Goal: Task Accomplishment & Management: Use online tool/utility

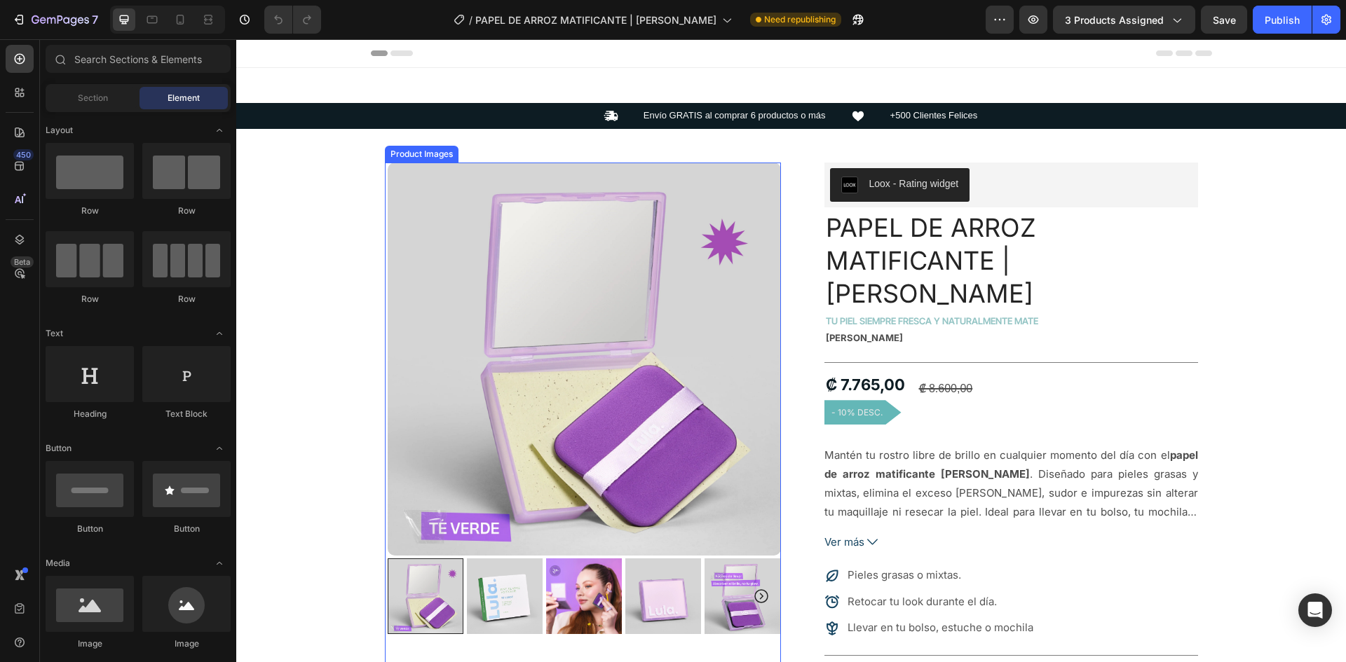
click at [718, 226] on img at bounding box center [584, 359] width 393 height 393
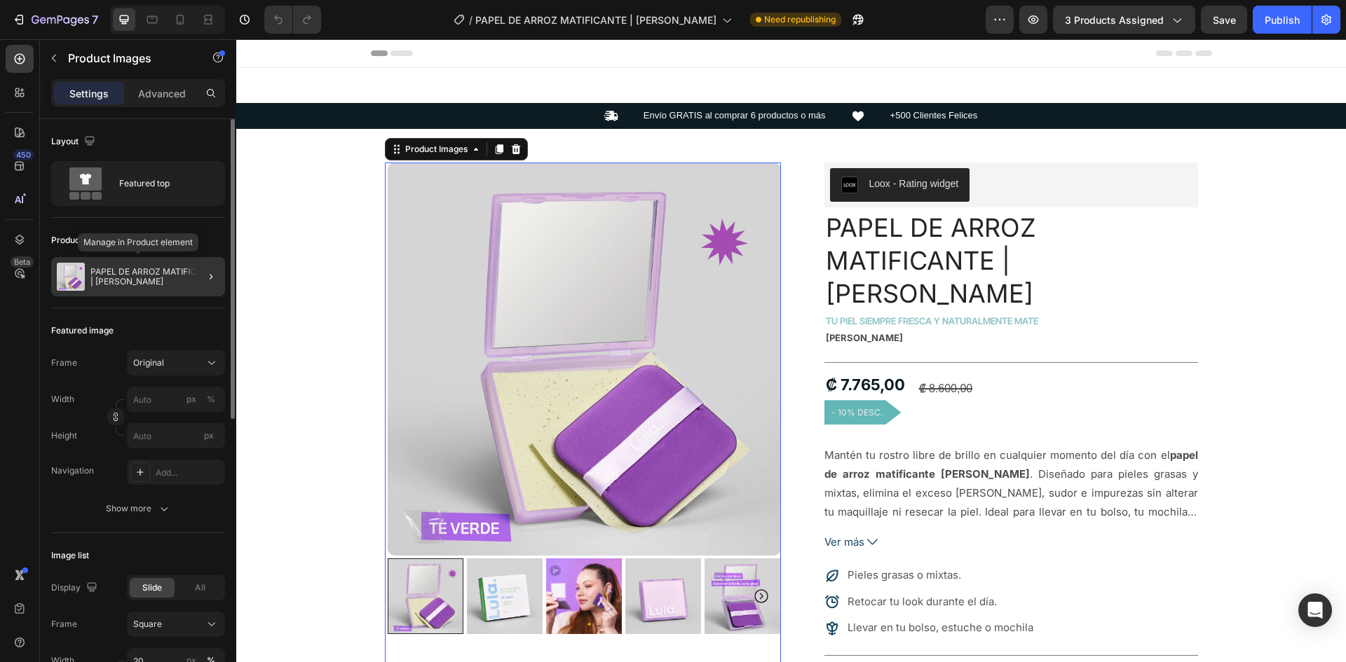
click at [155, 275] on p "PAPEL DE ARROZ MATIFICANTE | [PERSON_NAME]" at bounding box center [154, 277] width 129 height 20
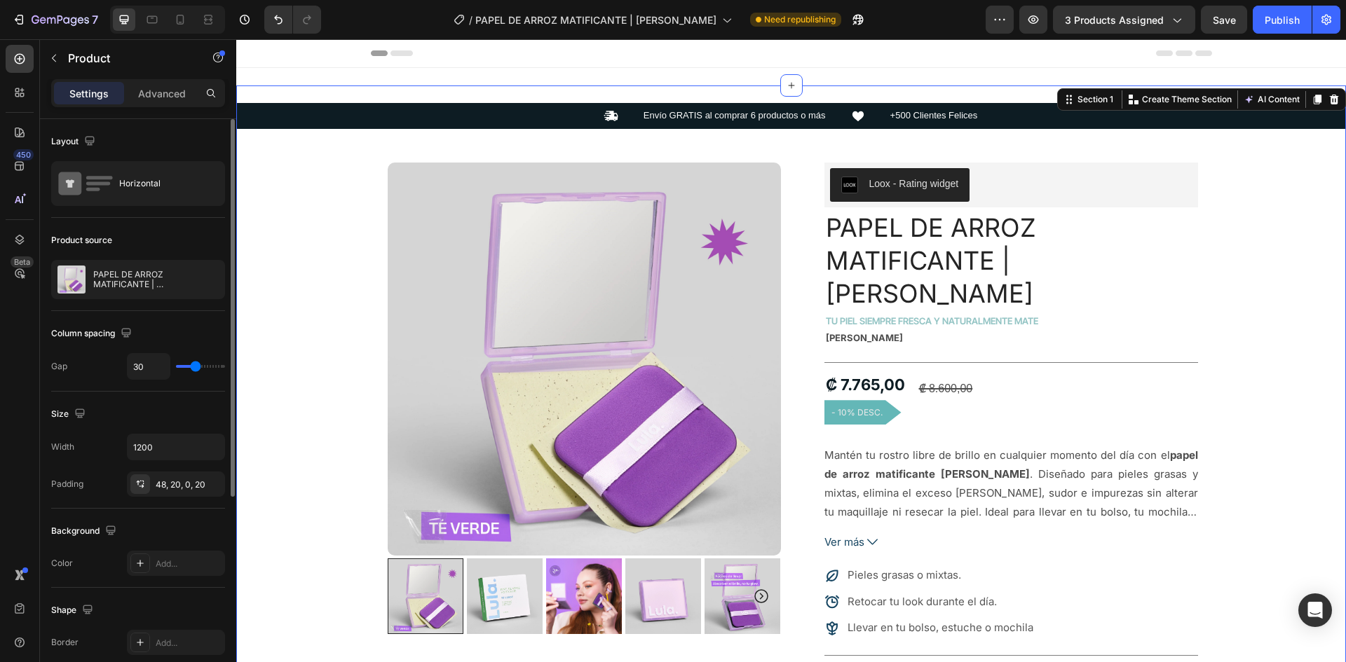
click at [1285, 295] on div "Icon Envío GRATIS al comprar 6 productos o más Text Block Icon +500 Clientes Fe…" at bounding box center [790, 656] width 1109 height 1107
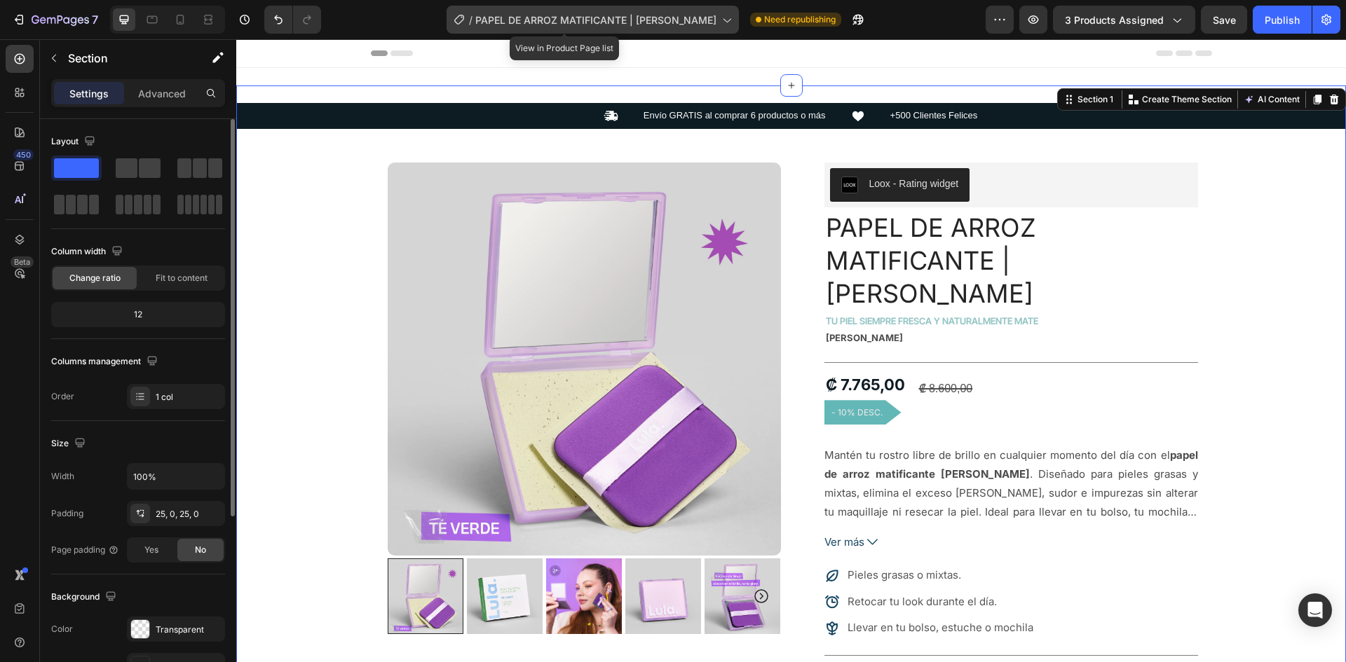
click at [572, 8] on div "/ PAPEL DE ARROZ MATIFICANTE | [PERSON_NAME]" at bounding box center [592, 20] width 292 height 28
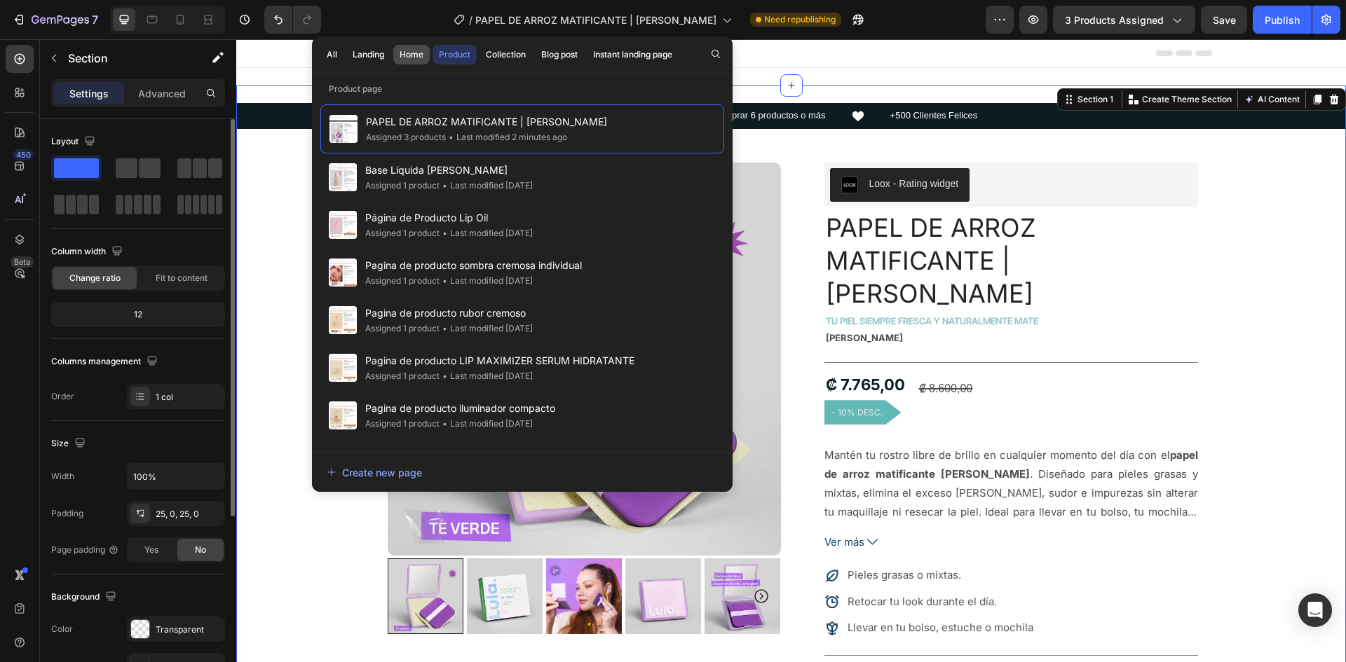
click at [414, 52] on div "Home" at bounding box center [411, 54] width 24 height 13
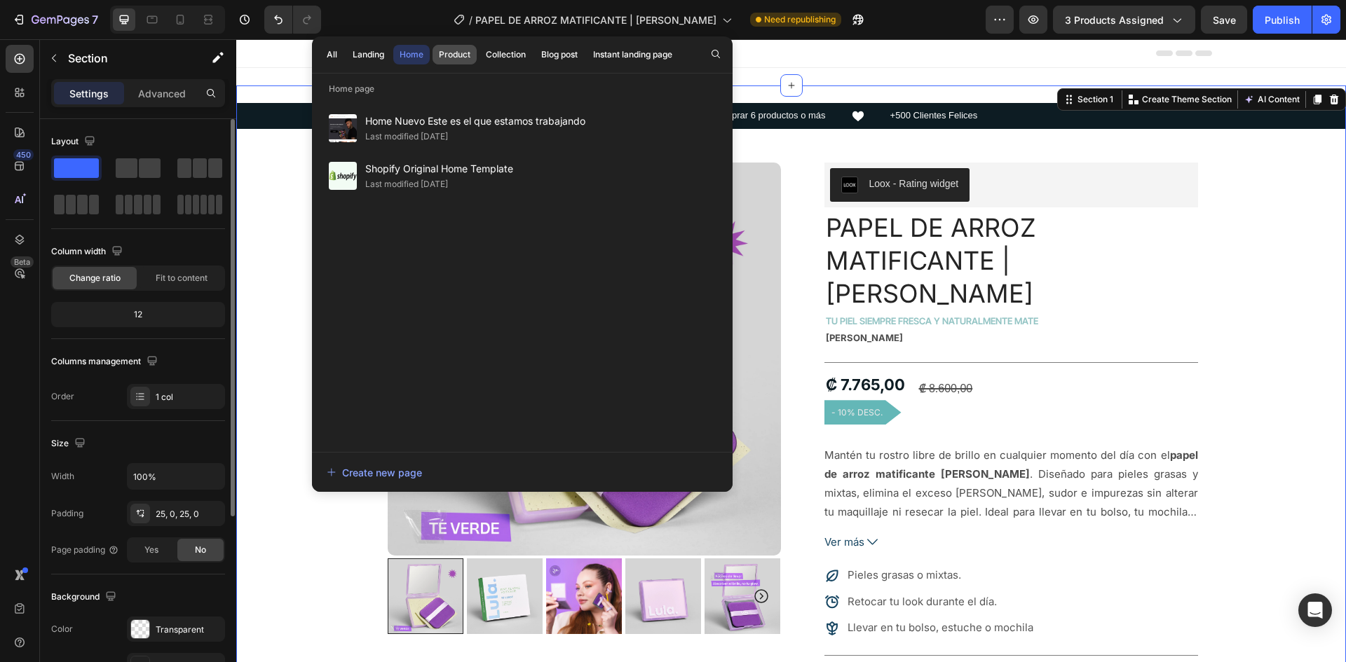
click at [444, 52] on div "Product" at bounding box center [455, 54] width 32 height 13
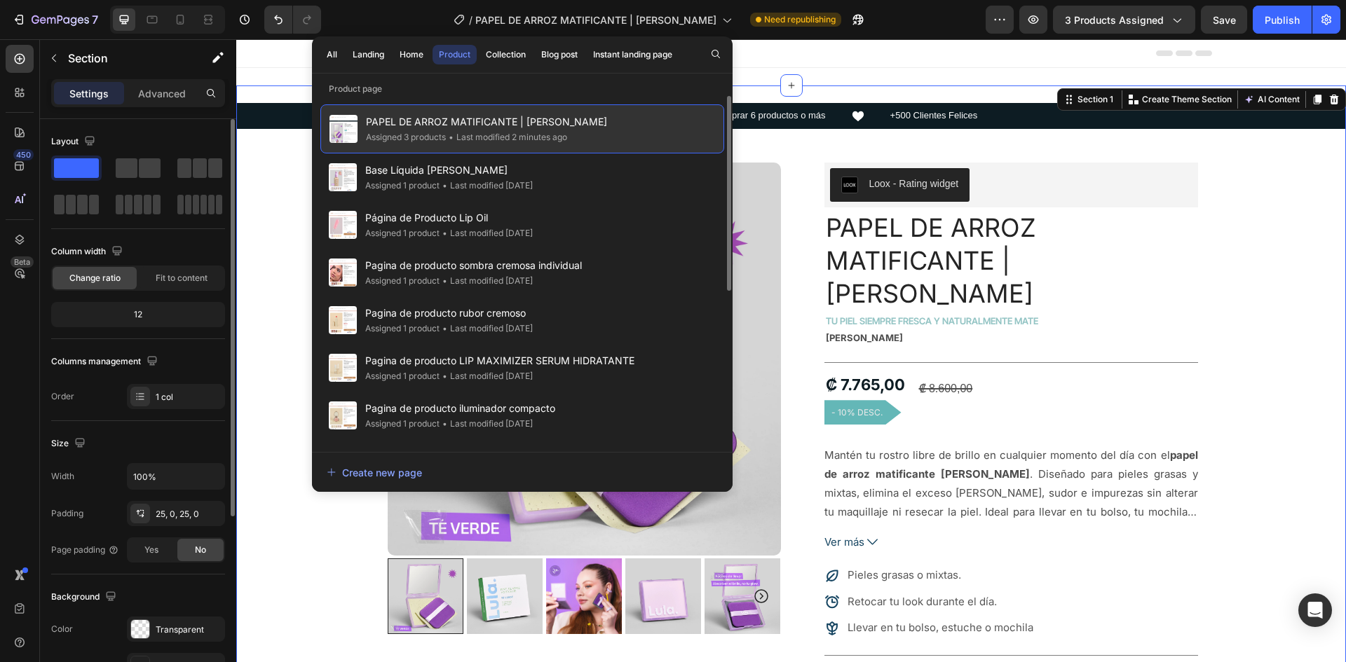
click at [559, 135] on div "• Last modified 2 minutes ago" at bounding box center [506, 137] width 121 height 14
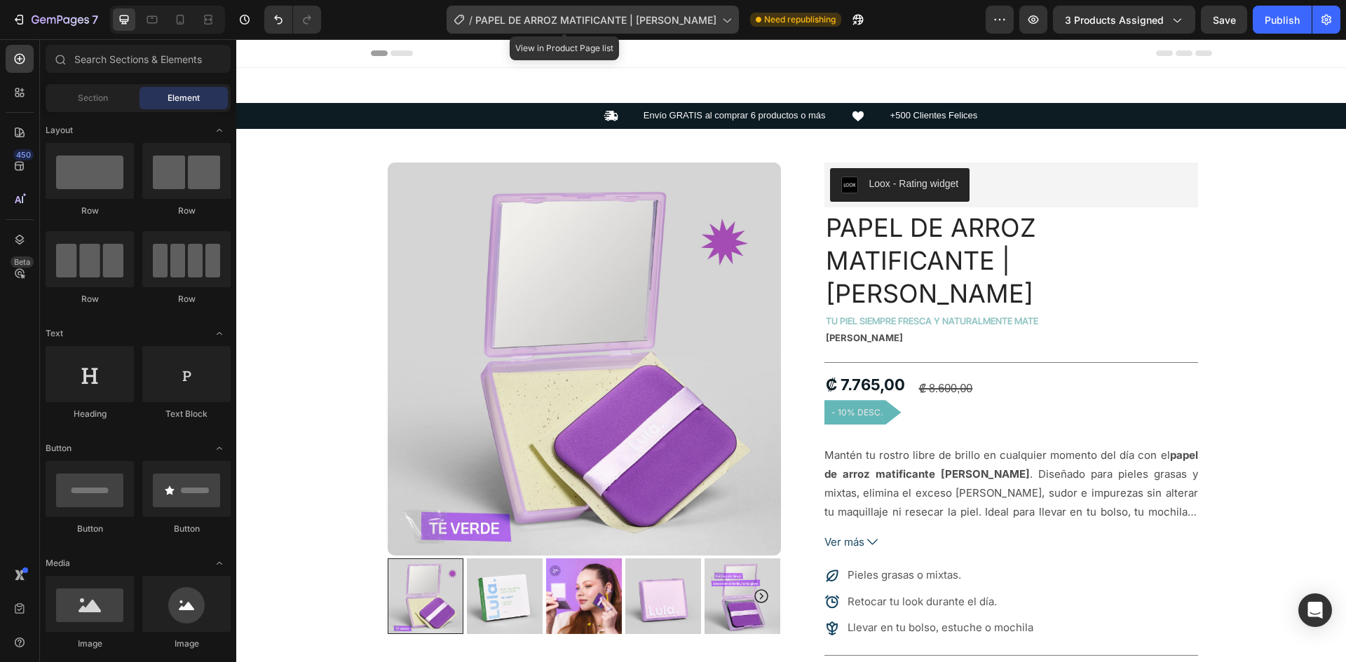
click at [652, 11] on div "/ PAPEL DE ARROZ MATIFICANTE | [PERSON_NAME]" at bounding box center [592, 20] width 292 height 28
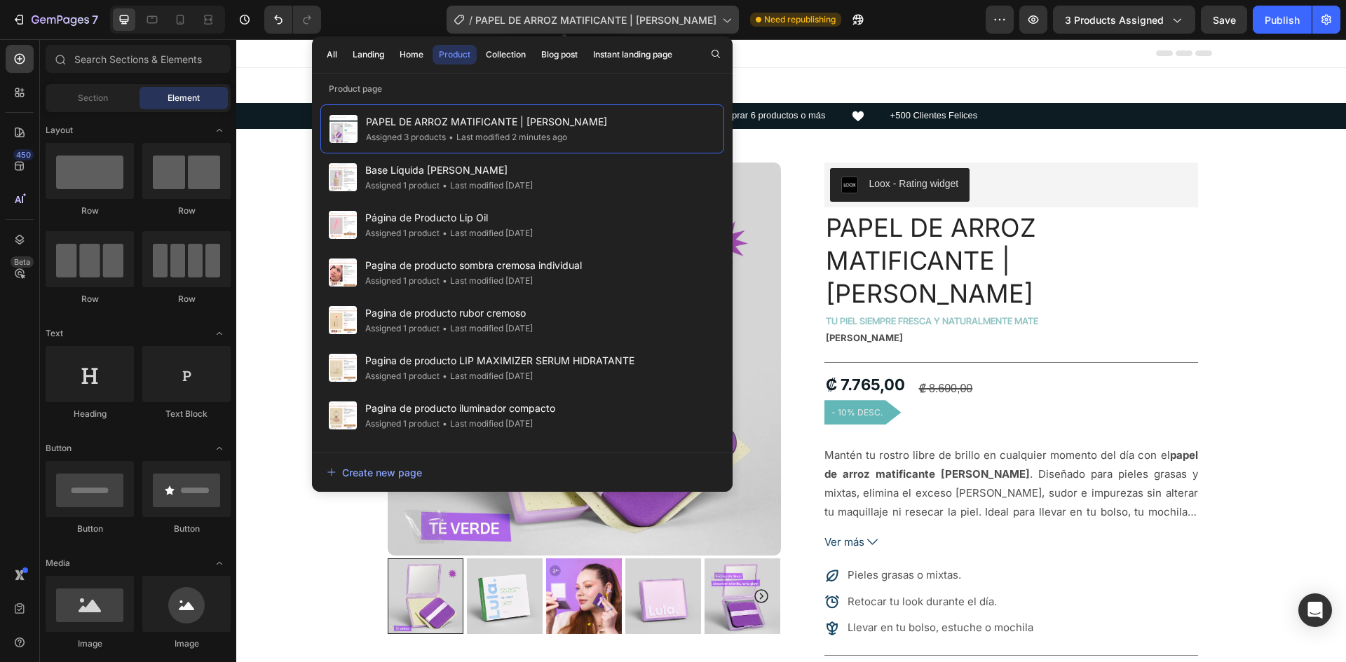
click at [652, 11] on div "/ PAPEL DE ARROZ MATIFICANTE | [PERSON_NAME]" at bounding box center [592, 20] width 292 height 28
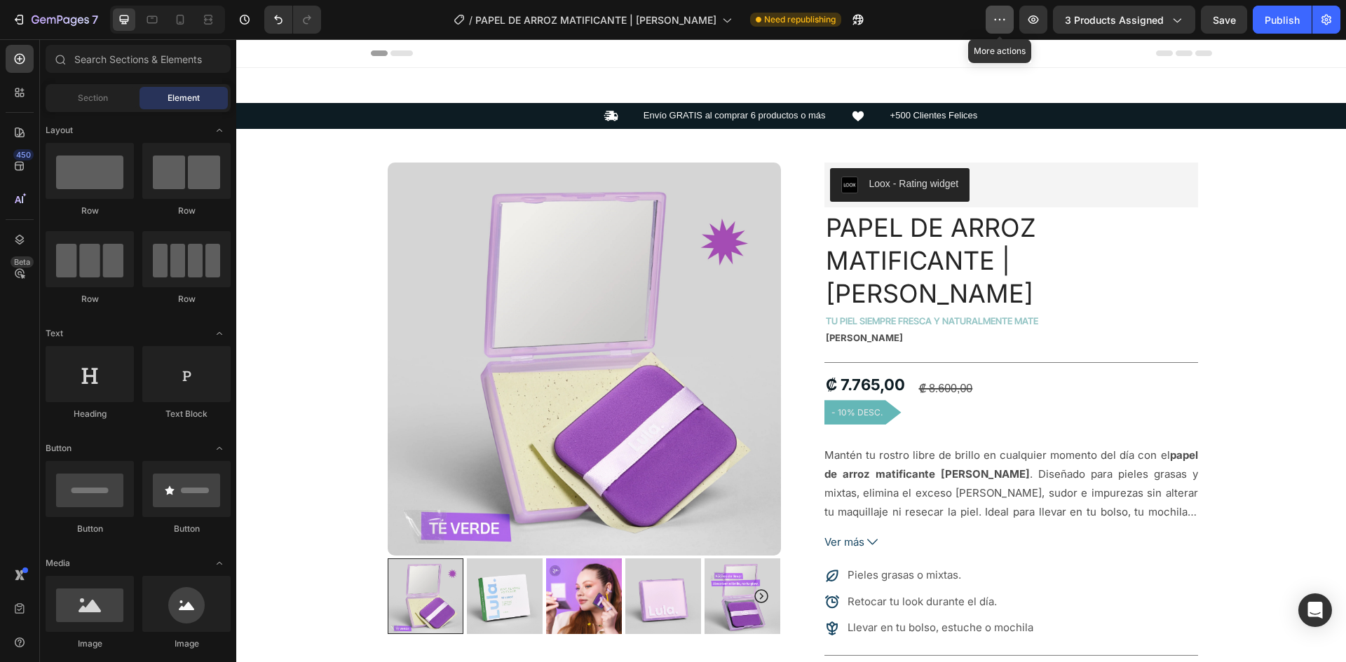
click at [994, 16] on icon "button" at bounding box center [999, 20] width 14 height 14
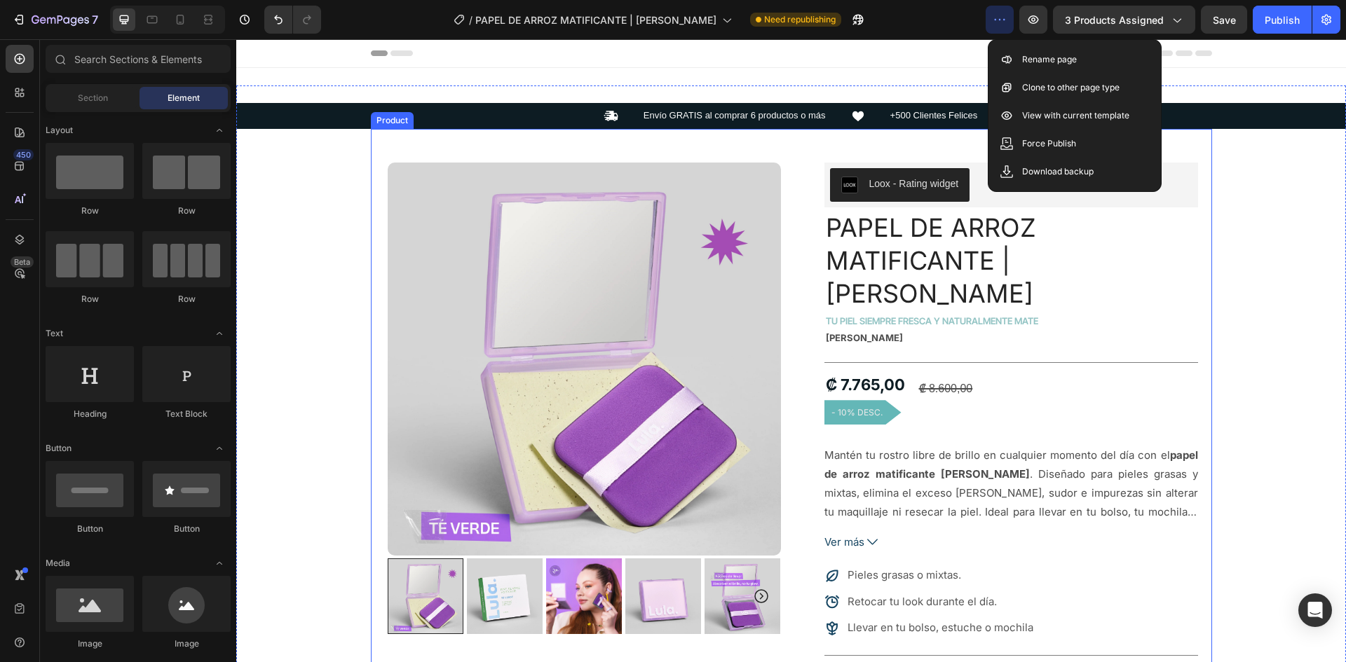
click at [373, 206] on div "Product Images Image Icon Icon Icon Icon Icon Icon List "En NURA encontré produ…" at bounding box center [791, 669] width 841 height 1081
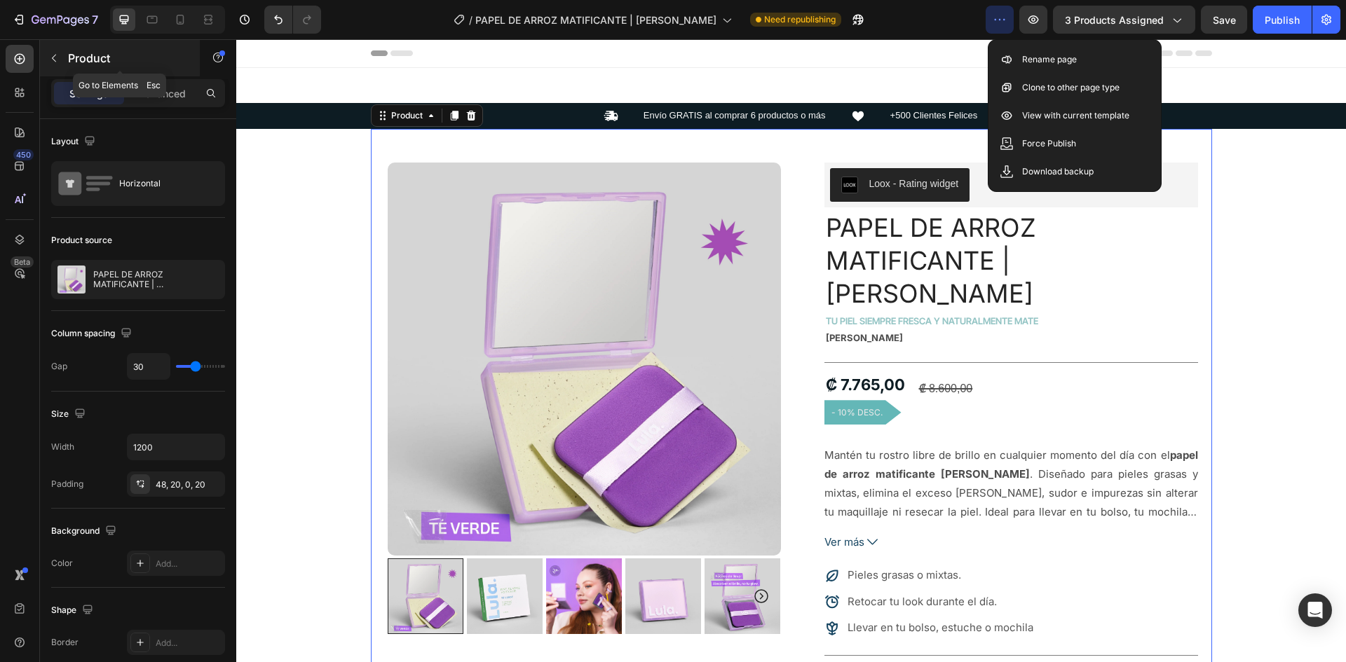
click at [57, 57] on icon "button" at bounding box center [53, 58] width 11 height 11
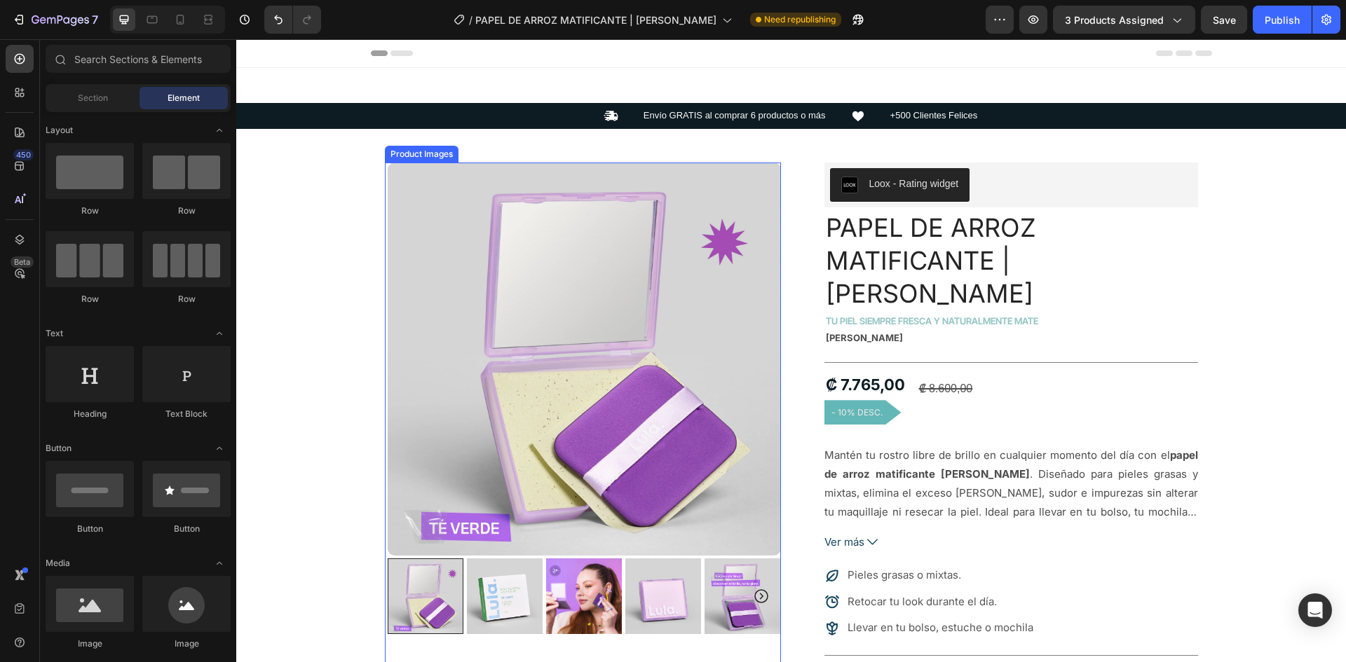
click at [636, 253] on img at bounding box center [584, 359] width 393 height 393
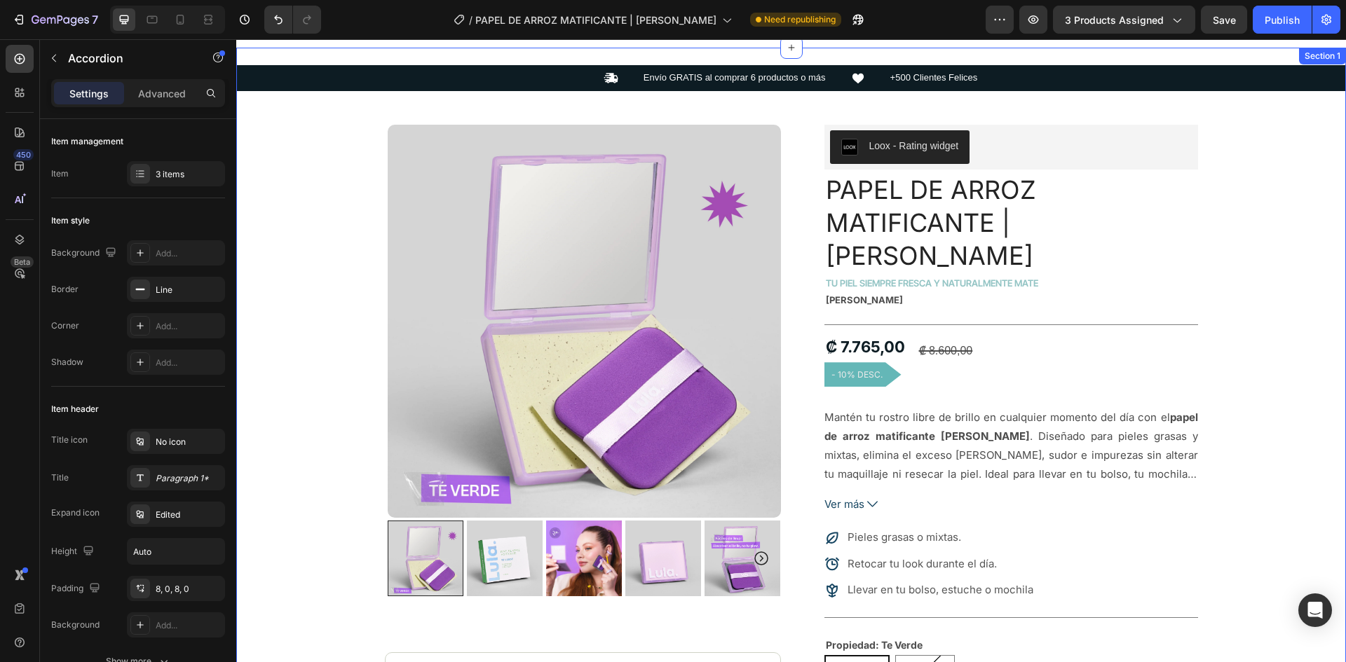
scroll to position [8, 0]
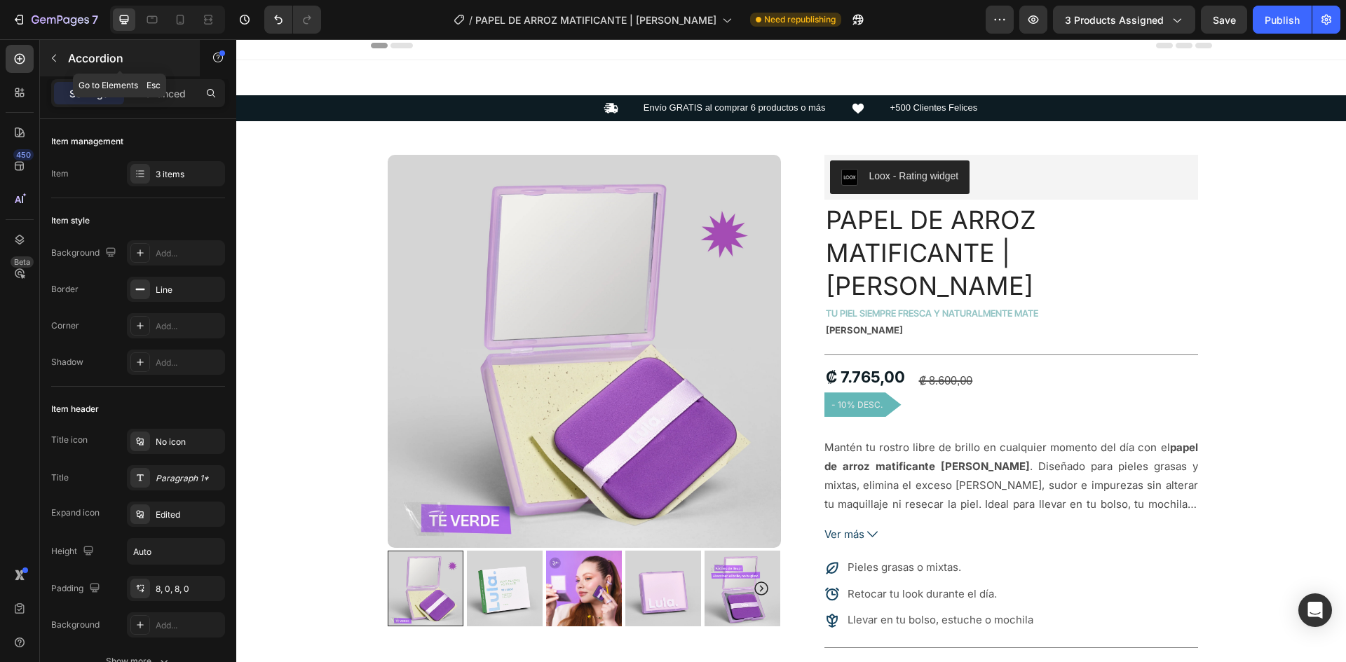
click at [74, 56] on p "Accordion" at bounding box center [127, 58] width 119 height 17
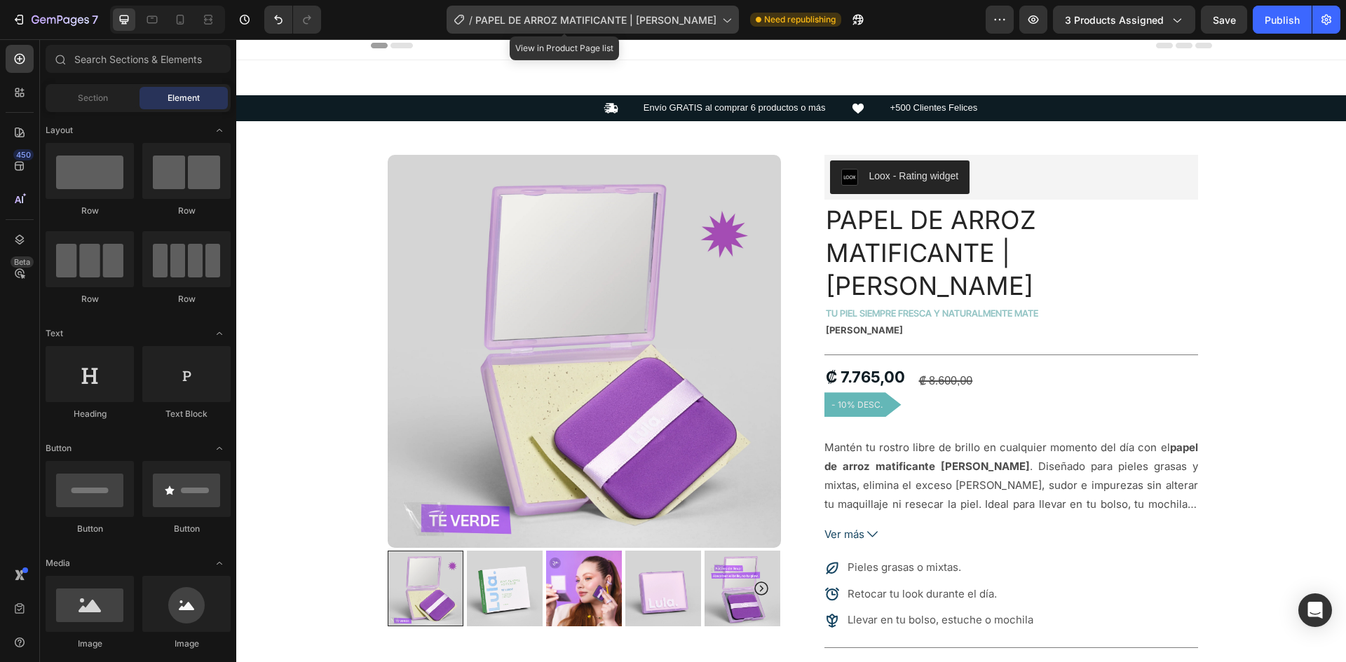
click at [512, 21] on span "PAPEL DE ARROZ MATIFICANTE | [PERSON_NAME]" at bounding box center [595, 20] width 241 height 15
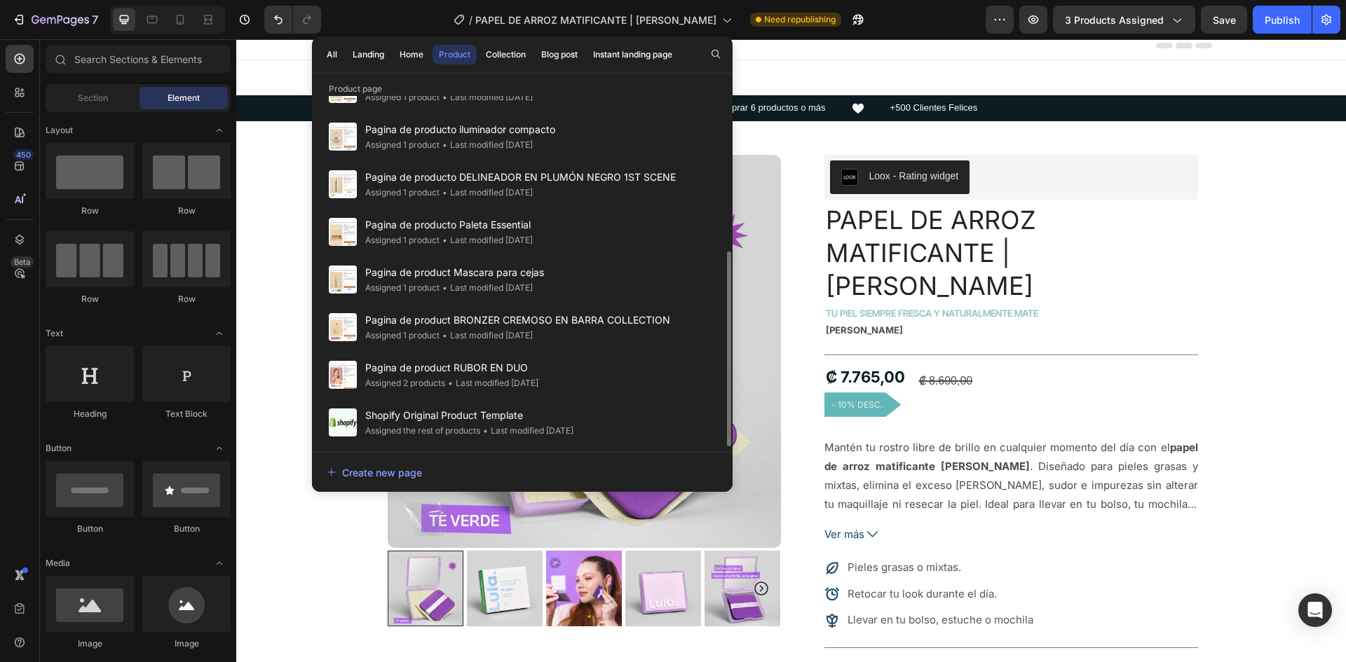
scroll to position [0, 0]
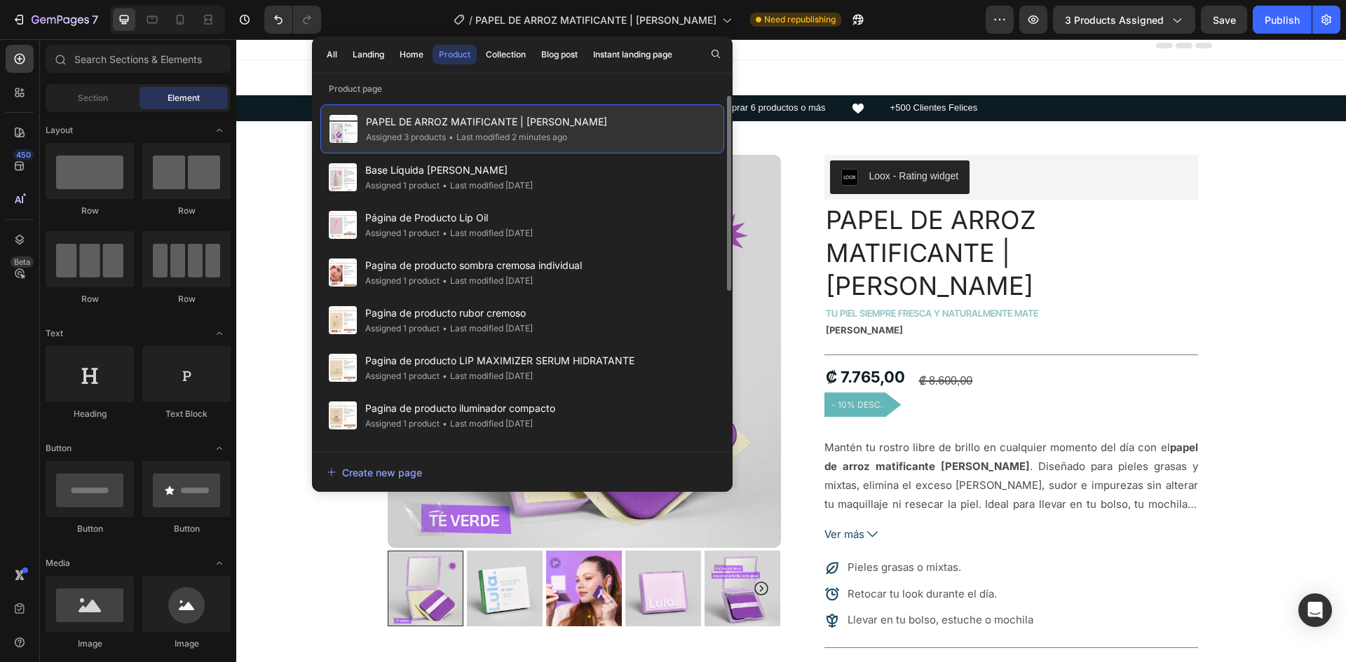
click at [444, 123] on span "PAPEL DE ARROZ MATIFICANTE | [PERSON_NAME]" at bounding box center [486, 122] width 241 height 17
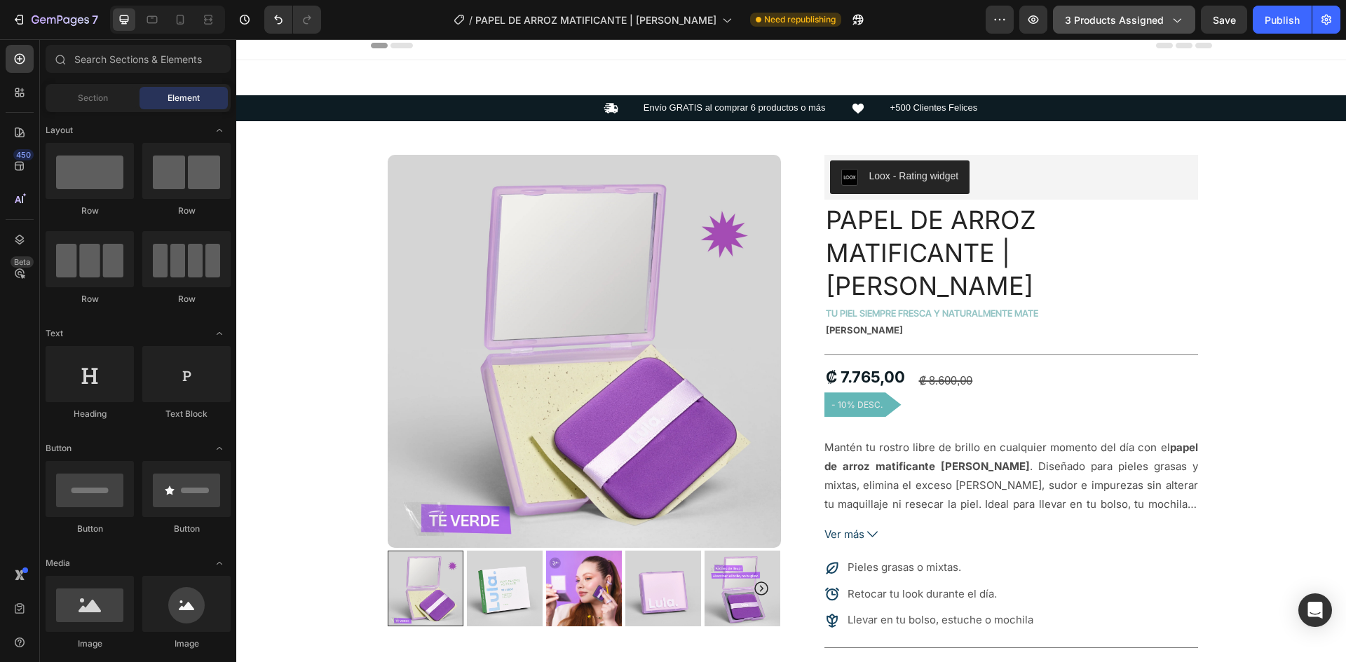
click at [1076, 20] on span "3 products assigned" at bounding box center [1114, 20] width 99 height 15
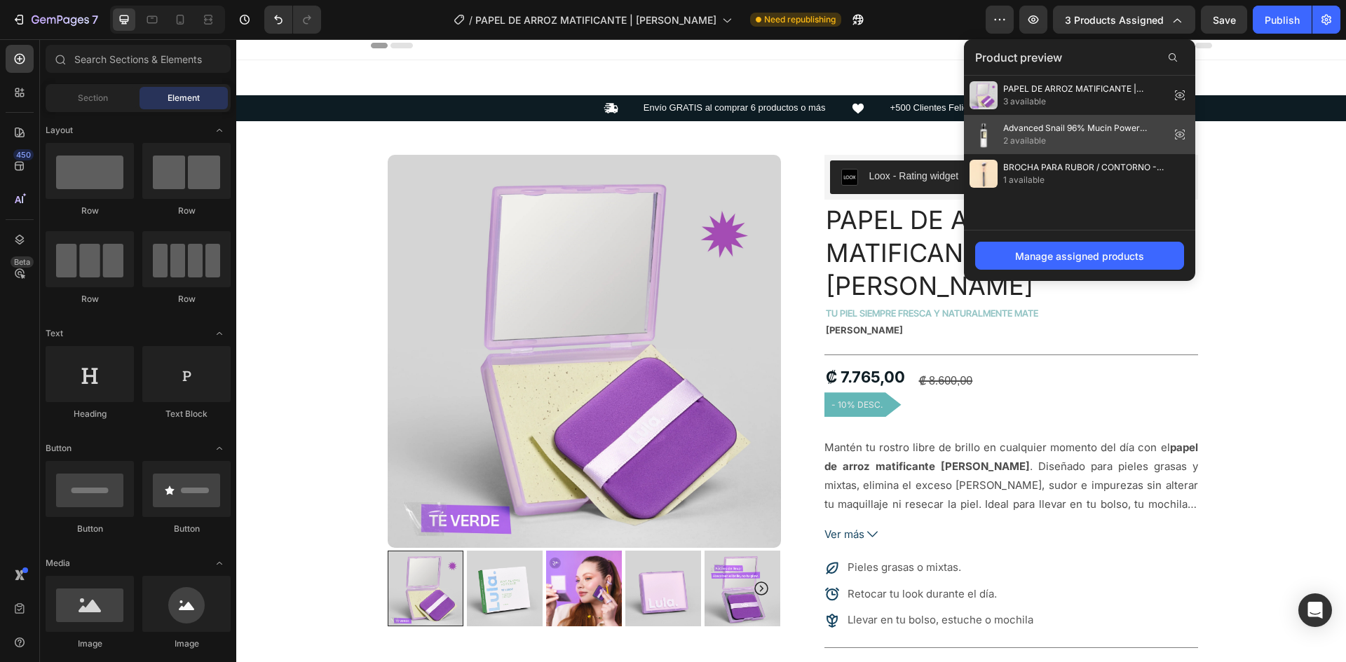
click at [1044, 128] on span "Advanced Snail 96% Mucin Power Essence – COSRX" at bounding box center [1083, 128] width 161 height 13
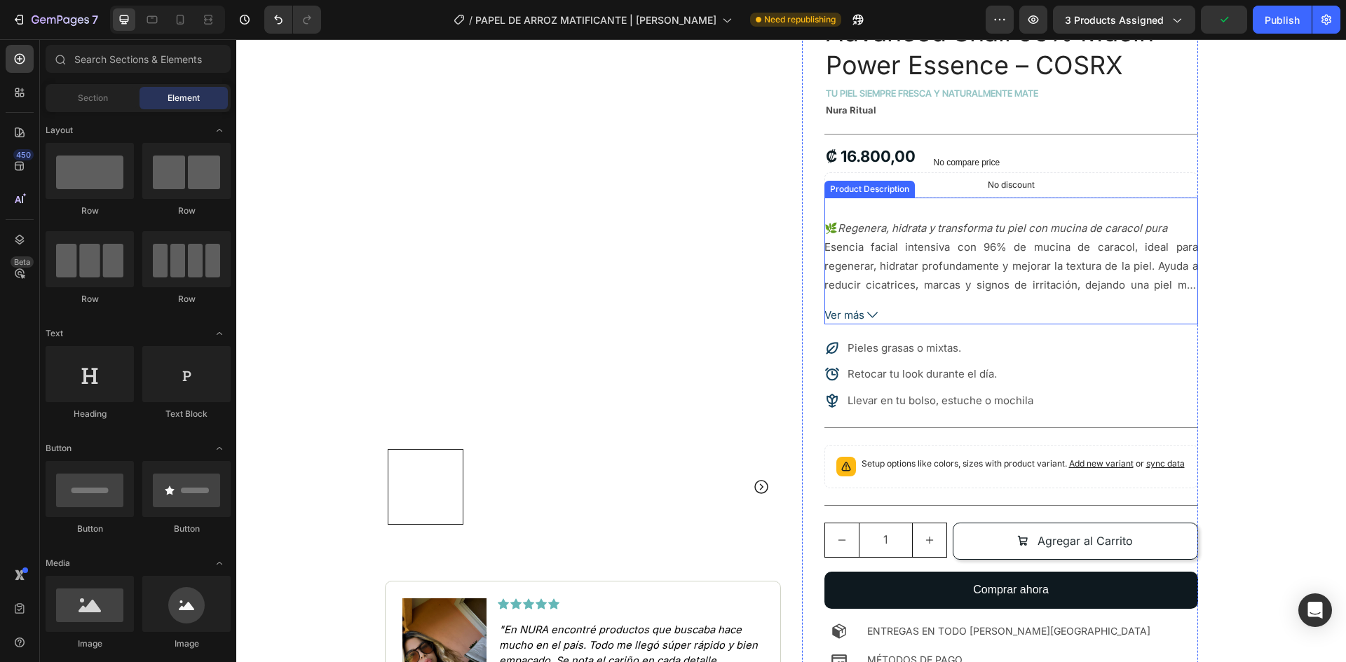
scroll to position [215, 0]
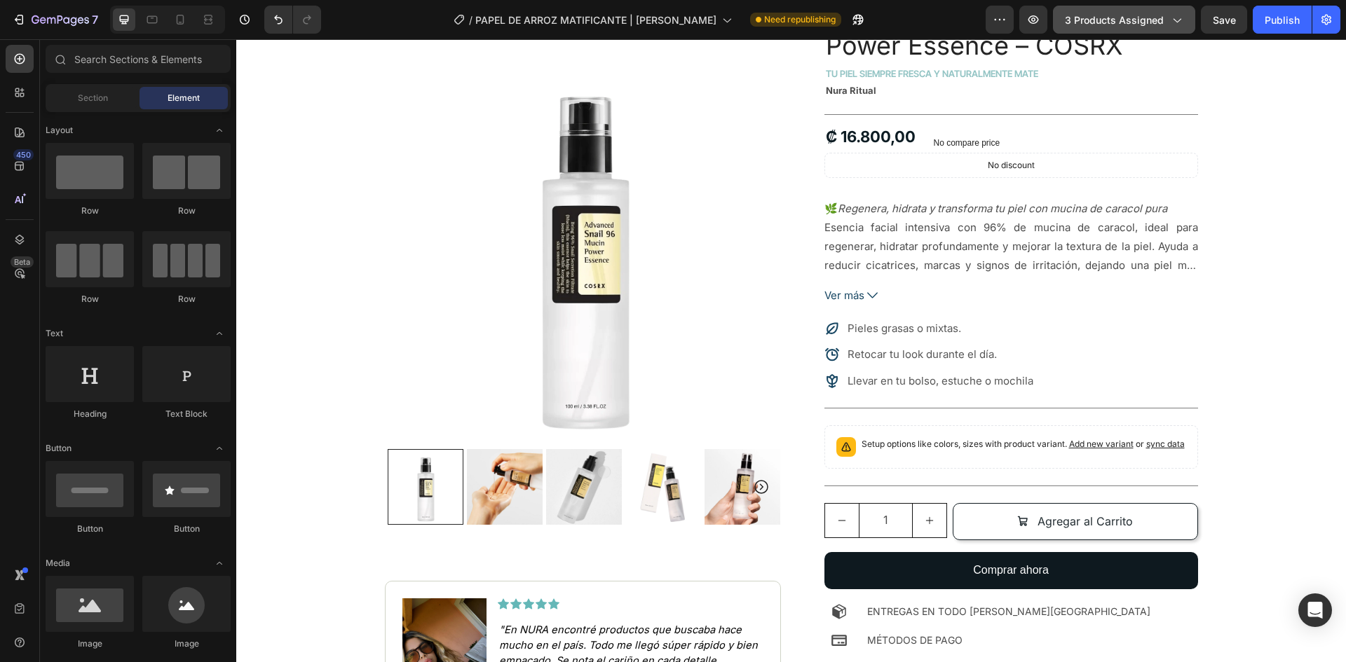
click at [1128, 13] on span "3 products assigned" at bounding box center [1114, 20] width 99 height 15
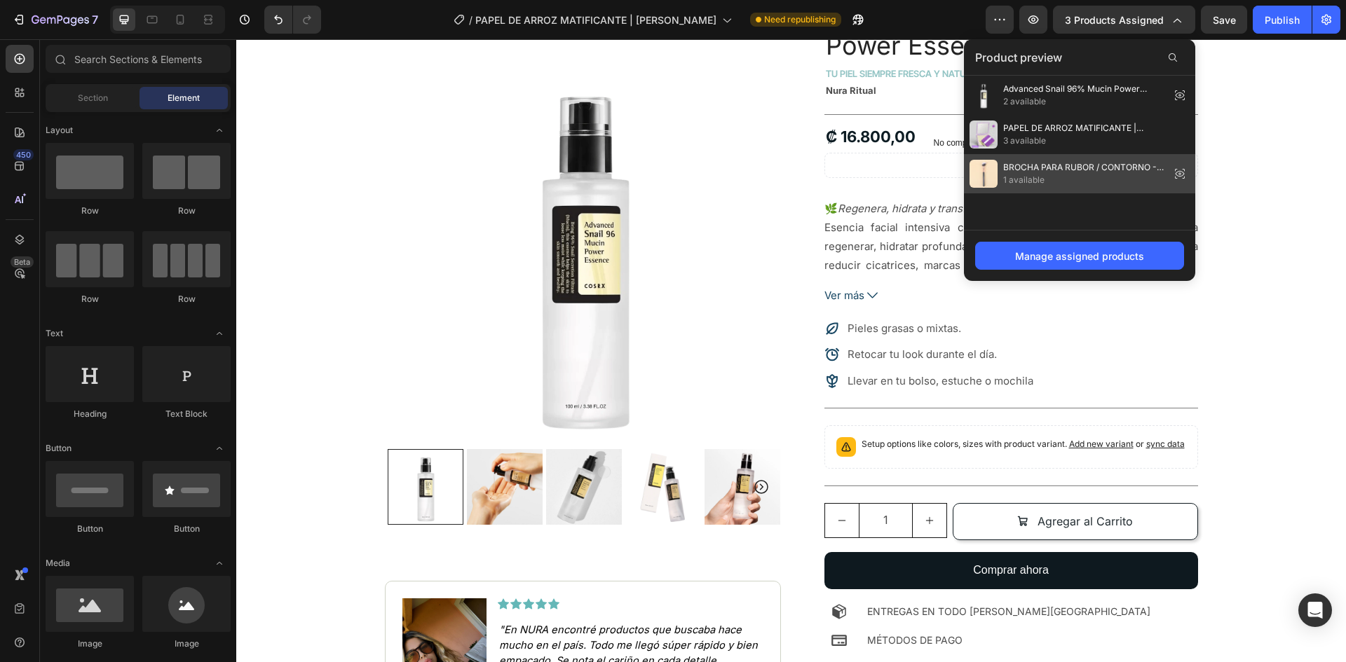
click at [1067, 172] on span "BROCHA PARA RUBOR / CONTORNO - BLACK GOLD 10" at bounding box center [1083, 167] width 161 height 13
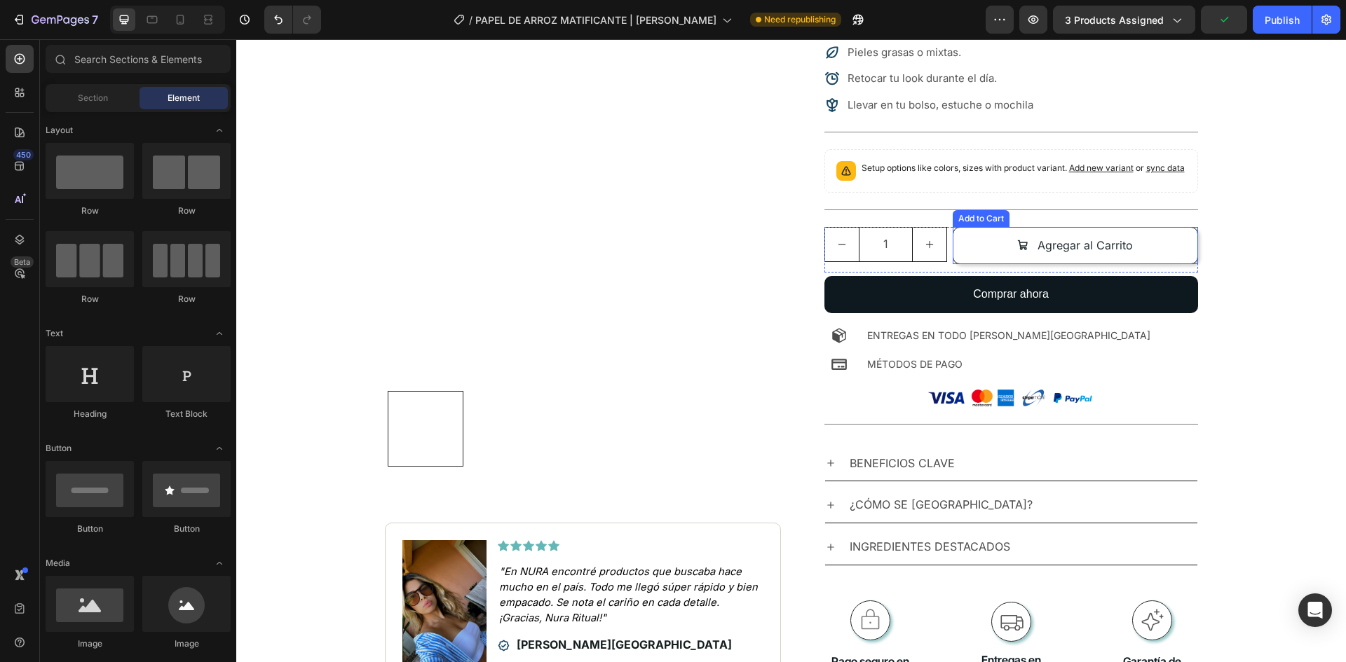
scroll to position [492, 0]
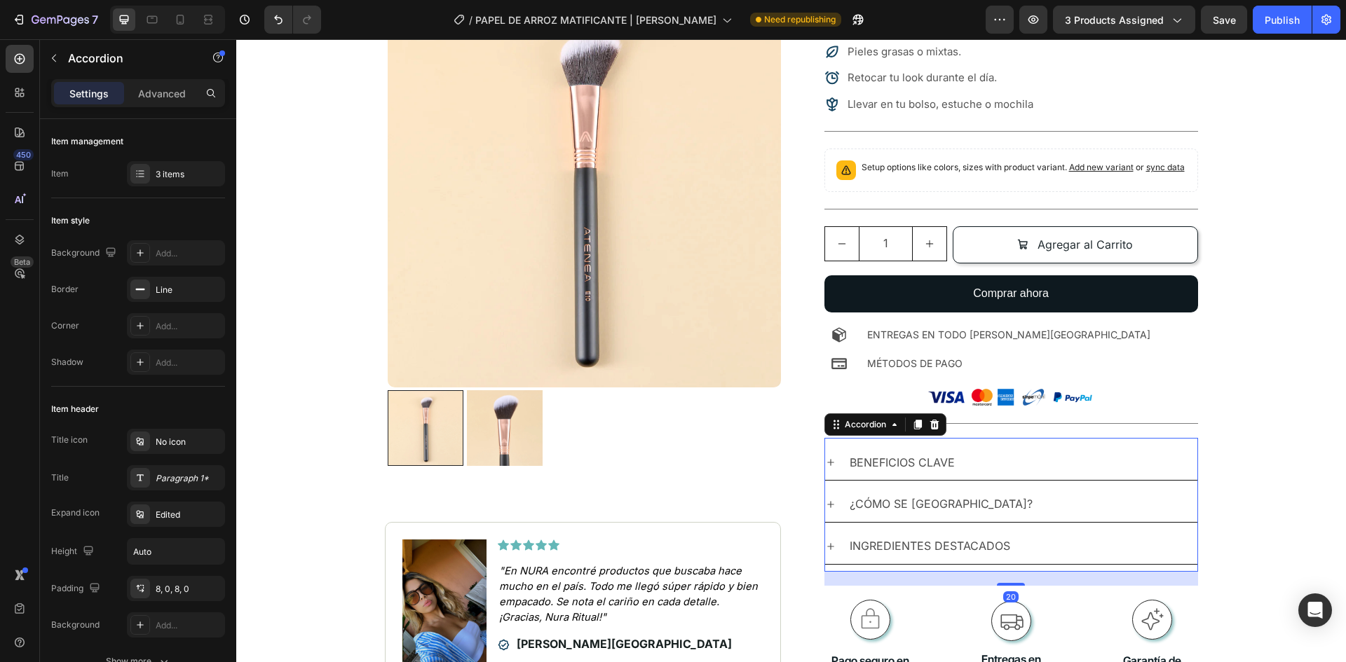
click at [901, 473] on p "BENEFICIOS CLAVE" at bounding box center [901, 463] width 105 height 20
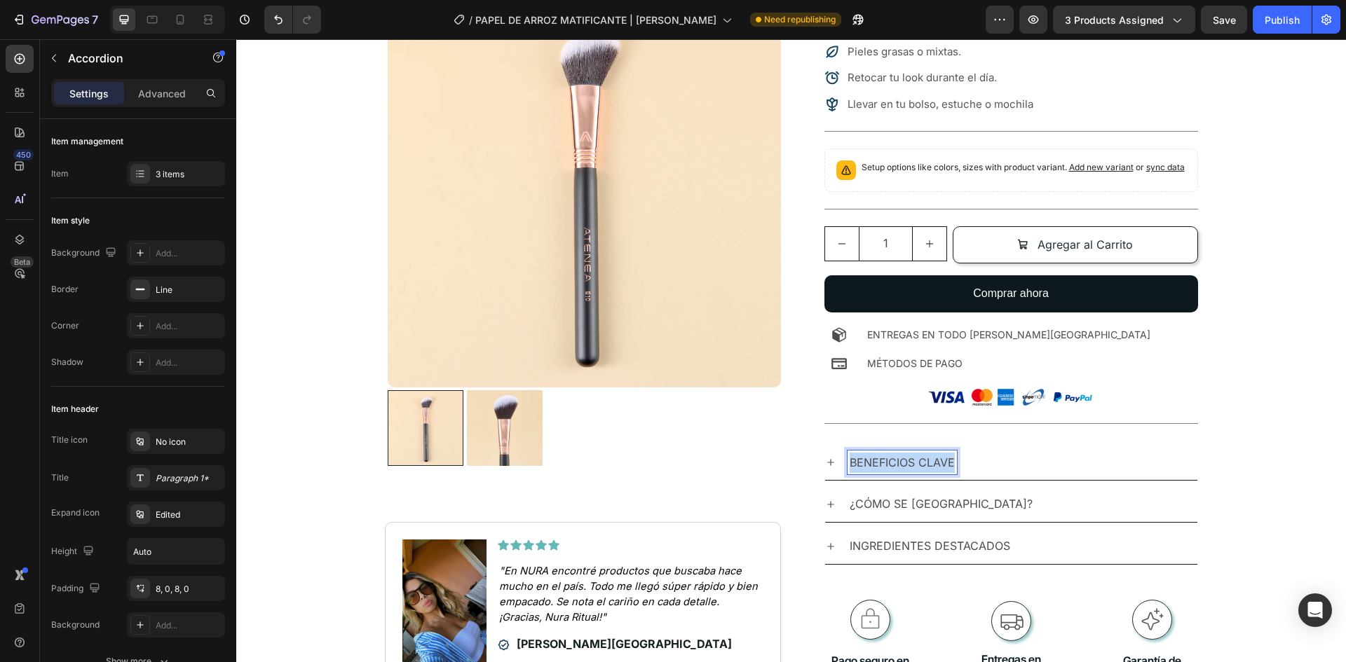
click at [901, 473] on p "BENEFICIOS CLAVE" at bounding box center [901, 463] width 105 height 20
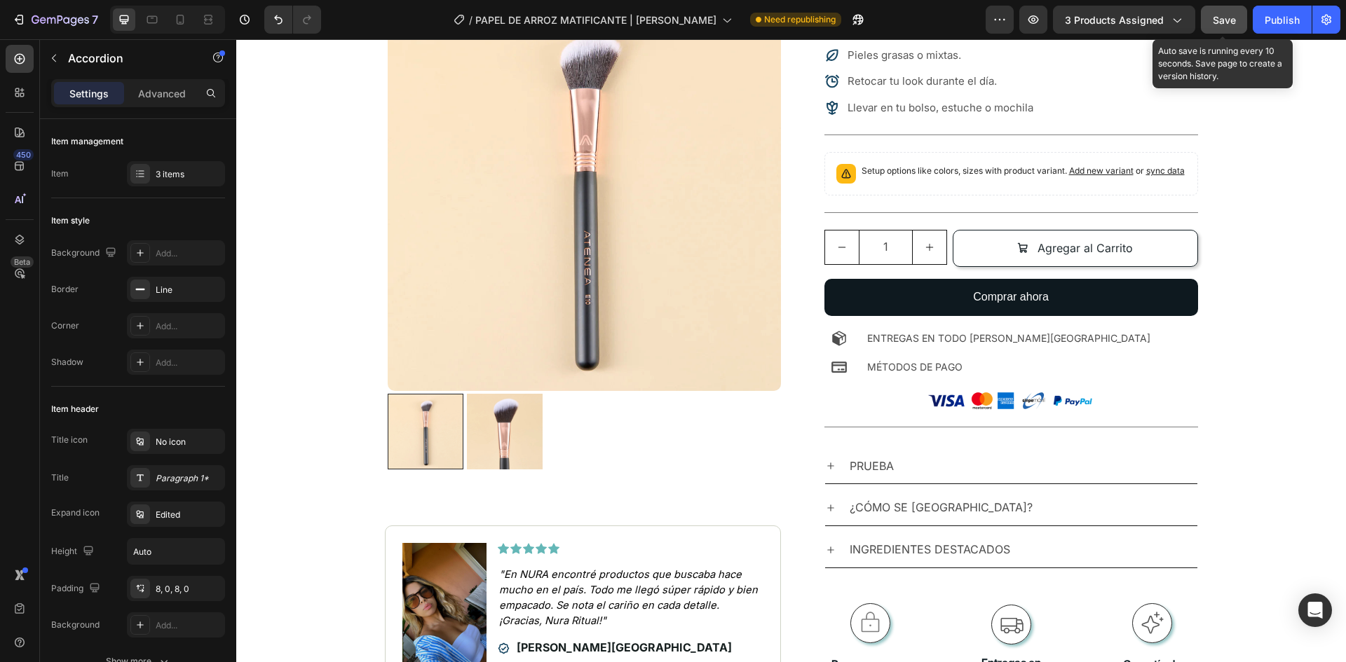
click at [1219, 28] on button "Save" at bounding box center [1223, 20] width 46 height 28
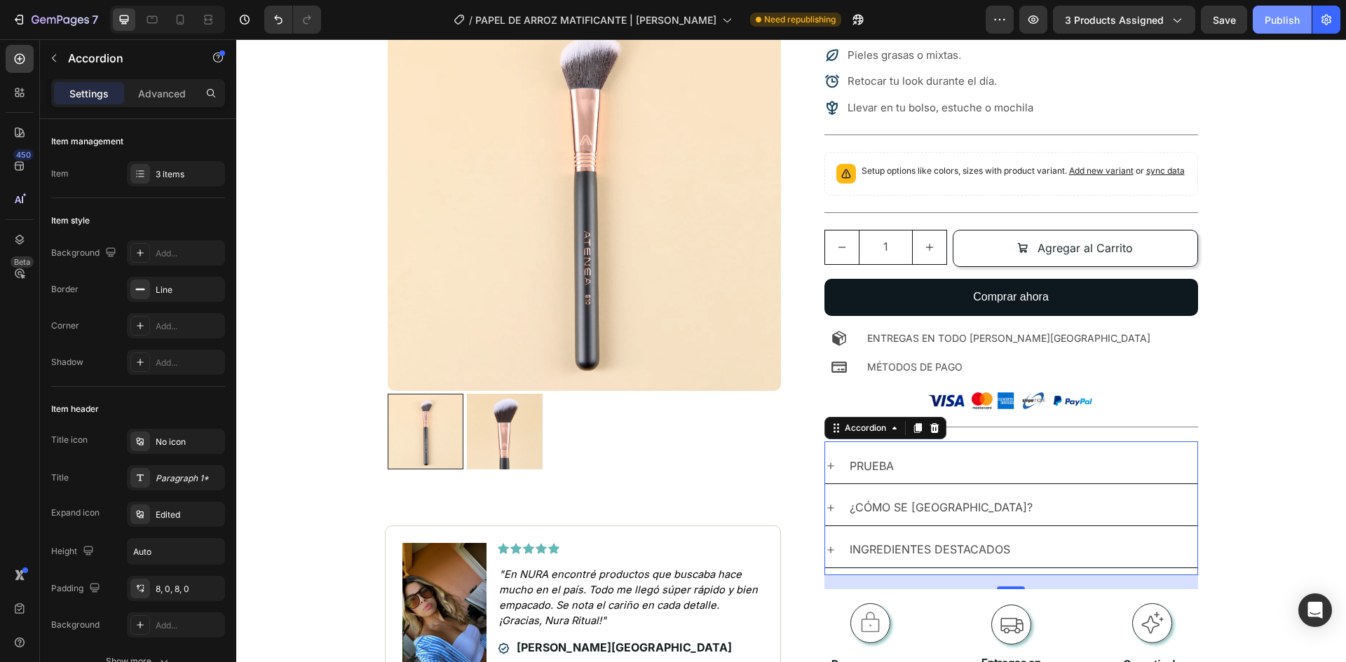
click at [1284, 29] on button "Publish" at bounding box center [1281, 20] width 59 height 28
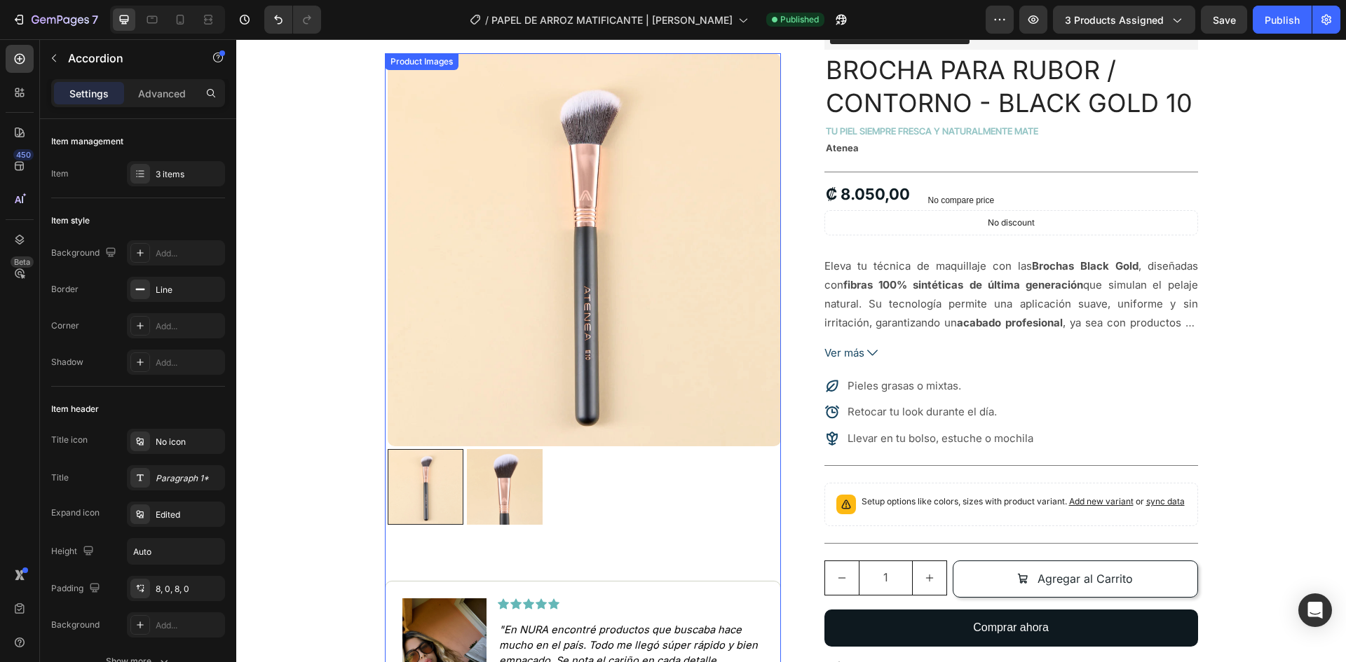
scroll to position [0, 0]
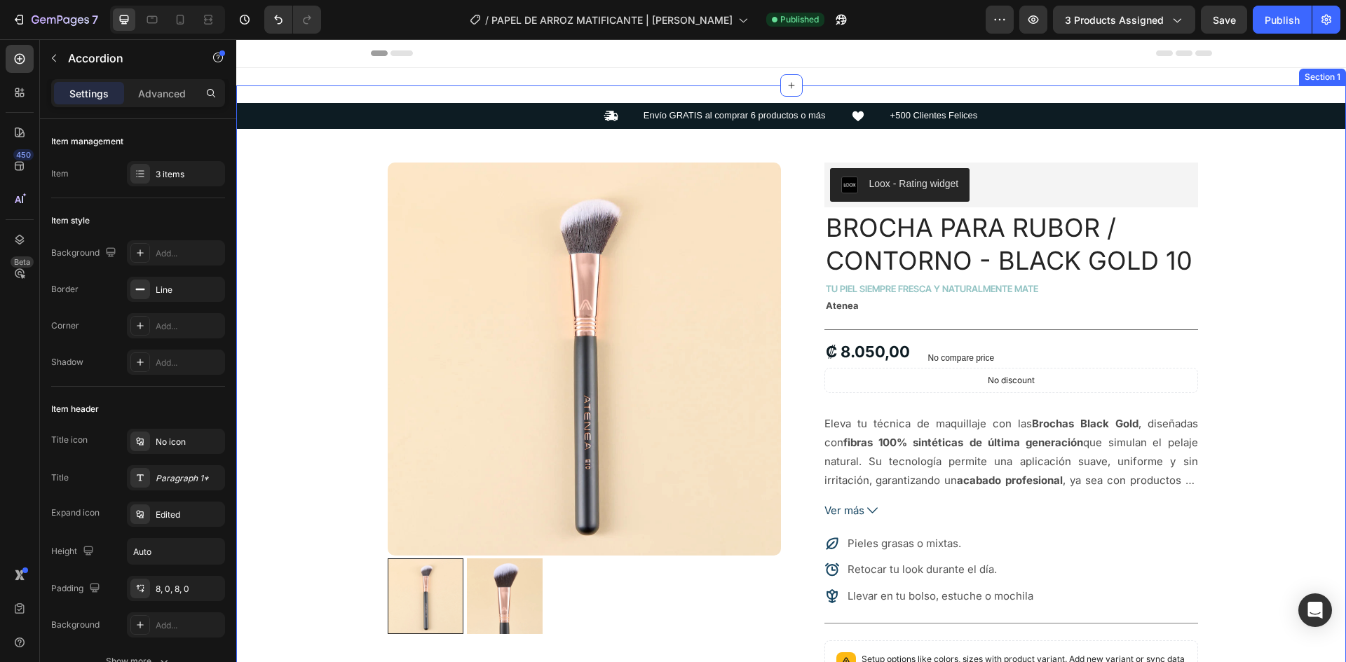
click at [1298, 240] on div "Icon Envío GRATIS al comprar 6 productos o más Text Block Icon +500 Clientes Fe…" at bounding box center [790, 651] width 1109 height 1096
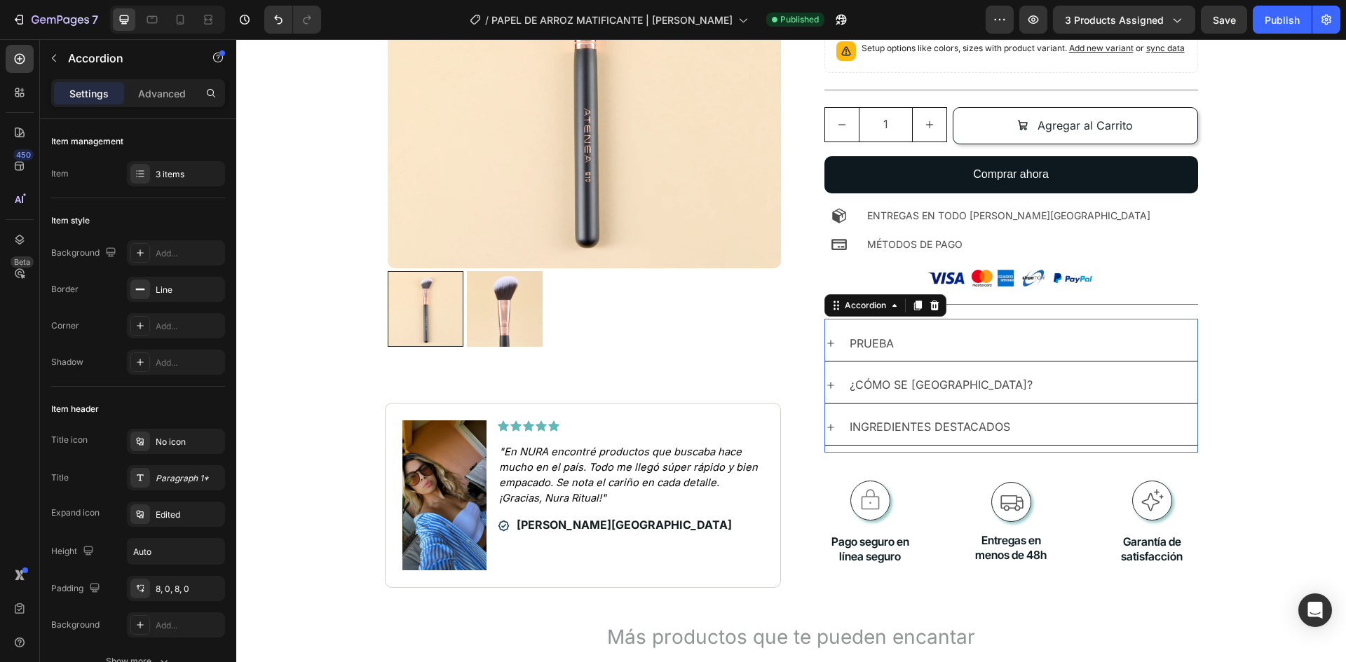
scroll to position [612, 0]
click at [877, 353] on p "PRUEBA" at bounding box center [871, 343] width 44 height 20
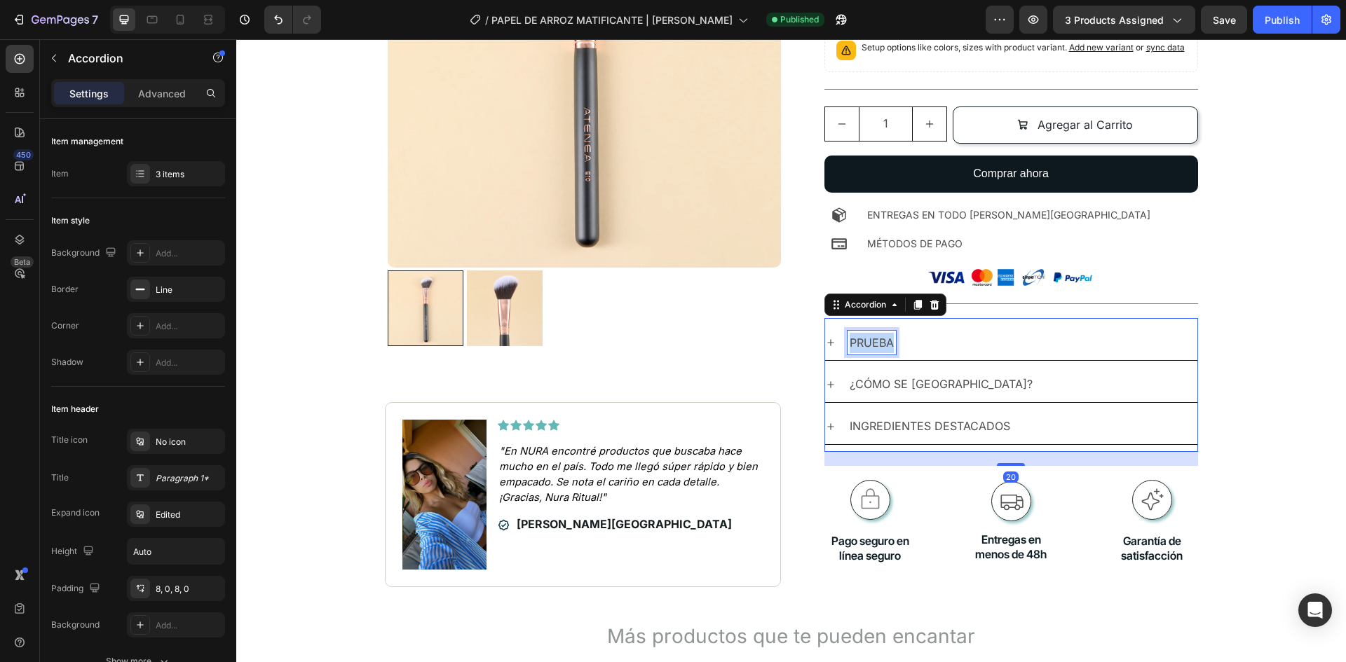
click at [877, 353] on p "PRUEBA" at bounding box center [871, 343] width 44 height 20
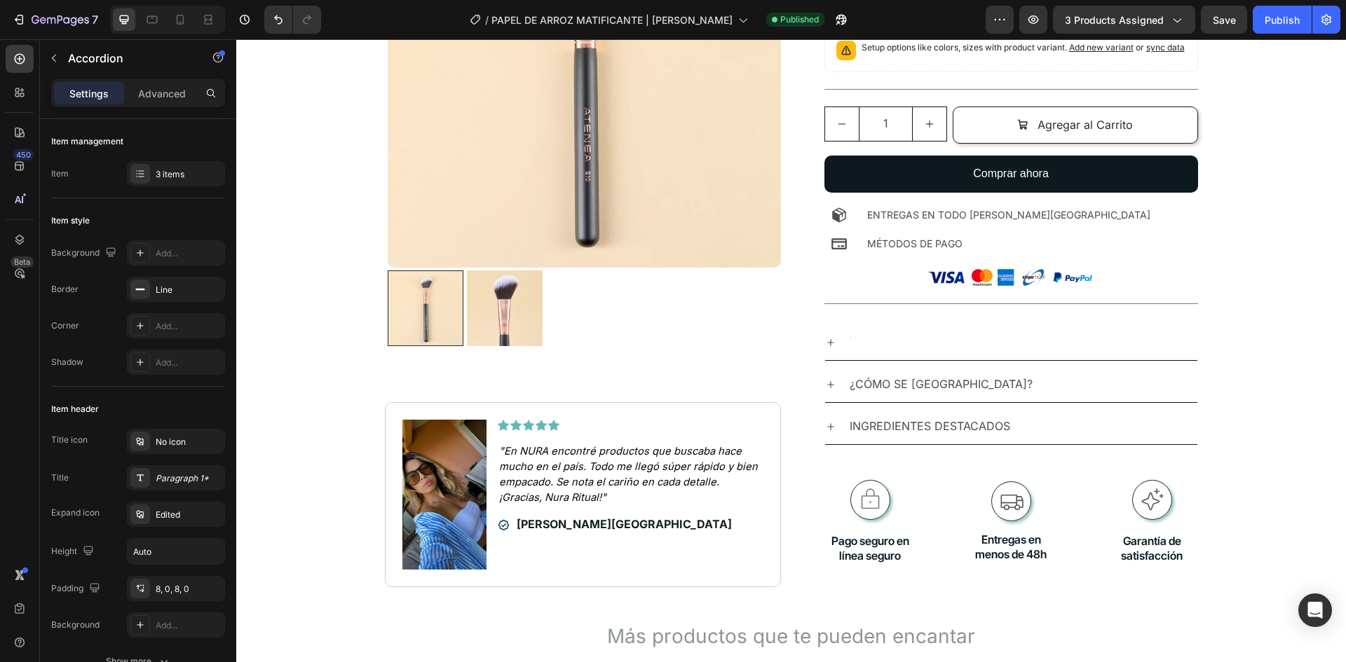
scroll to position [608, 0]
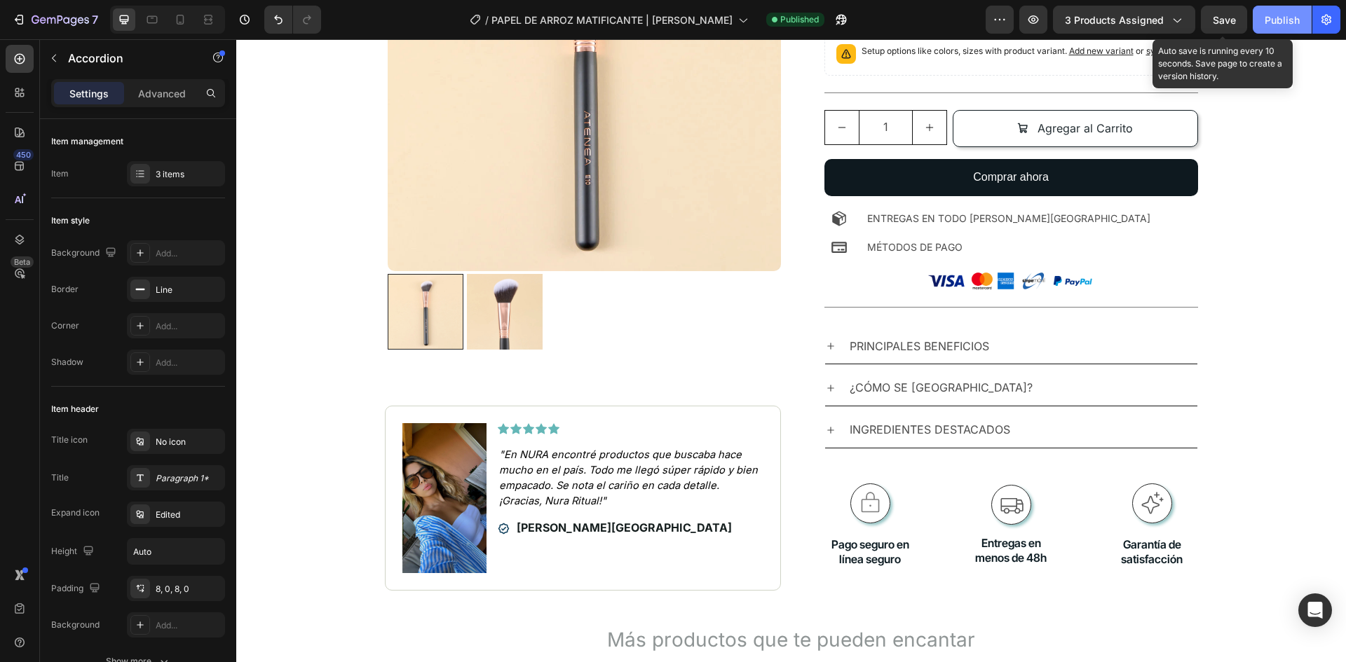
drag, startPoint x: 1221, startPoint y: 24, endPoint x: 1258, endPoint y: 19, distance: 37.5
click at [1220, 24] on span "Save" at bounding box center [1223, 20] width 23 height 12
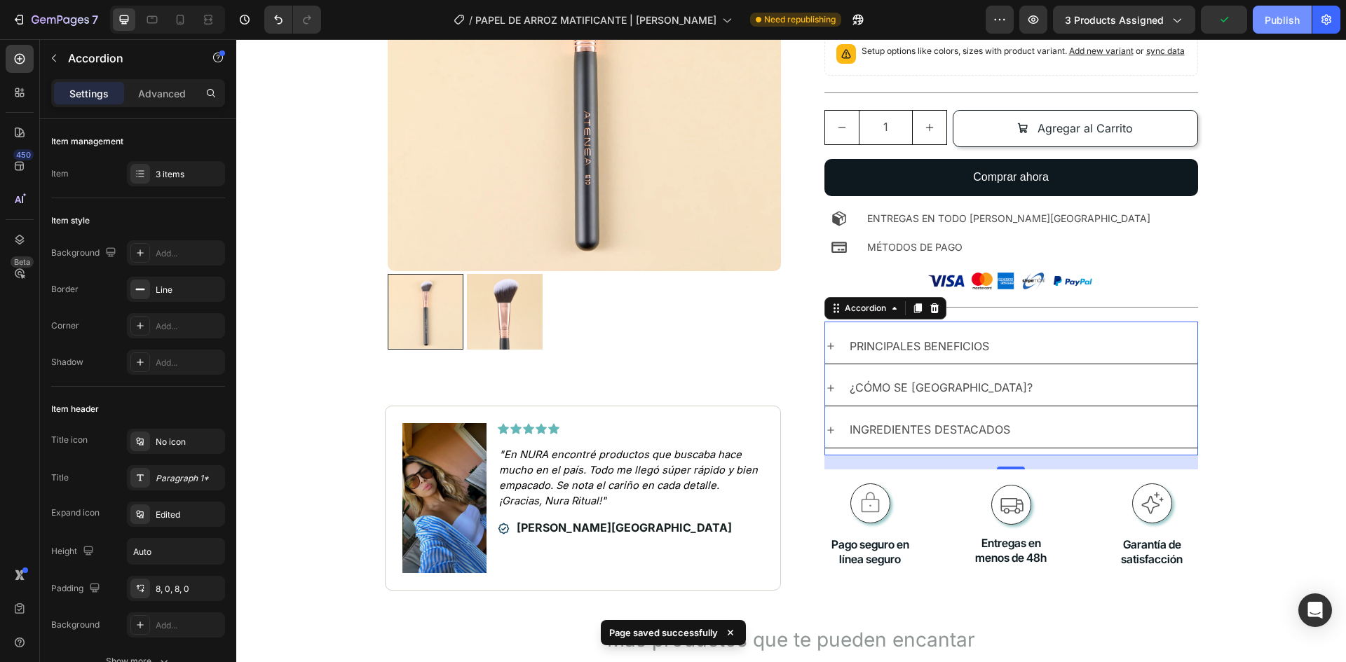
click at [1265, 17] on div "Publish" at bounding box center [1281, 20] width 35 height 15
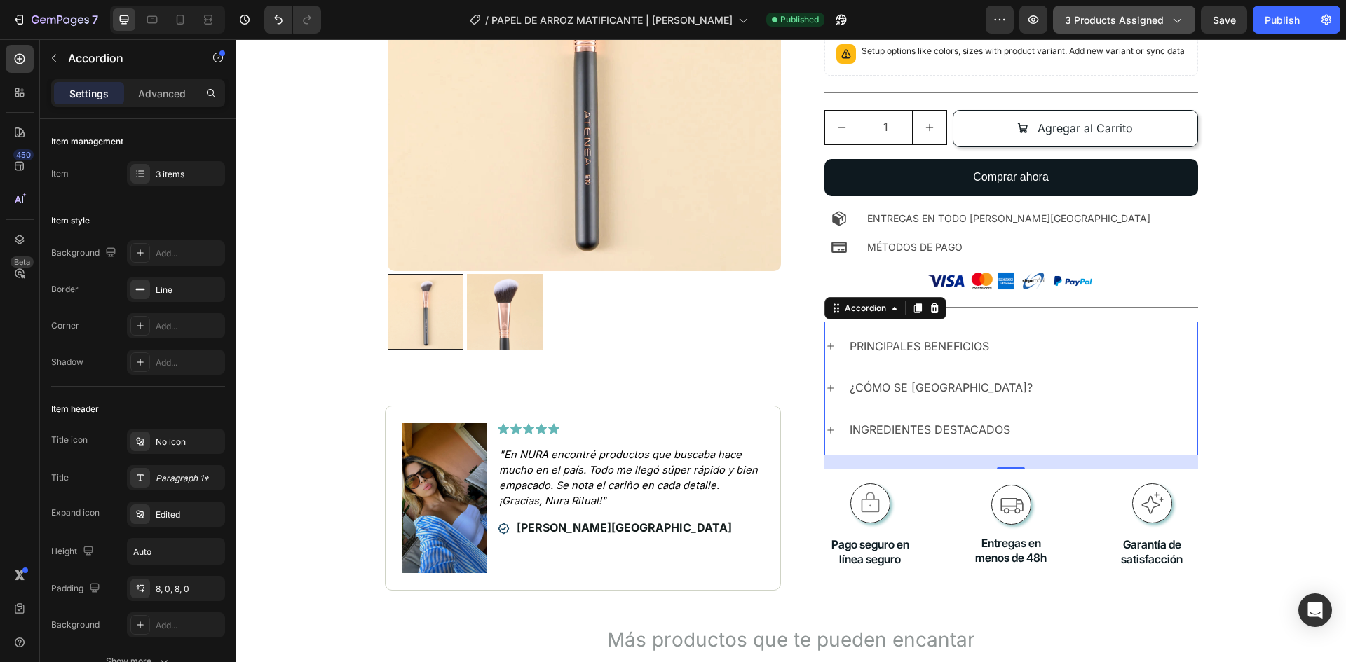
drag, startPoint x: 1271, startPoint y: 23, endPoint x: 1159, endPoint y: 6, distance: 112.7
click at [1266, 23] on div "Publish" at bounding box center [1281, 20] width 35 height 15
click at [183, 15] on icon at bounding box center [180, 20] width 14 height 14
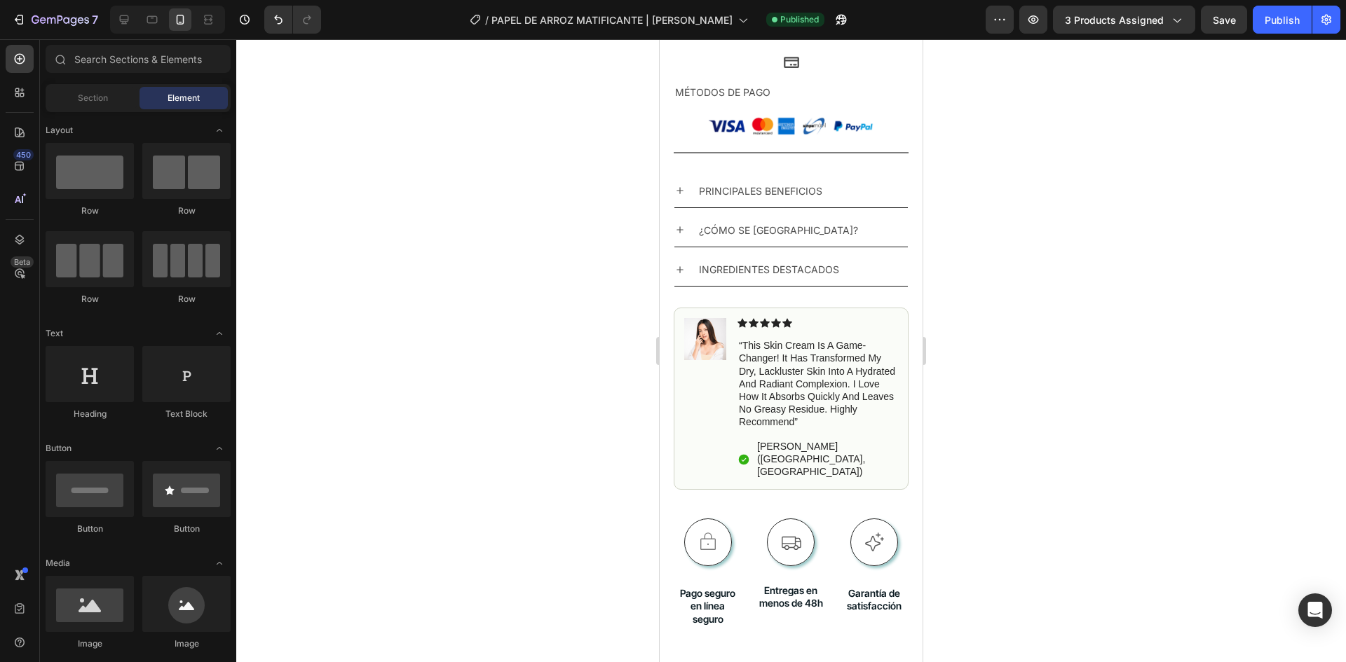
scroll to position [1159, 0]
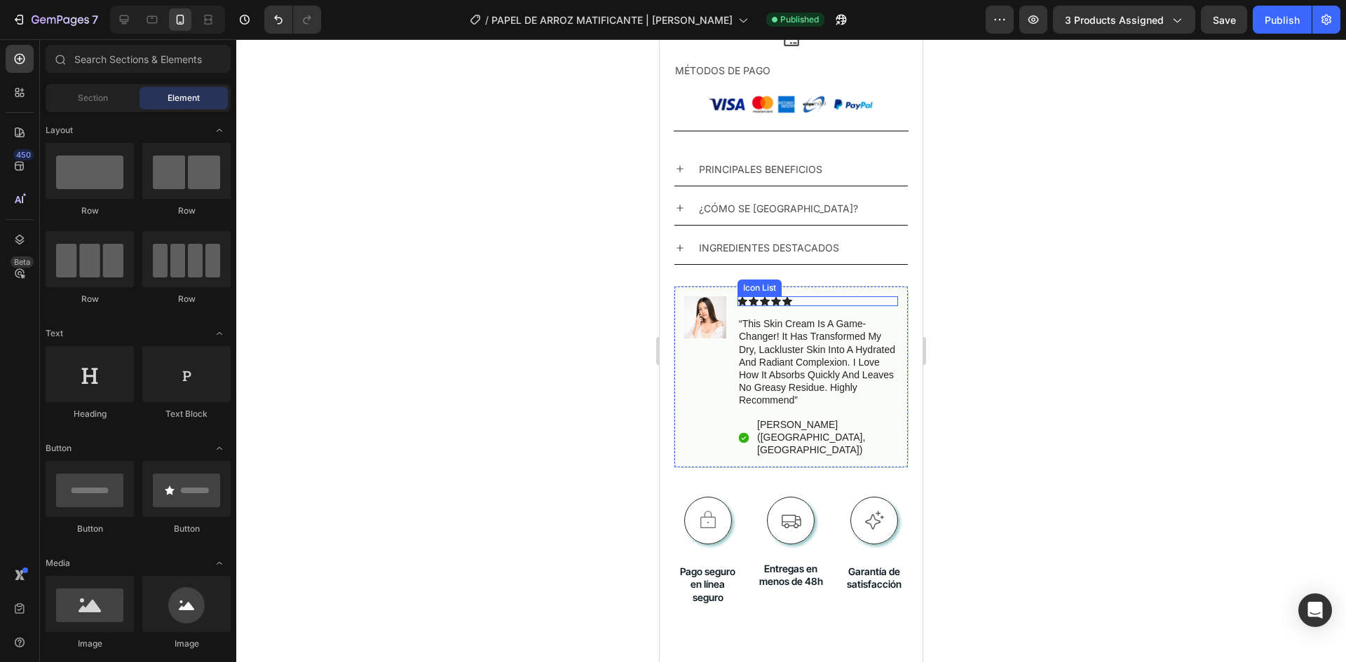
click at [826, 296] on div "Icon Icon Icon Icon Icon" at bounding box center [817, 301] width 160 height 10
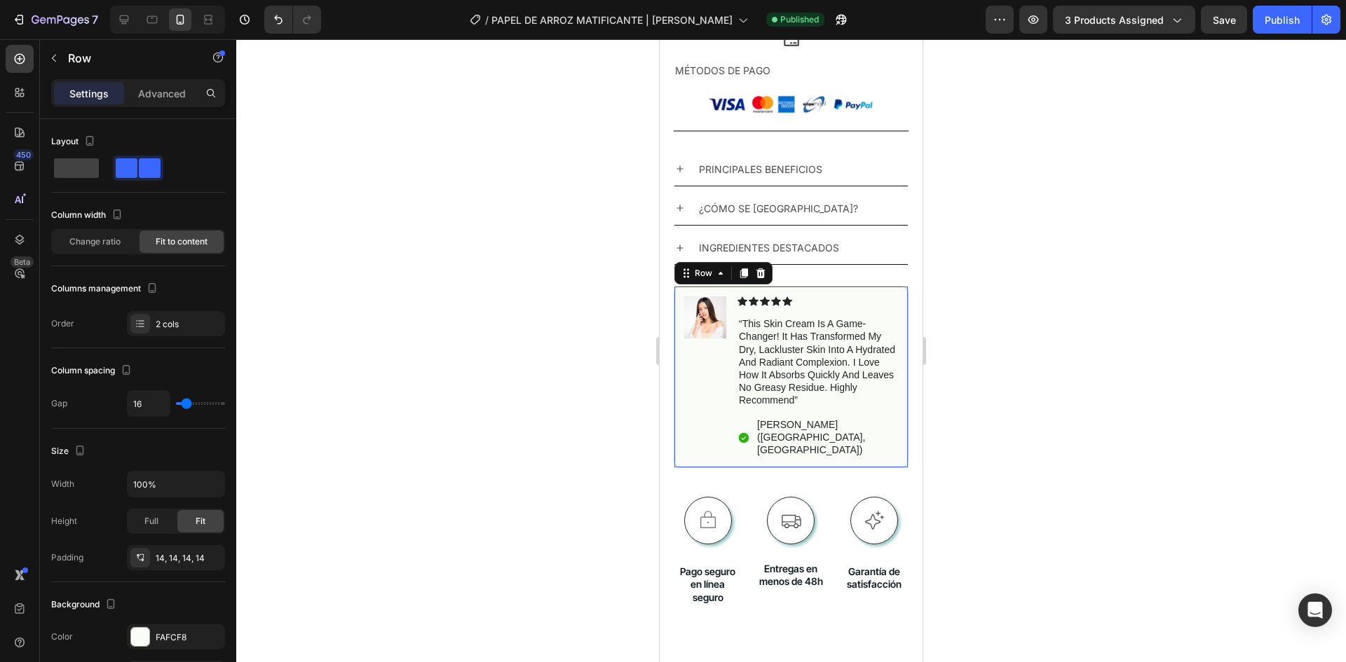
click at [692, 365] on div "Image" at bounding box center [705, 376] width 42 height 161
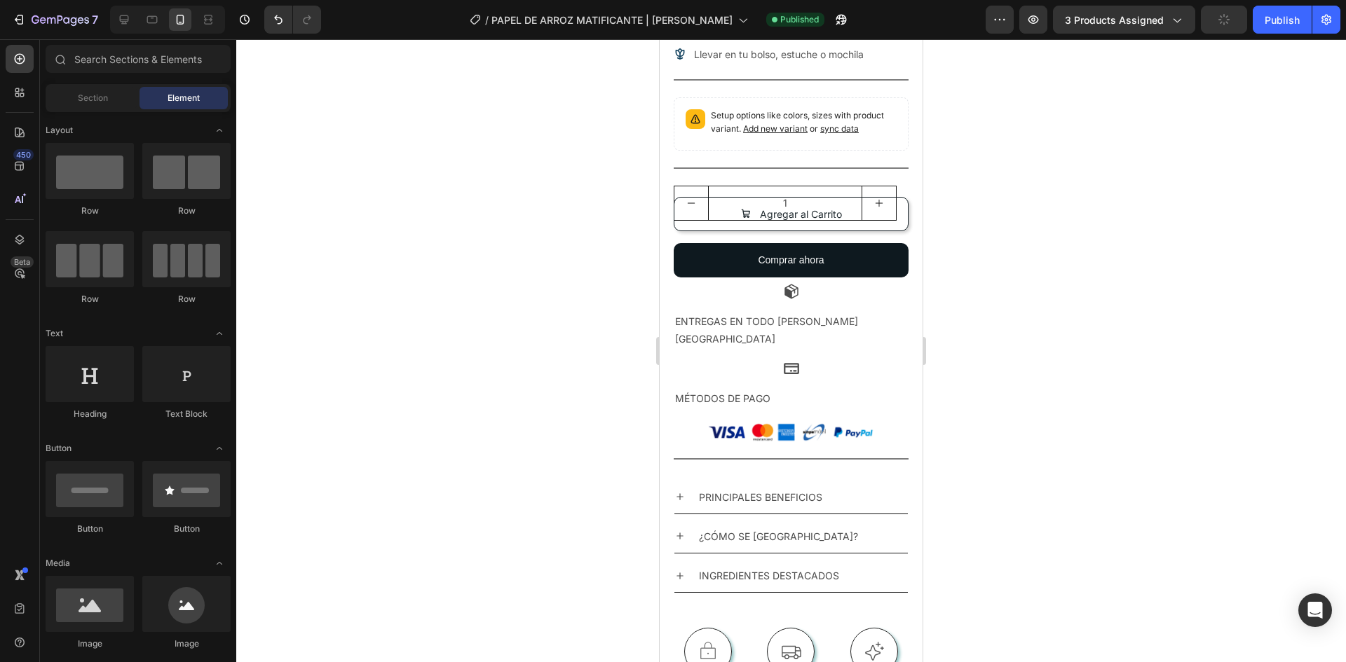
scroll to position [823, 0]
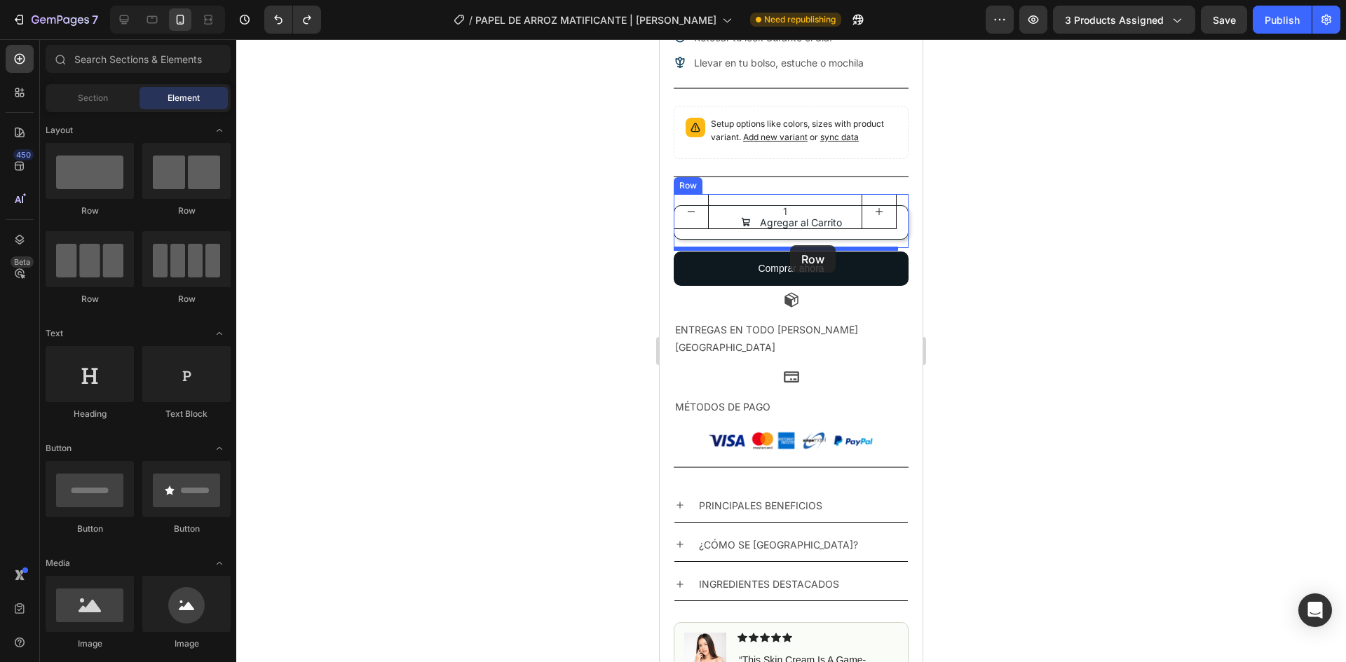
drag, startPoint x: 767, startPoint y: 217, endPoint x: 790, endPoint y: 245, distance: 36.3
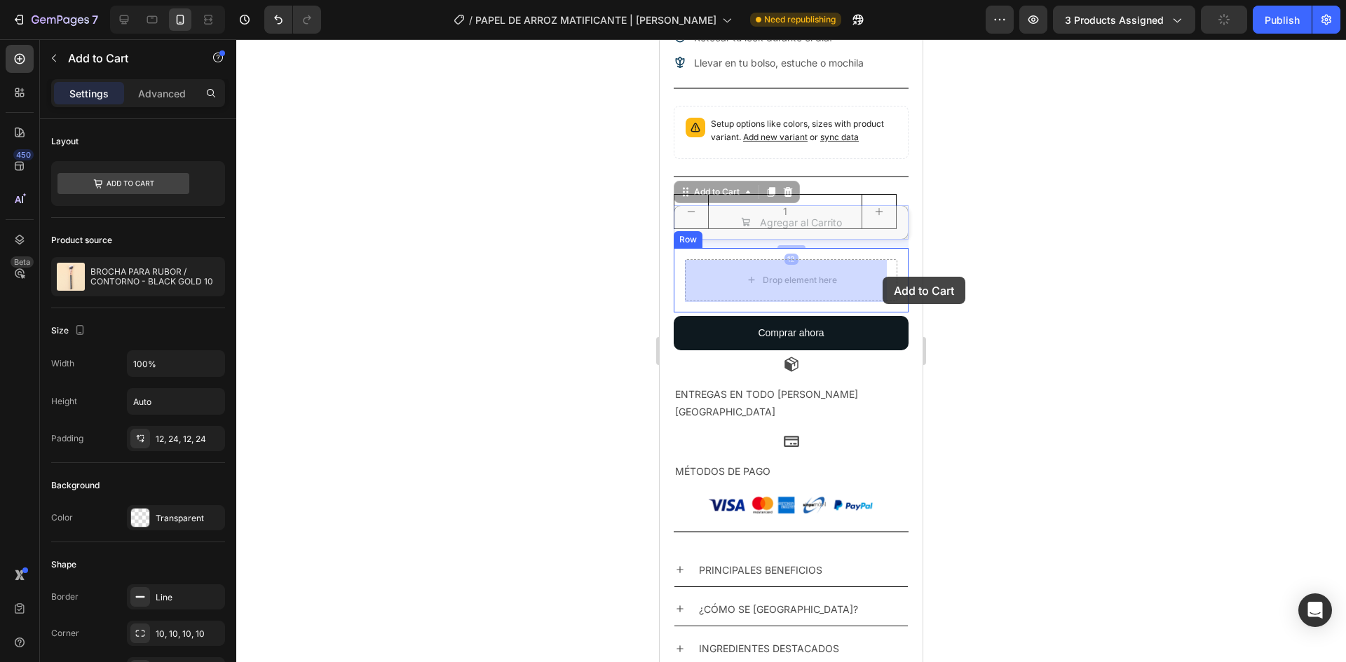
drag, startPoint x: 882, startPoint y: 221, endPoint x: 882, endPoint y: 264, distance: 42.7
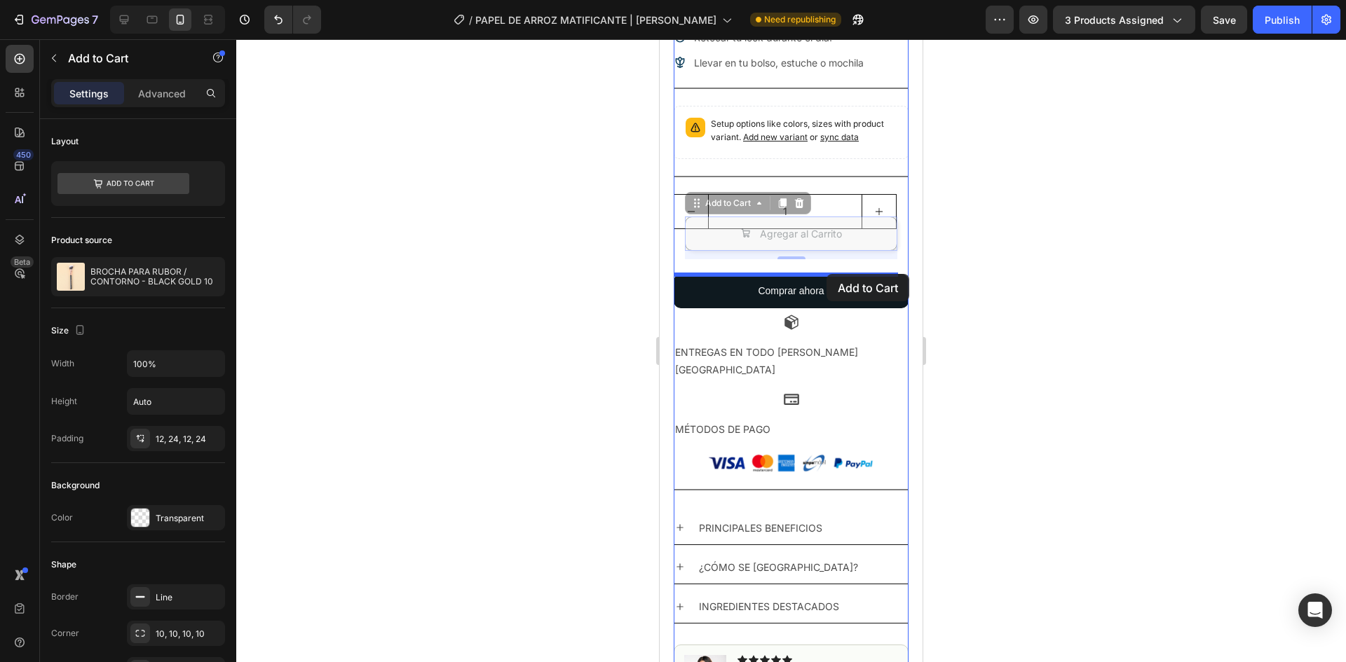
drag, startPoint x: 861, startPoint y: 230, endPoint x: 826, endPoint y: 273, distance: 55.4
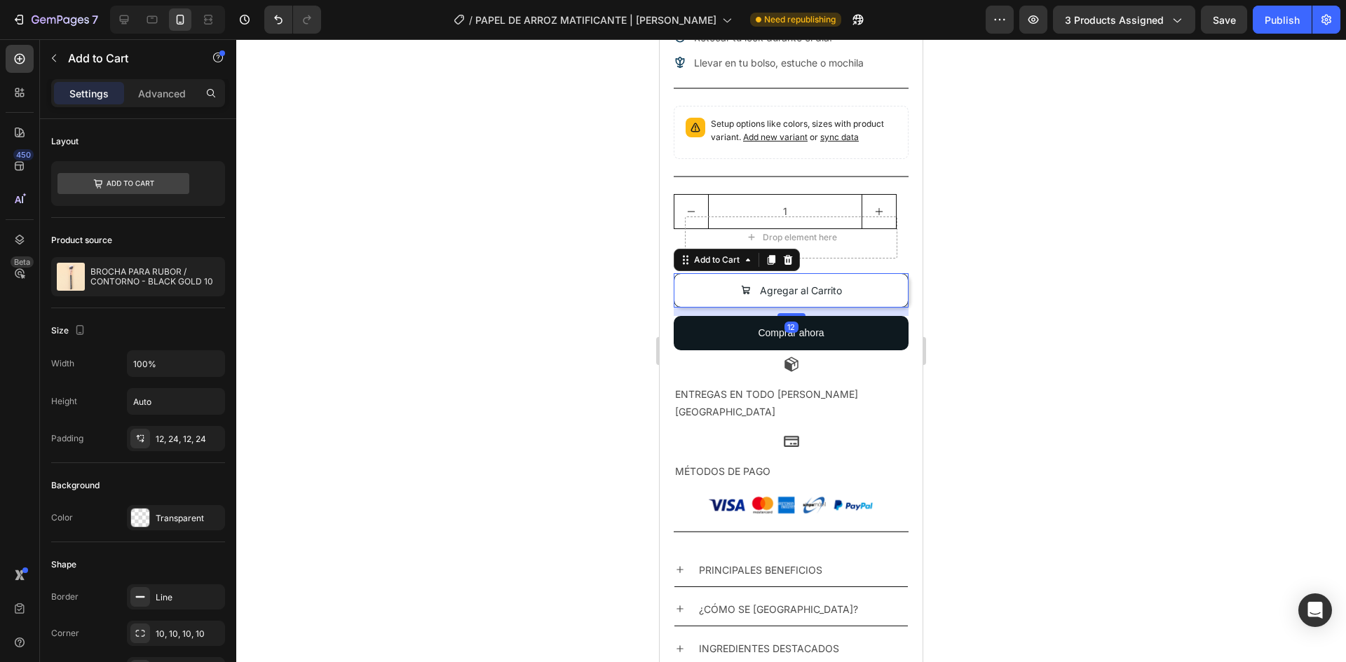
drag, startPoint x: 1014, startPoint y: 278, endPoint x: 944, endPoint y: 272, distance: 70.4
click at [1013, 278] on div at bounding box center [790, 350] width 1109 height 623
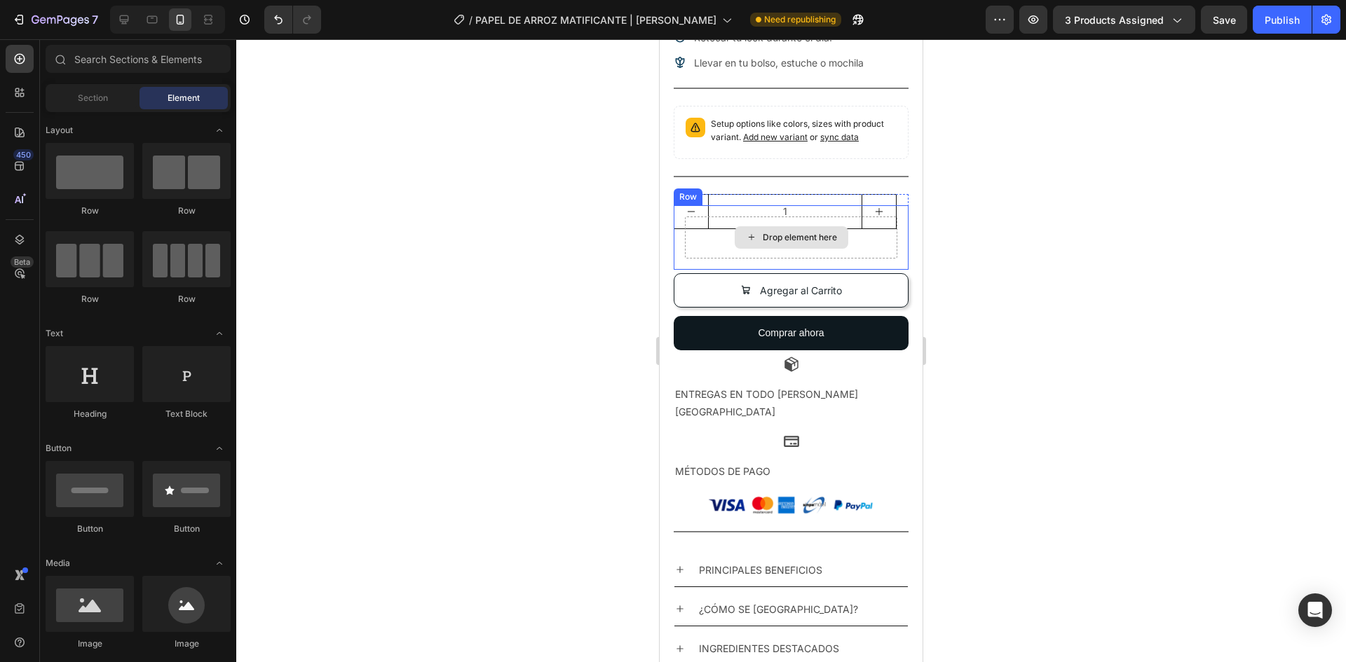
click at [877, 255] on div "Drop element here" at bounding box center [791, 238] width 212 height 42
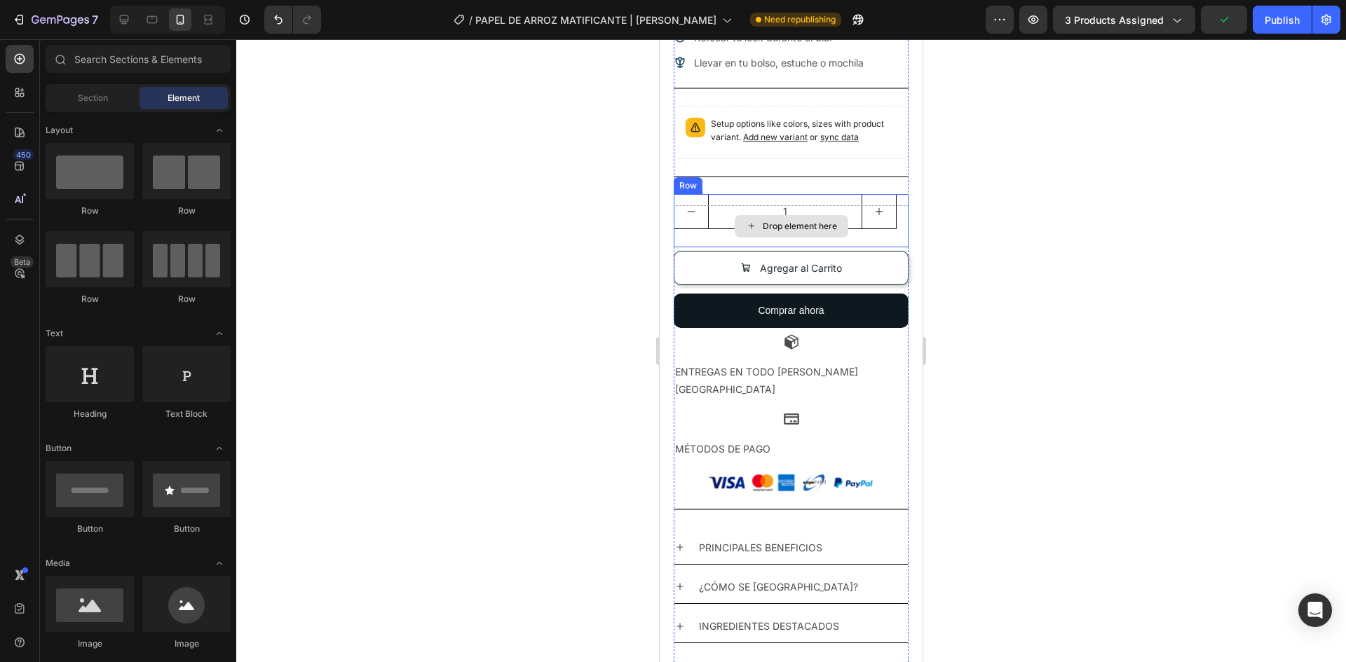
click at [888, 235] on div "Drop element here" at bounding box center [790, 226] width 235 height 42
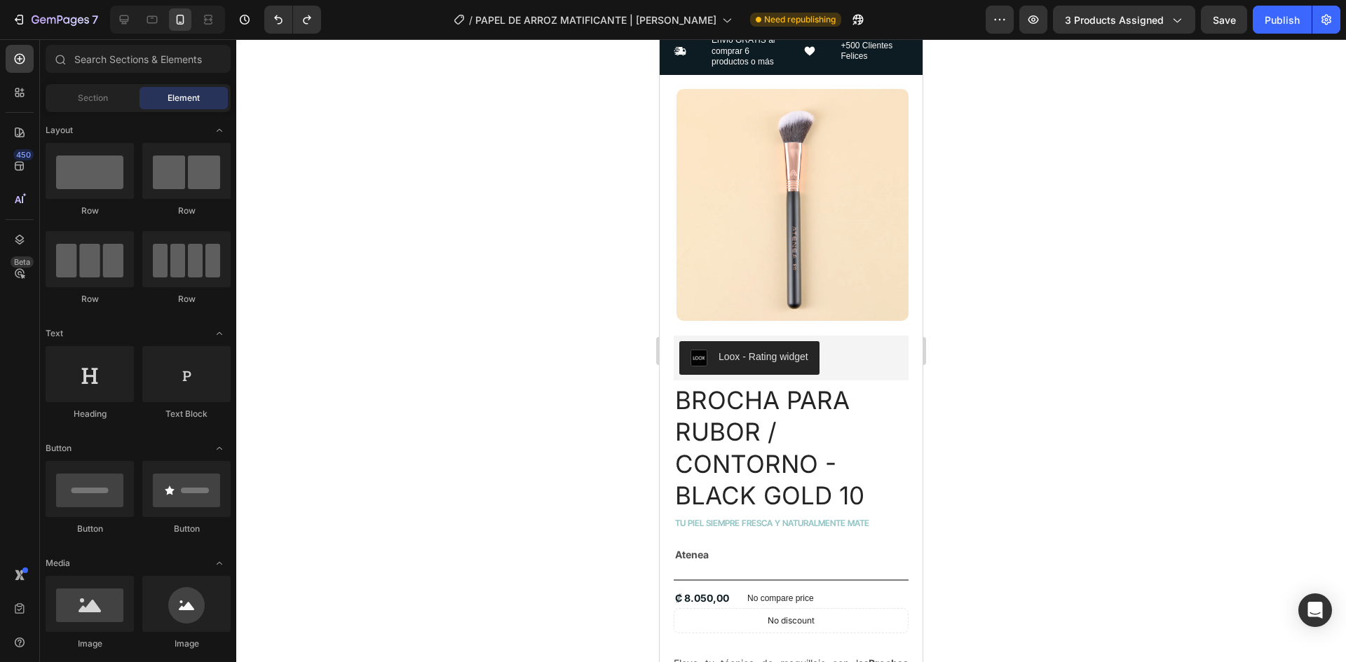
scroll to position [0, 0]
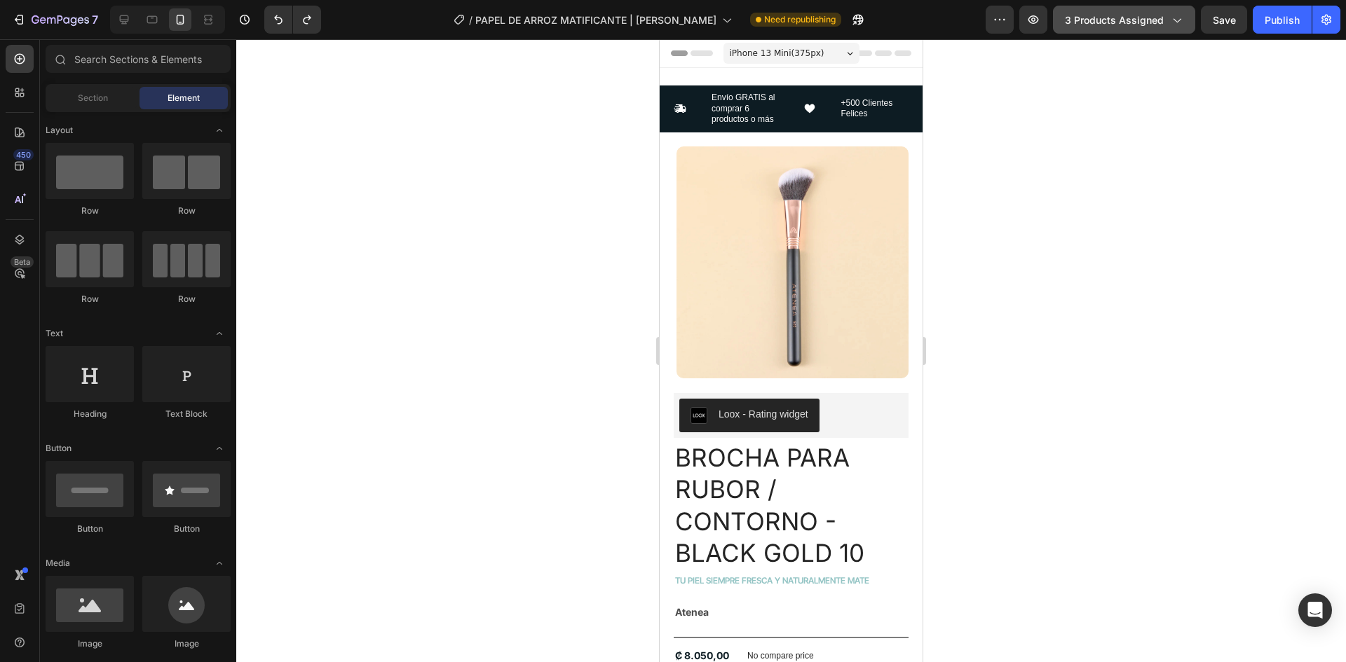
click at [1101, 13] on span "3 products assigned" at bounding box center [1114, 20] width 99 height 15
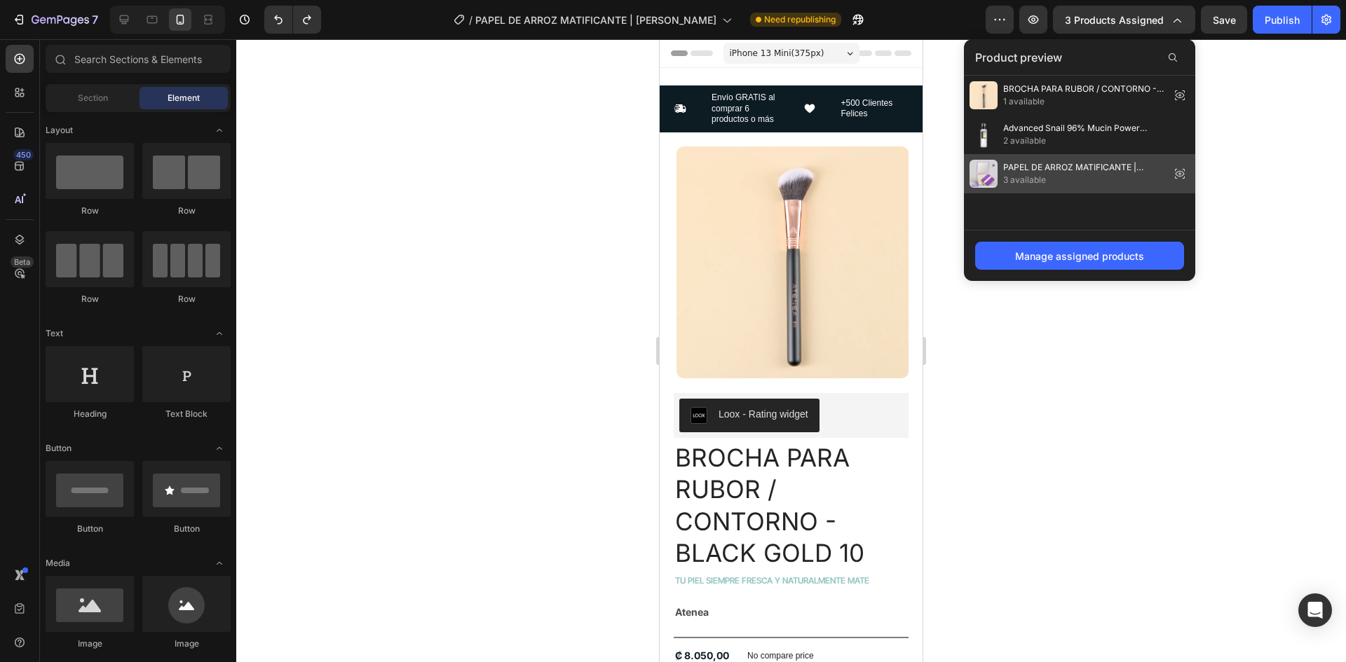
click at [1039, 176] on span "3 available" at bounding box center [1083, 180] width 161 height 13
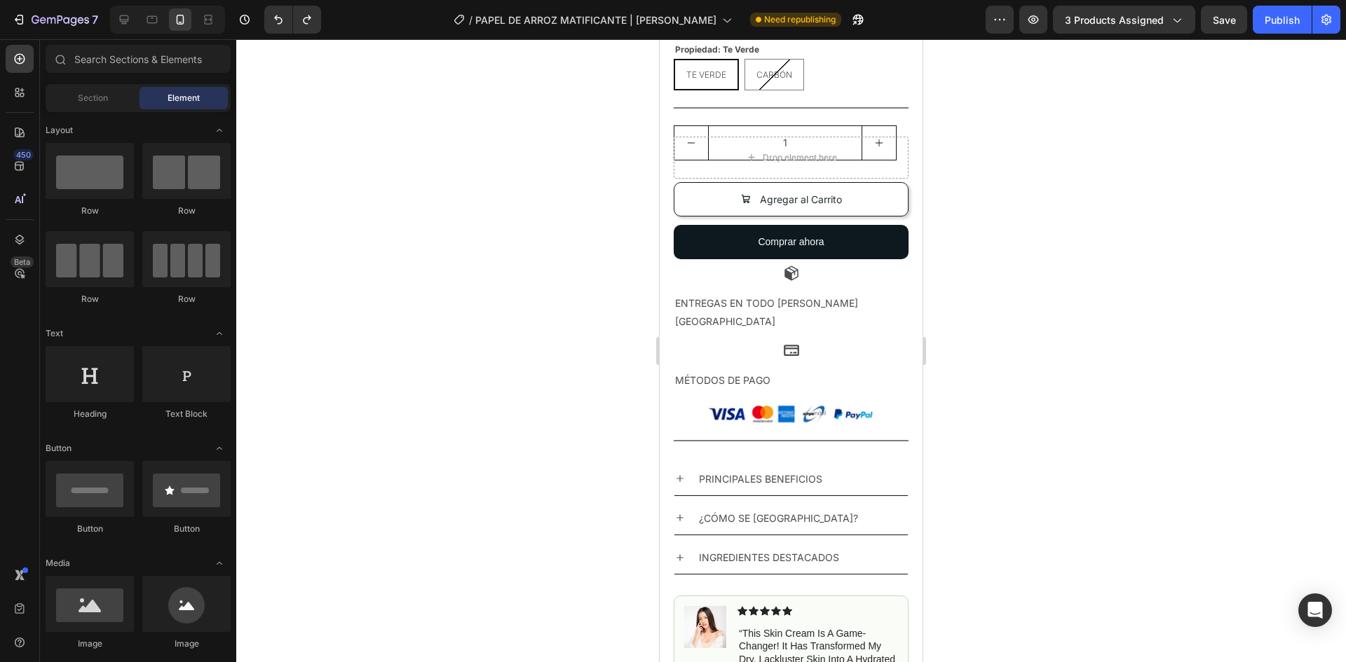
scroll to position [827, 0]
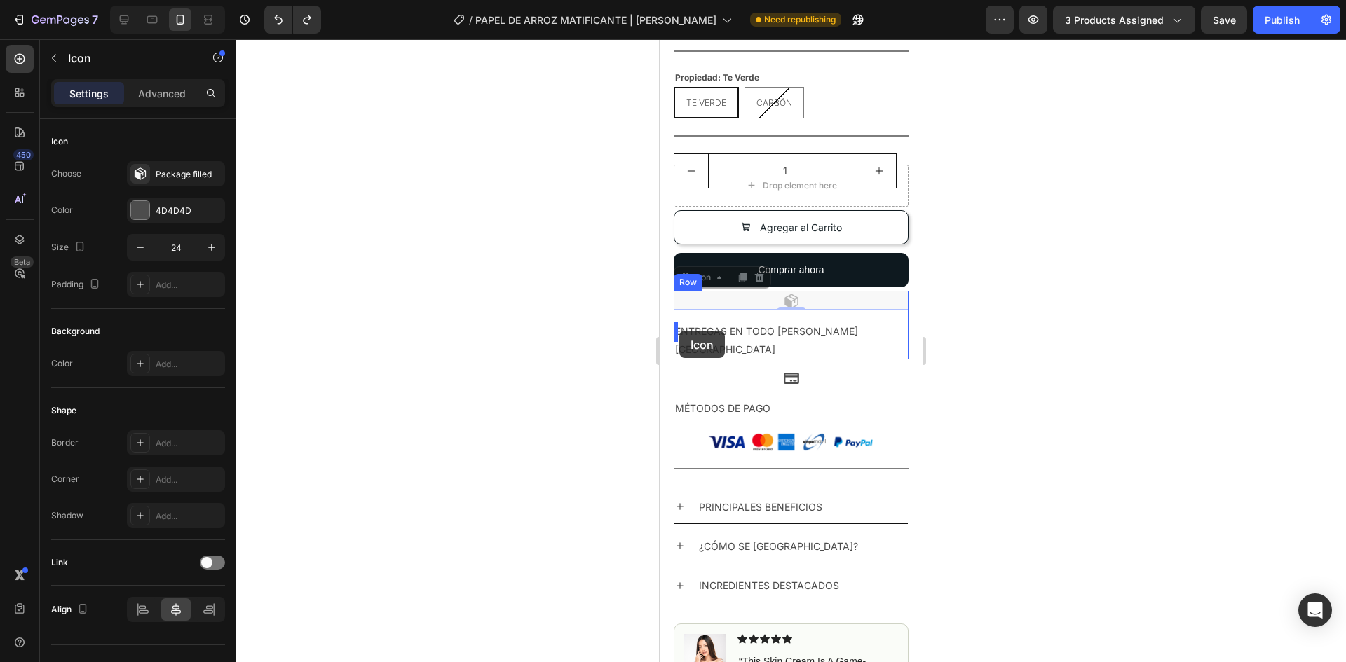
drag, startPoint x: 783, startPoint y: 299, endPoint x: 737, endPoint y: 353, distance: 72.1
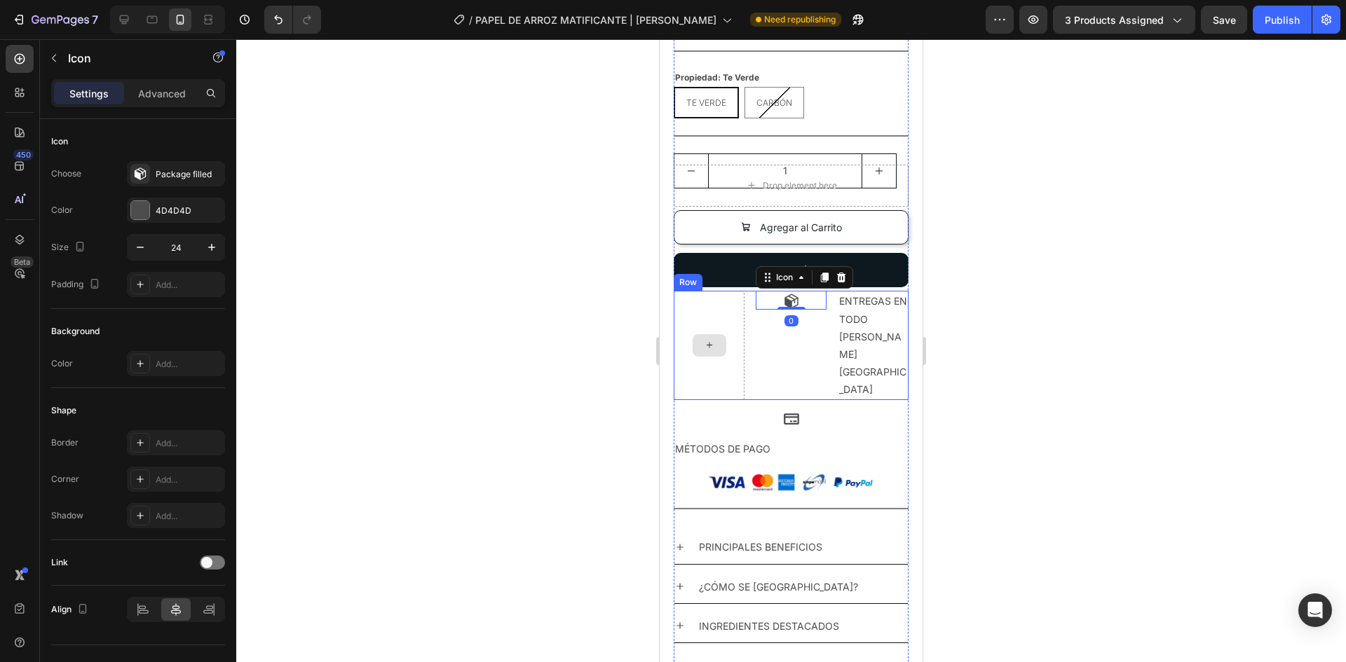
click at [724, 299] on div at bounding box center [708, 345] width 71 height 109
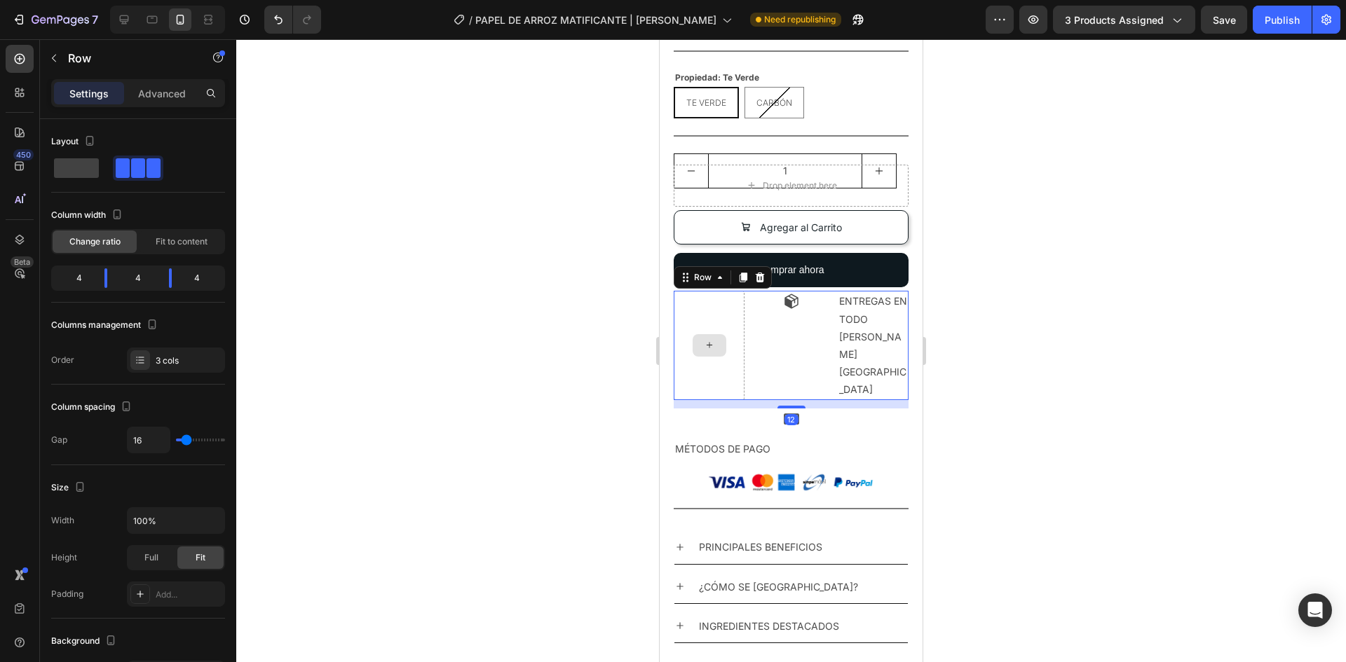
click at [732, 313] on div at bounding box center [708, 345] width 71 height 109
click at [179, 172] on div at bounding box center [138, 168] width 174 height 25
drag, startPoint x: 101, startPoint y: 278, endPoint x: 44, endPoint y: 278, distance: 56.8
click at [44, 0] on body "7 Version history / PAPEL DE ARROZ MATIFICANTE | [PERSON_NAME] Need republishin…" at bounding box center [673, 0] width 1346 height 0
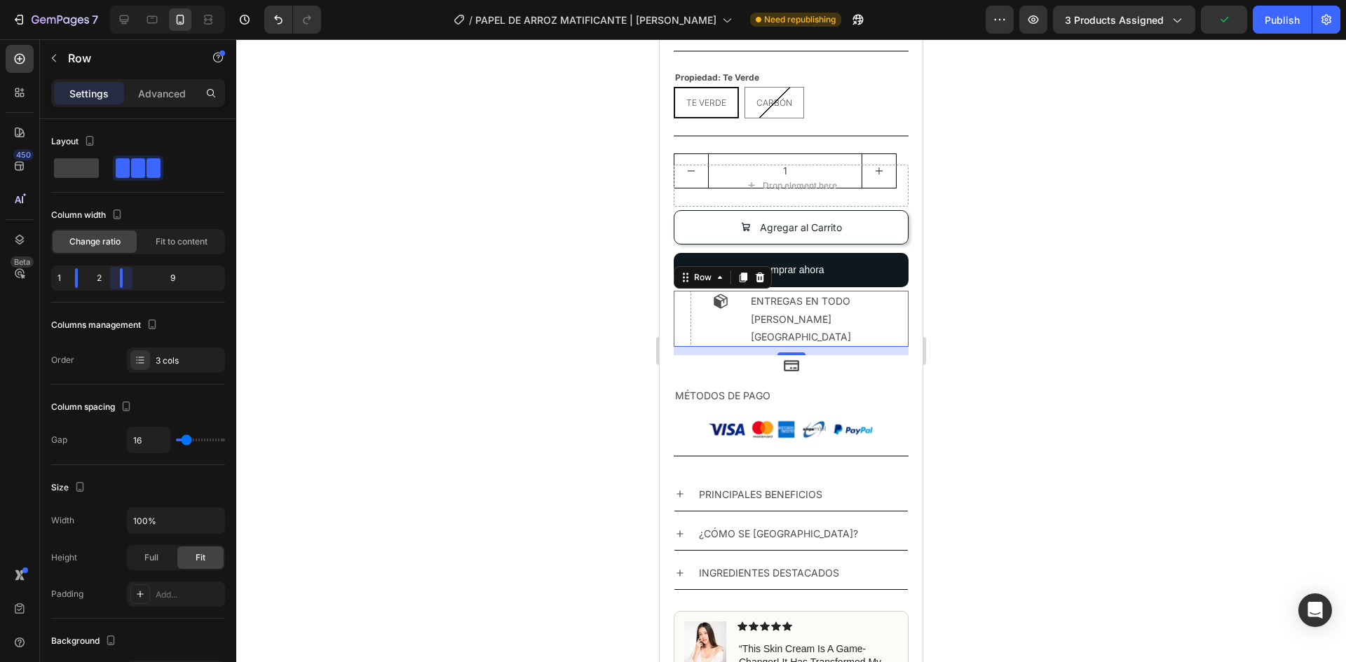
drag, startPoint x: 164, startPoint y: 278, endPoint x: 93, endPoint y: 277, distance: 71.5
click at [93, 0] on body "7 Version history / PAPEL DE ARROZ MATIFICANTE | [PERSON_NAME] Need republishin…" at bounding box center [673, 0] width 1346 height 0
click at [681, 322] on div at bounding box center [682, 319] width 22 height 22
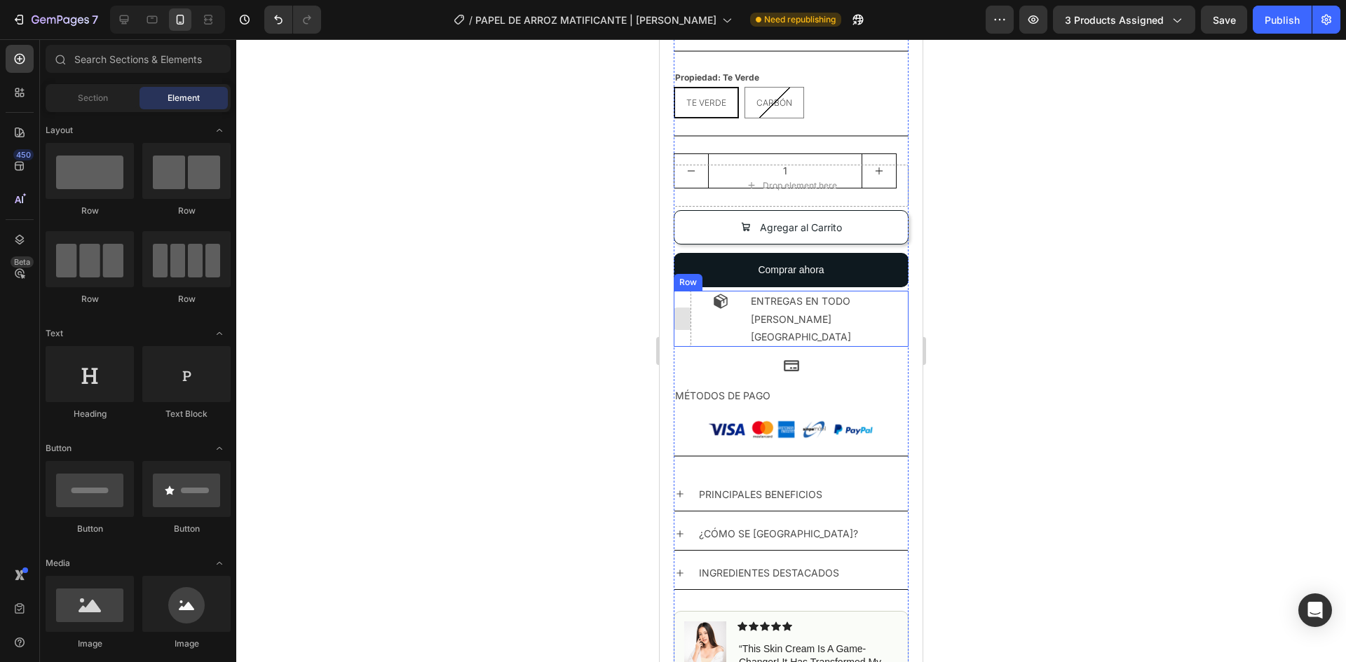
click at [681, 331] on div at bounding box center [682, 319] width 18 height 56
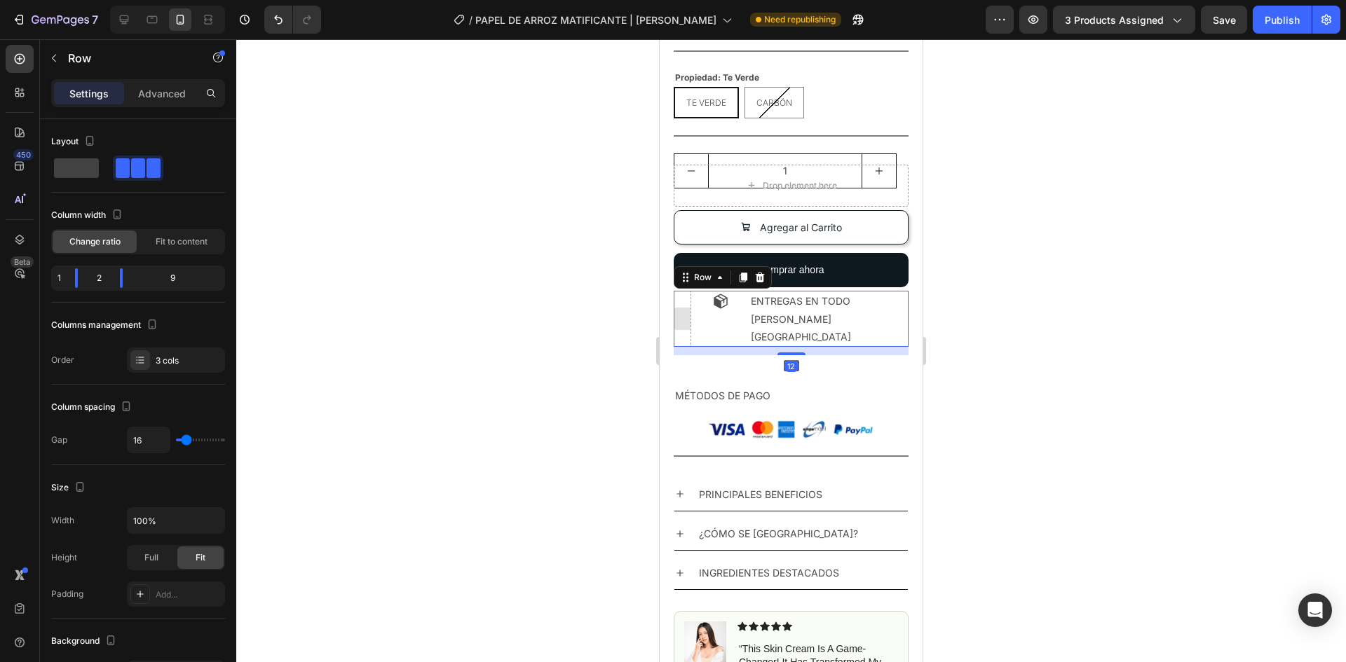
click at [680, 327] on div at bounding box center [682, 319] width 18 height 56
click at [680, 312] on div at bounding box center [682, 319] width 22 height 22
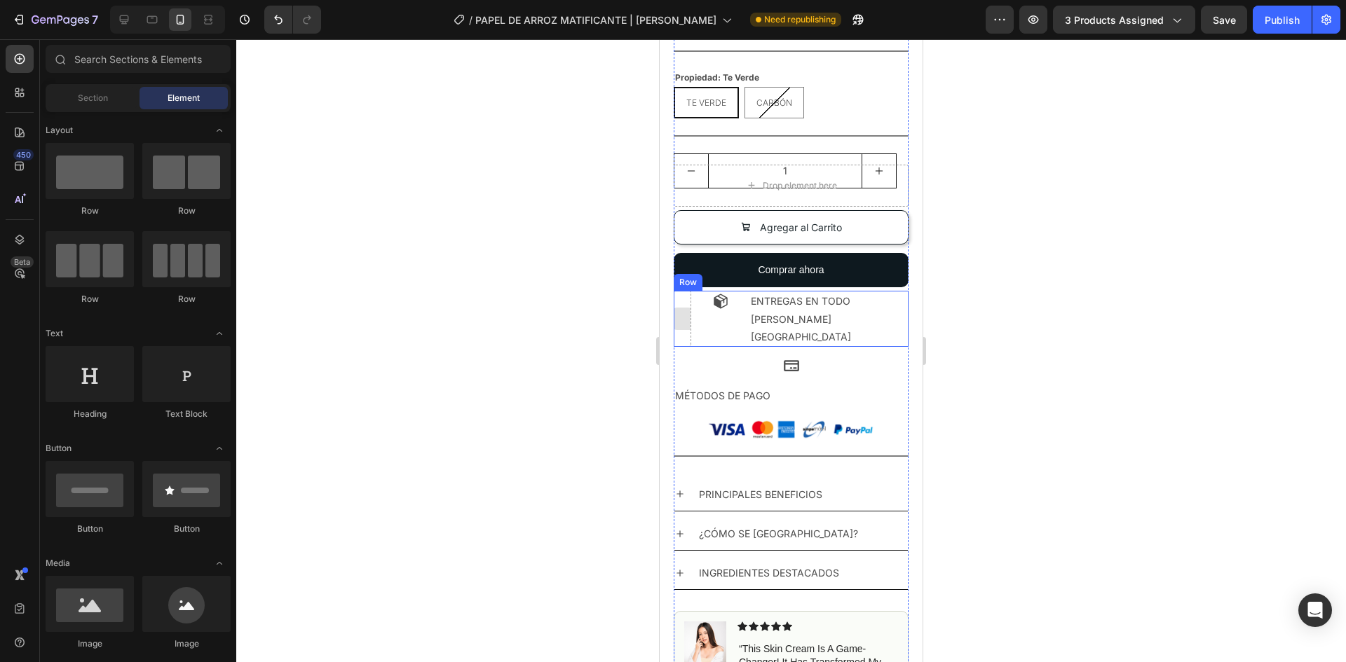
click at [682, 313] on div at bounding box center [682, 319] width 22 height 22
click at [714, 302] on icon at bounding box center [720, 301] width 14 height 15
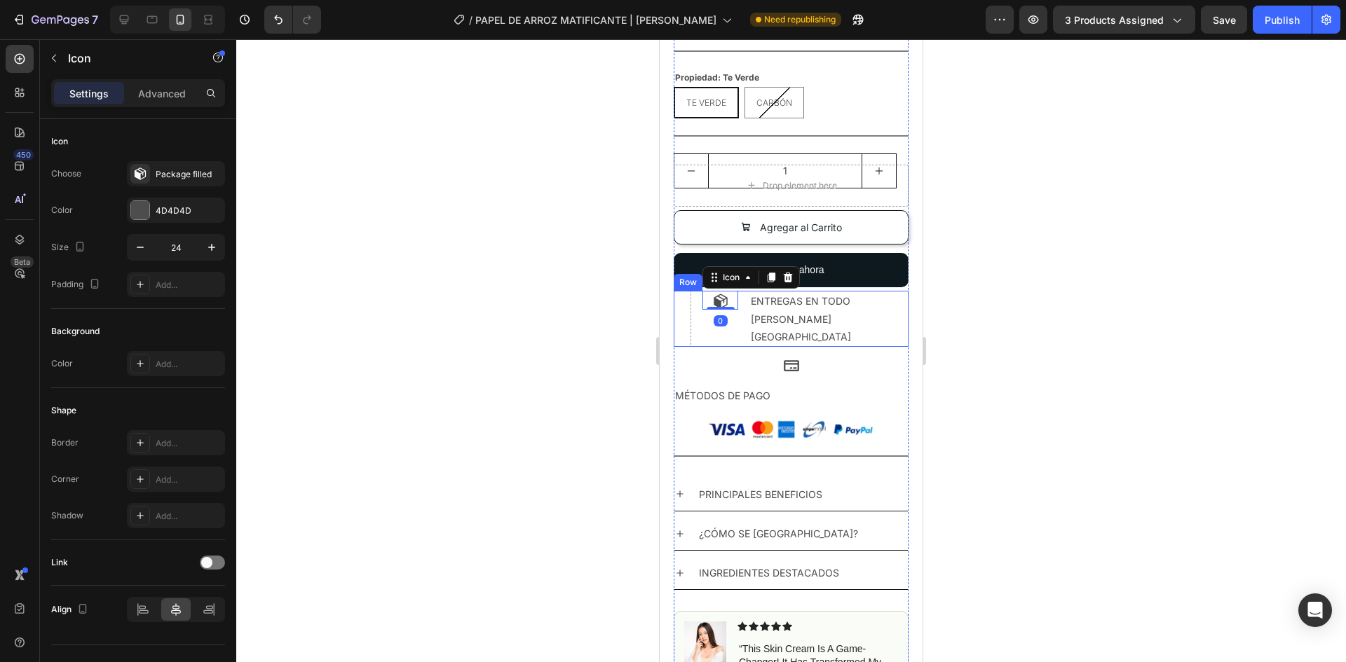
click at [703, 320] on div "Icon 0" at bounding box center [720, 319] width 36 height 56
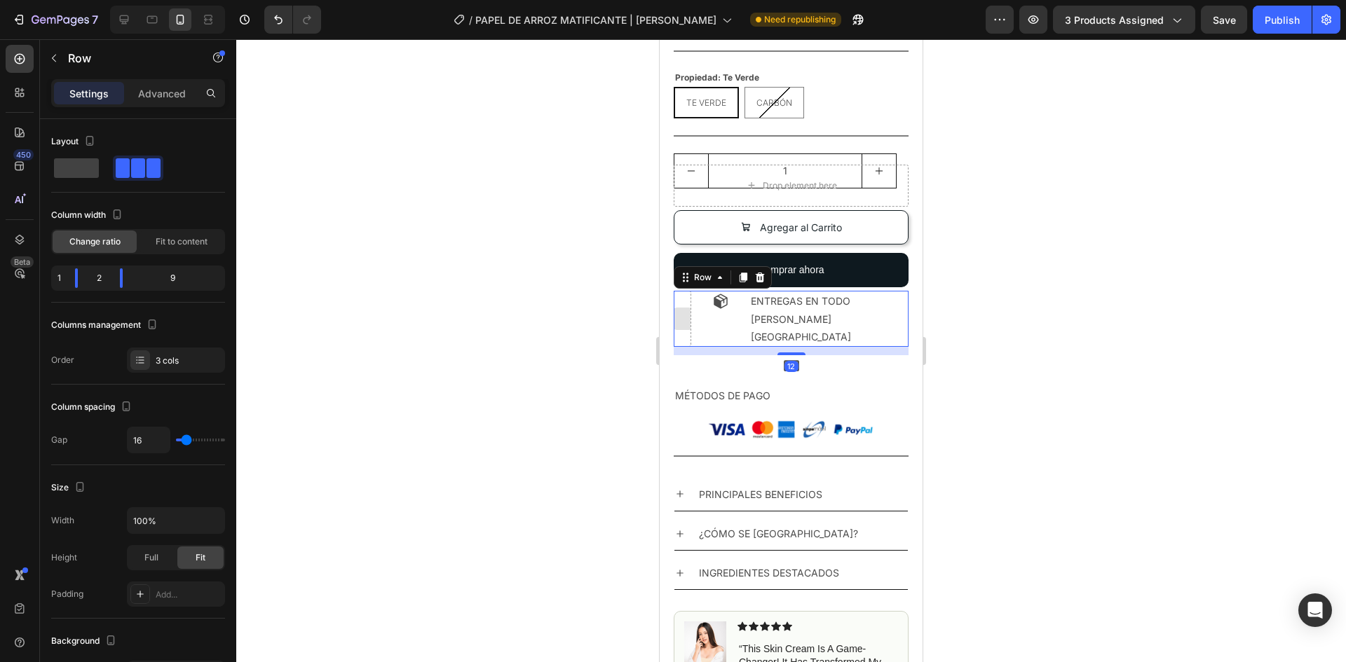
click at [679, 318] on div at bounding box center [682, 319] width 22 height 22
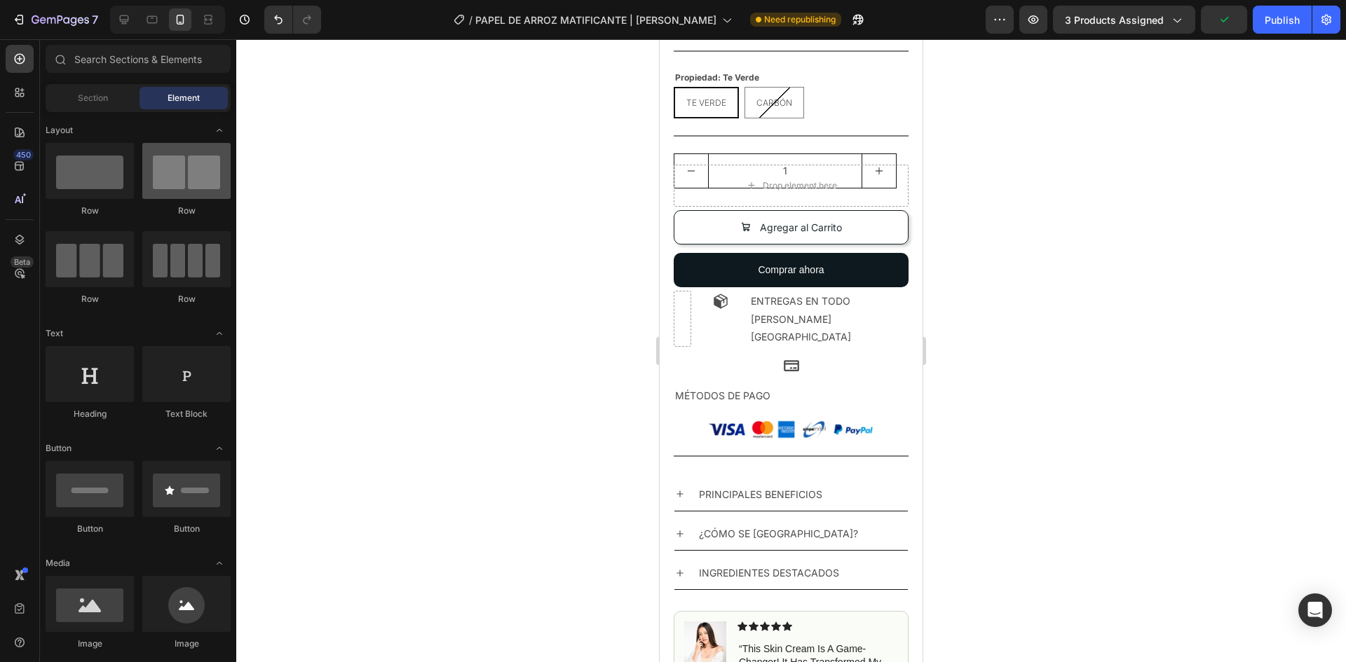
click at [198, 186] on div at bounding box center [186, 171] width 88 height 56
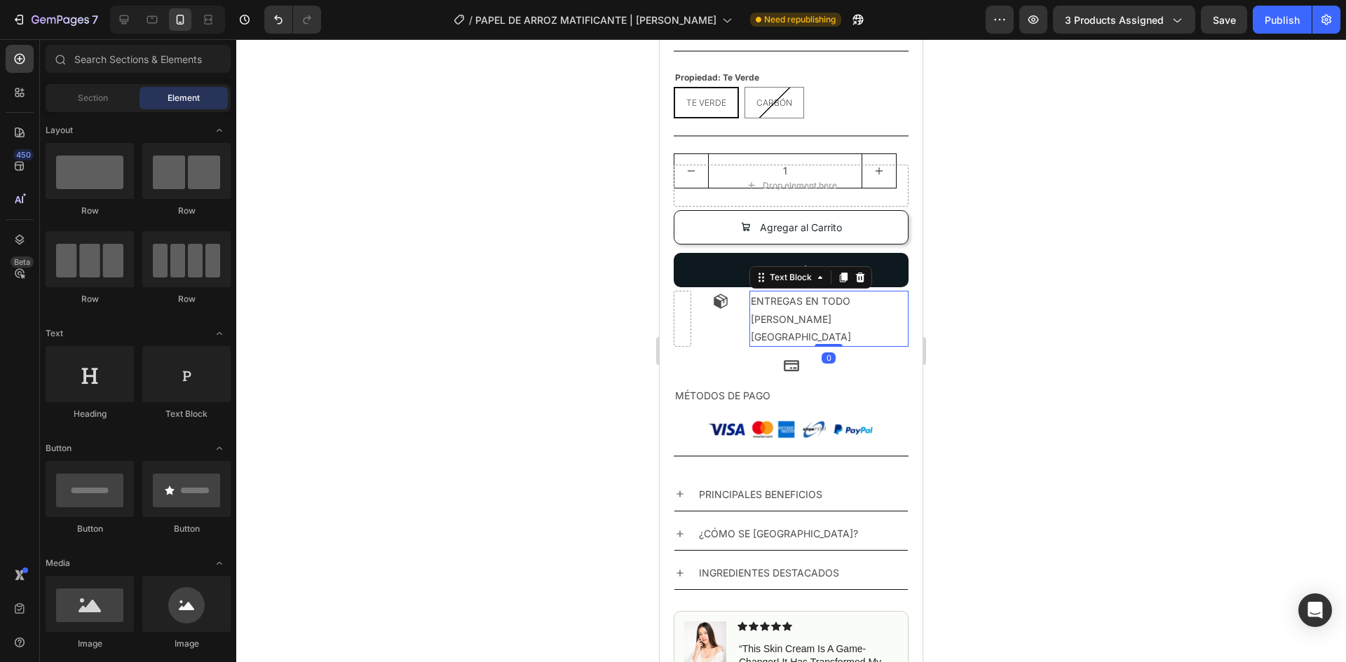
click at [776, 300] on p "ENTREGAS EN TODO [PERSON_NAME][GEOGRAPHIC_DATA]" at bounding box center [829, 318] width 156 height 53
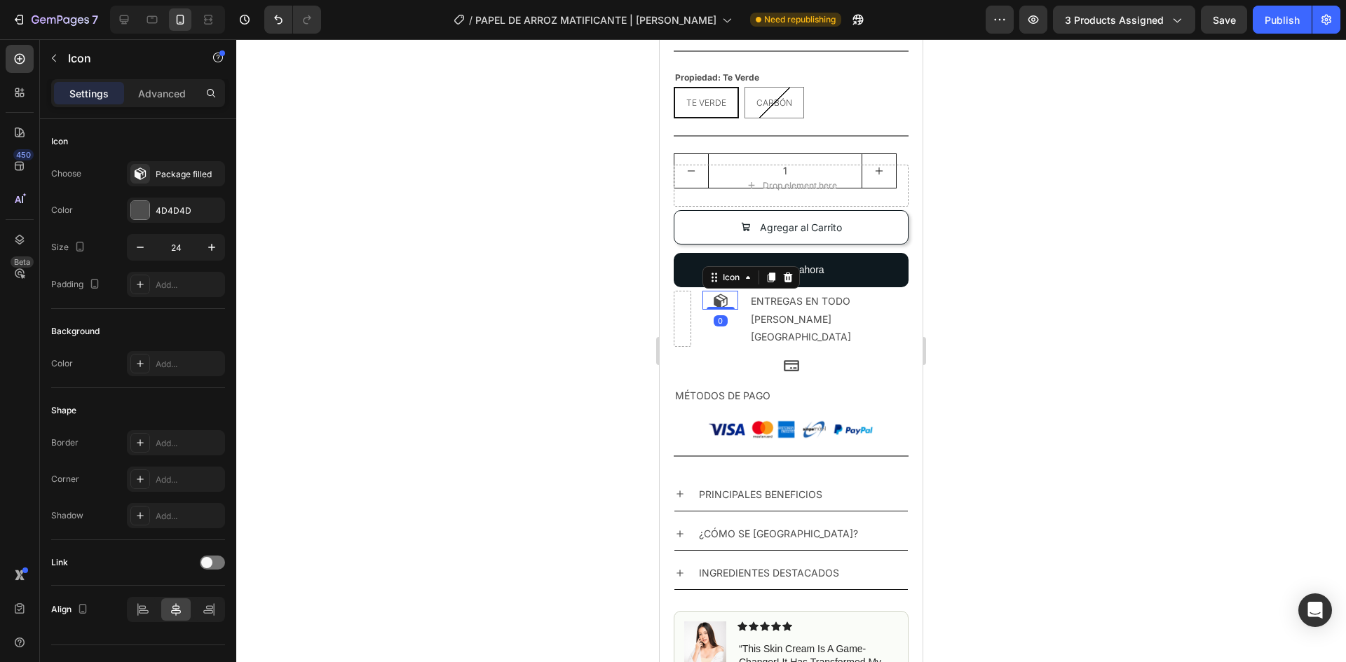
click at [725, 301] on icon at bounding box center [720, 301] width 14 height 15
click at [745, 324] on div "Icon 0 ENTREGAS EN TODO [PERSON_NAME][GEOGRAPHIC_DATA] Text Block Row" at bounding box center [790, 319] width 235 height 56
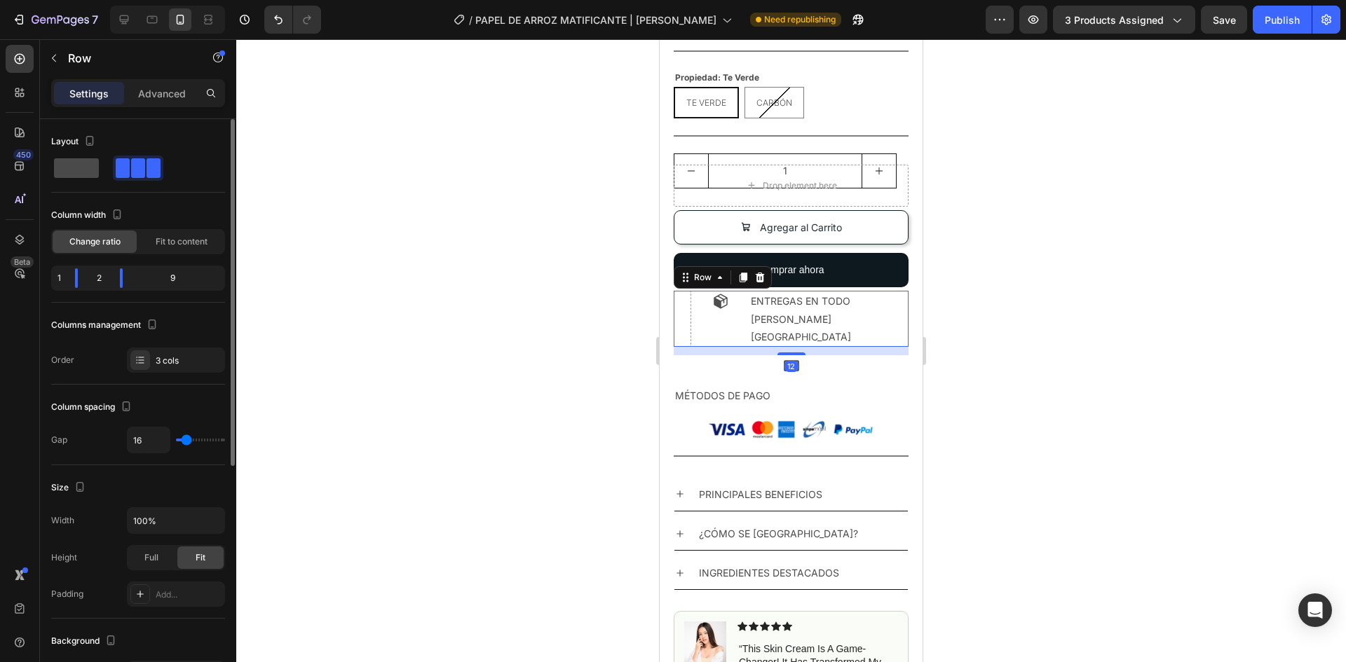
click at [83, 160] on span at bounding box center [76, 168] width 45 height 20
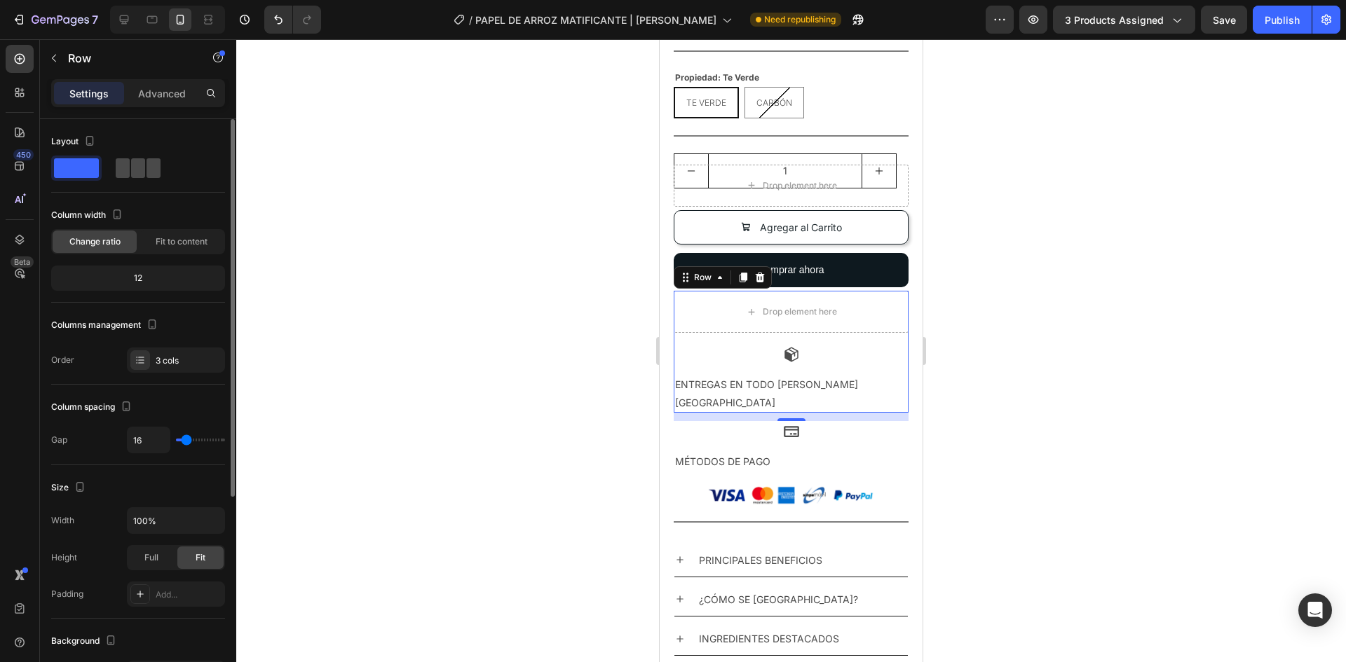
click at [146, 168] on span at bounding box center [153, 168] width 14 height 20
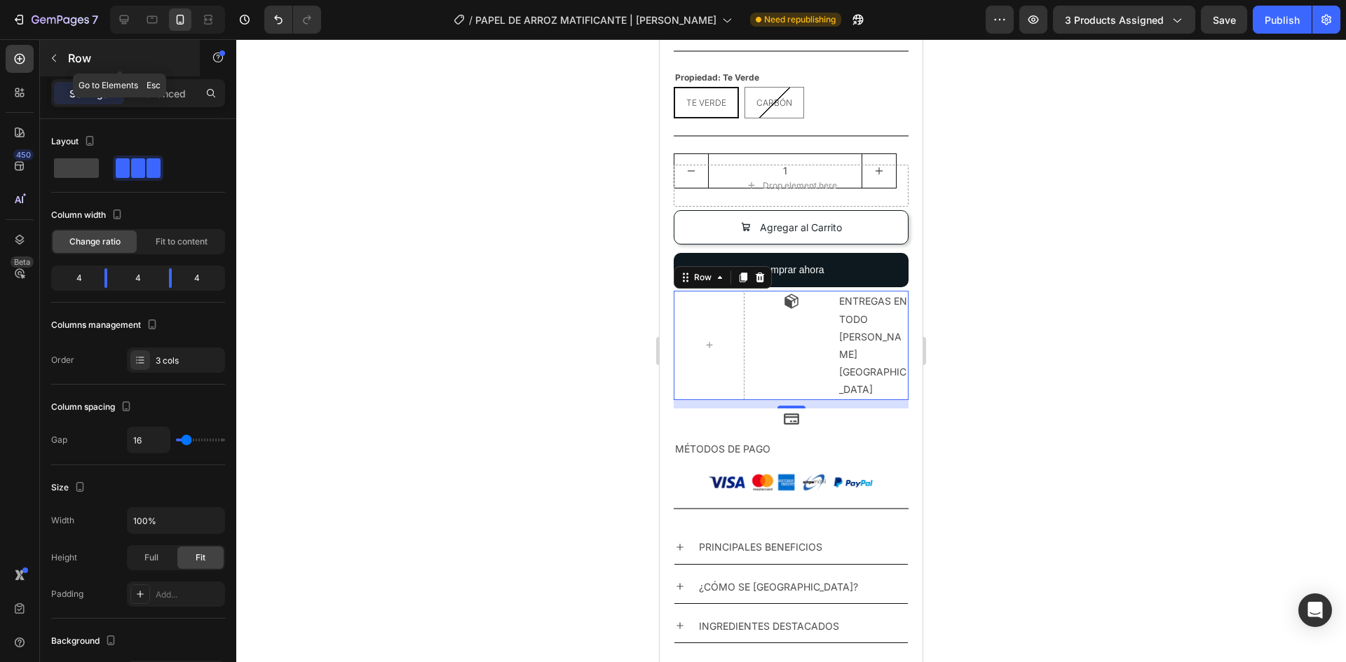
click at [62, 62] on button "button" at bounding box center [54, 58] width 22 height 22
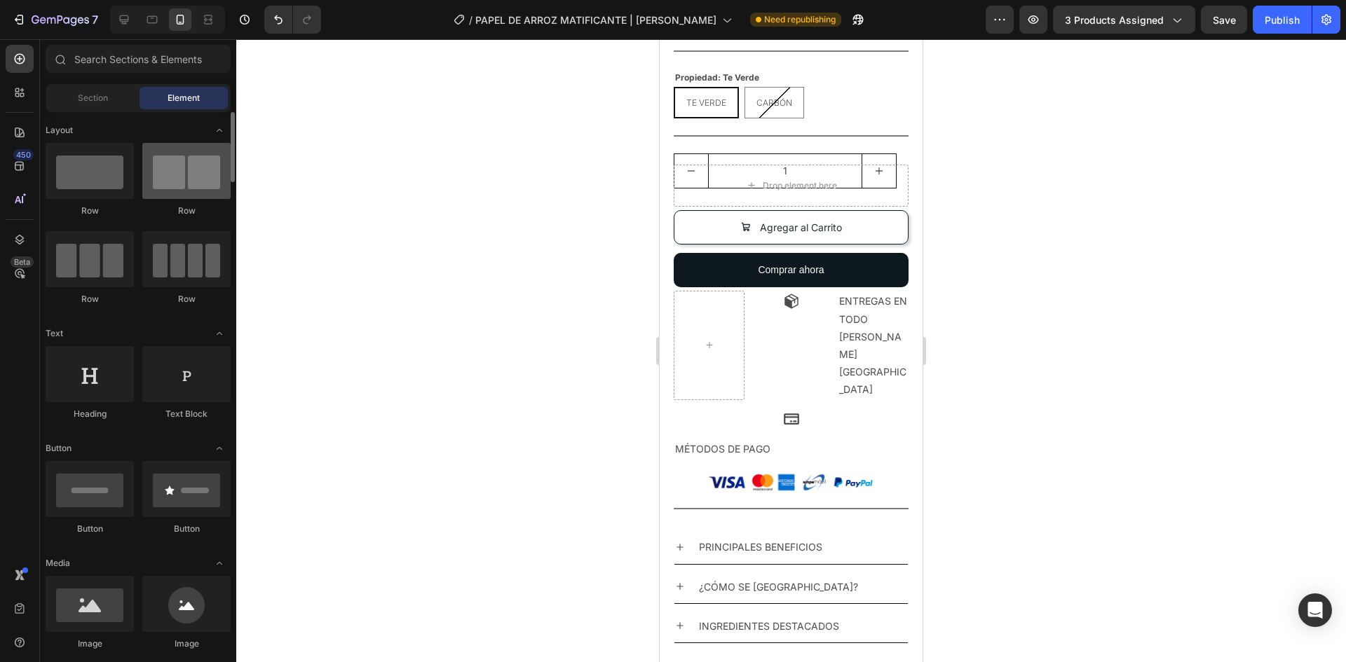
click at [186, 165] on div at bounding box center [186, 171] width 88 height 56
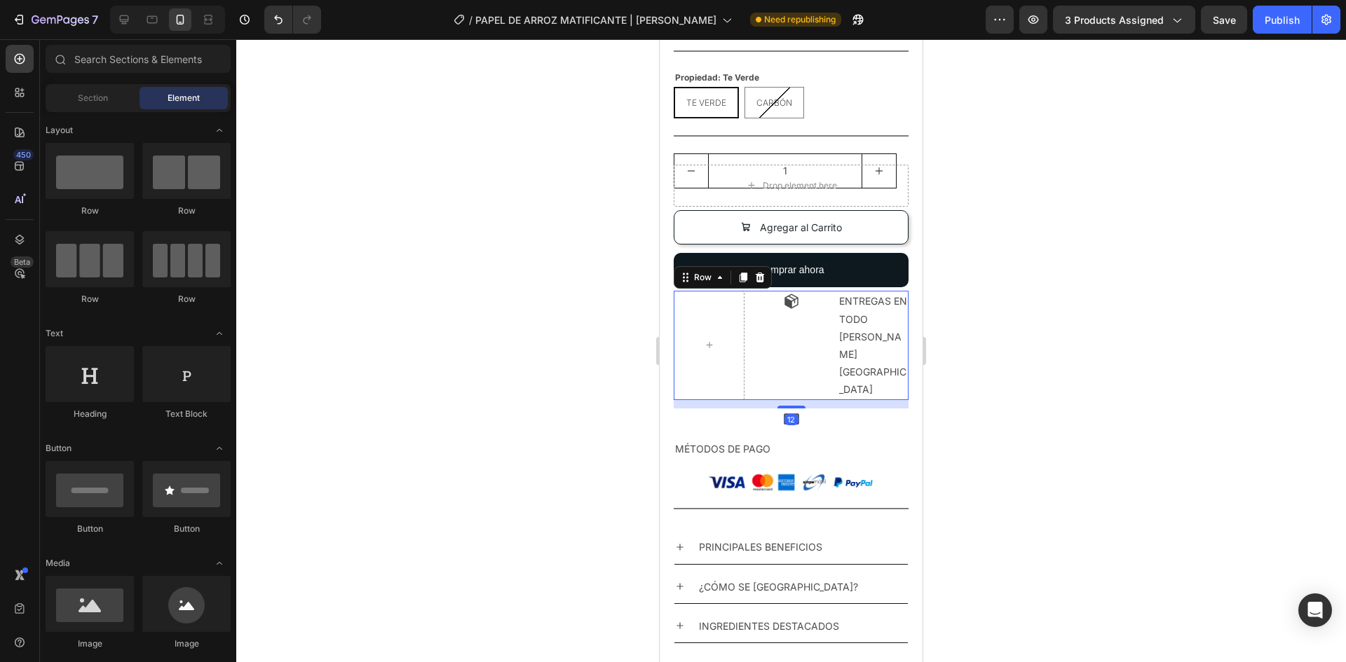
click at [777, 321] on div "Icon" at bounding box center [790, 345] width 71 height 109
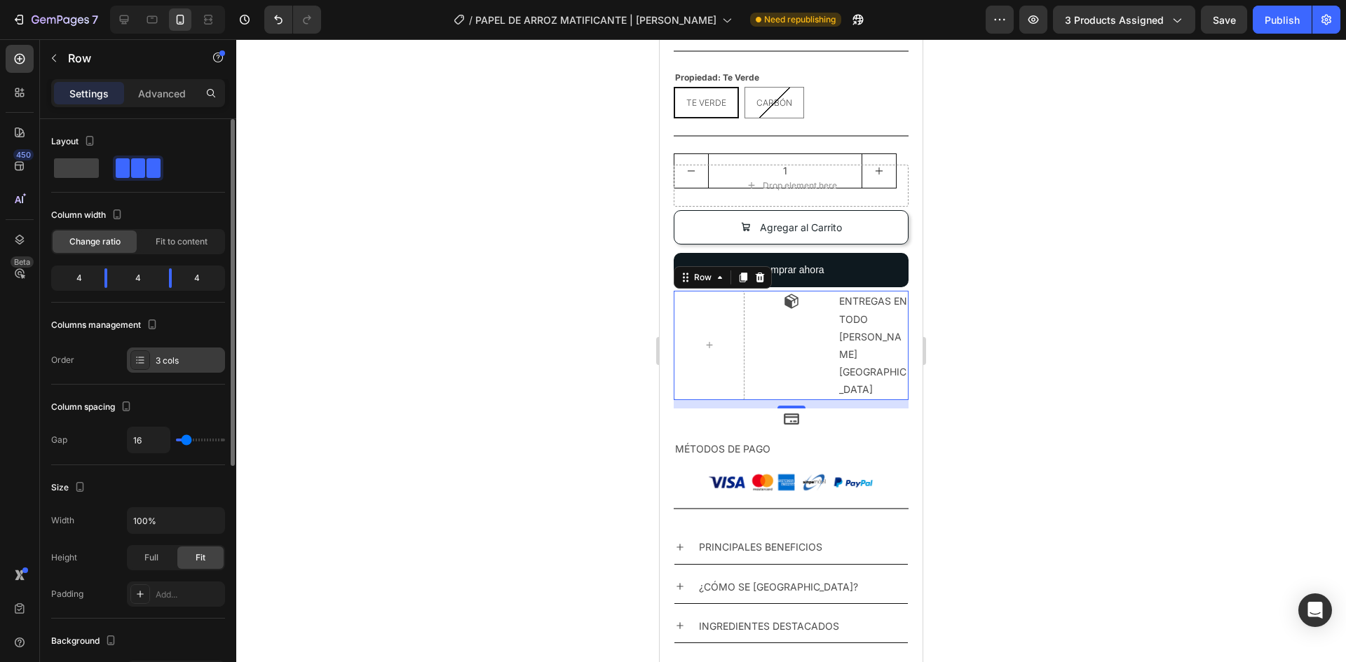
click at [151, 364] on div "3 cols" at bounding box center [176, 360] width 98 height 25
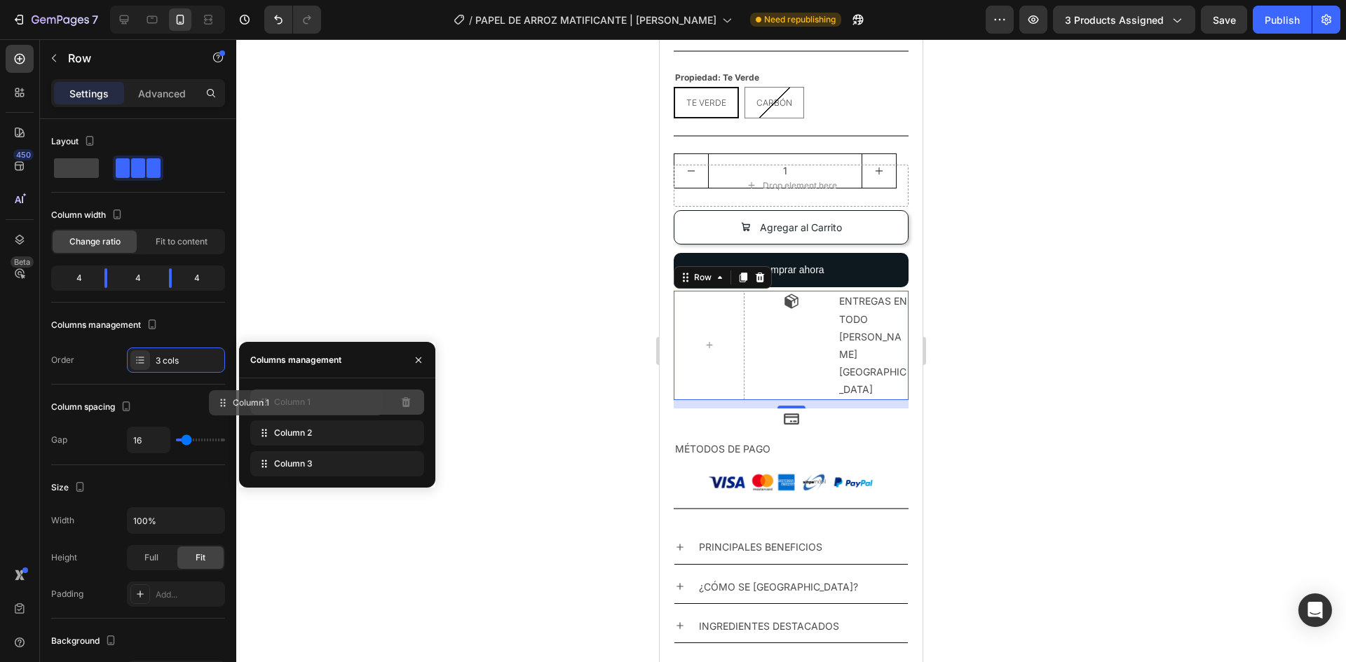
click at [362, 401] on div "Column 1" at bounding box center [337, 402] width 174 height 25
drag, startPoint x: 264, startPoint y: 399, endPoint x: 268, endPoint y: 350, distance: 49.9
click at [268, 350] on div "Columns management Column 1 Column 2 Column 3" at bounding box center [337, 415] width 196 height 146
click at [1101, 363] on div at bounding box center [790, 350] width 1109 height 623
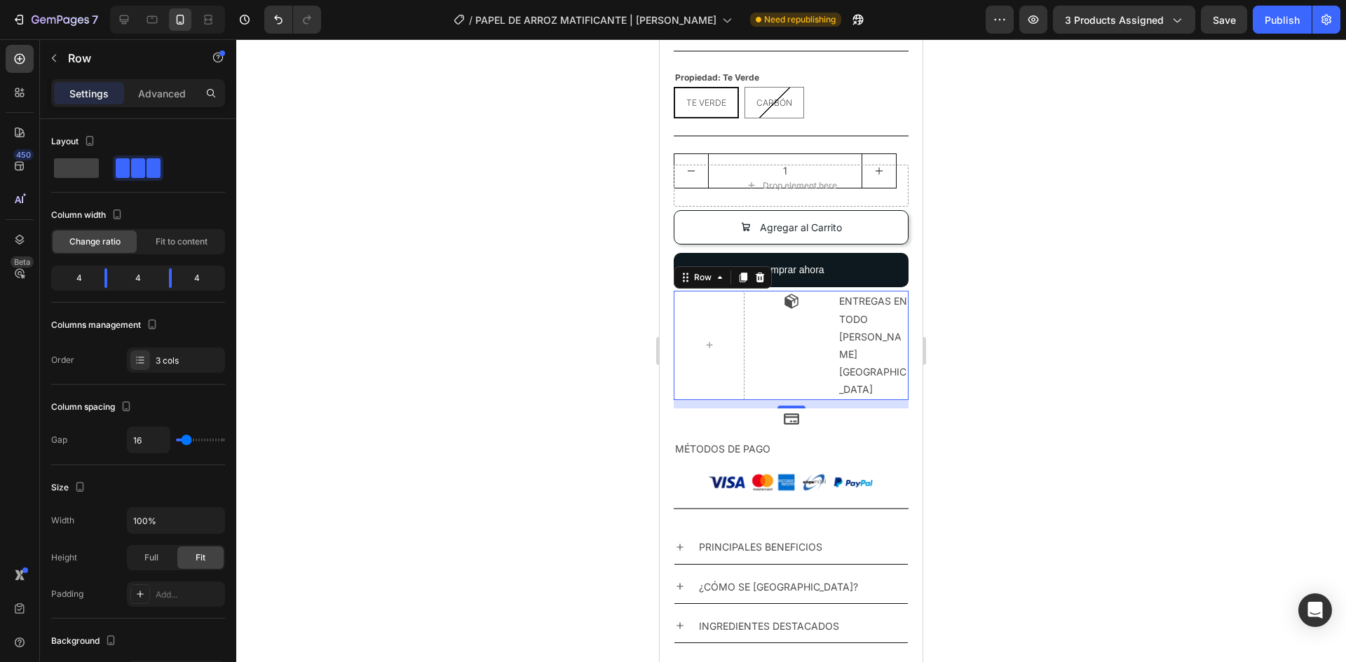
click at [828, 334] on div "Icon ENTREGAS EN TODO [PERSON_NAME][GEOGRAPHIC_DATA] Text Block Row 12" at bounding box center [790, 345] width 235 height 109
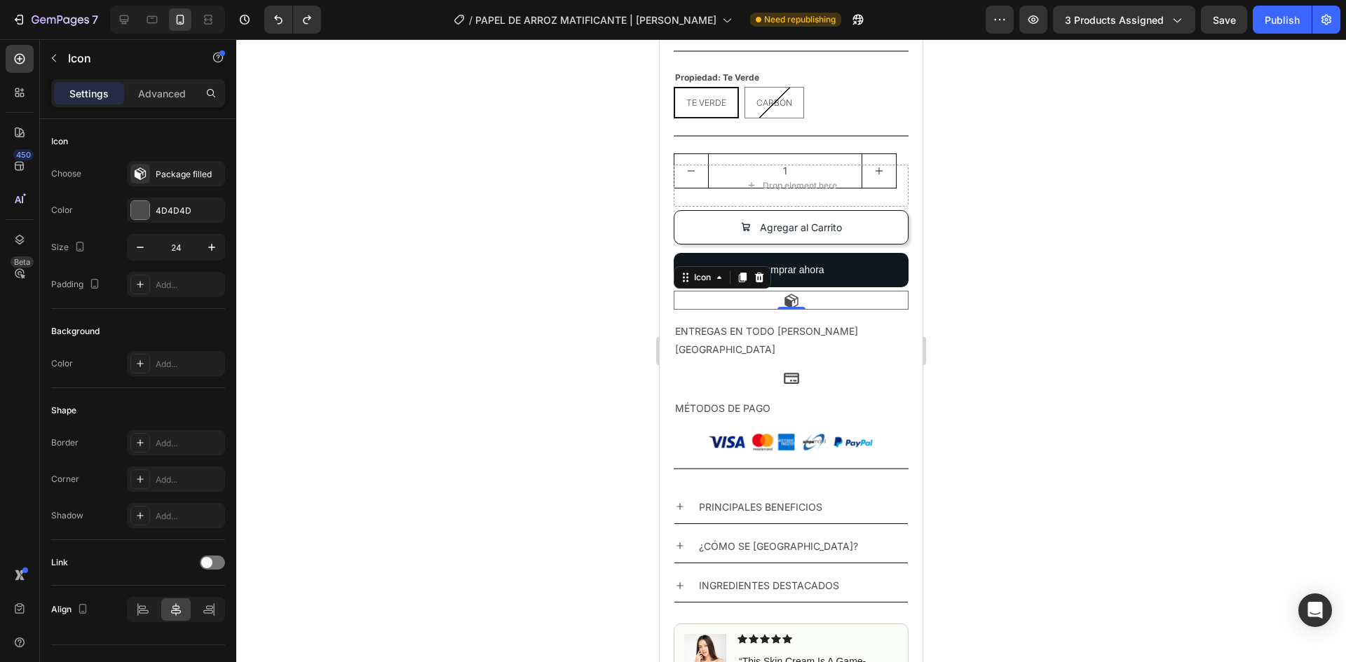
click at [789, 301] on icon at bounding box center [791, 301] width 14 height 15
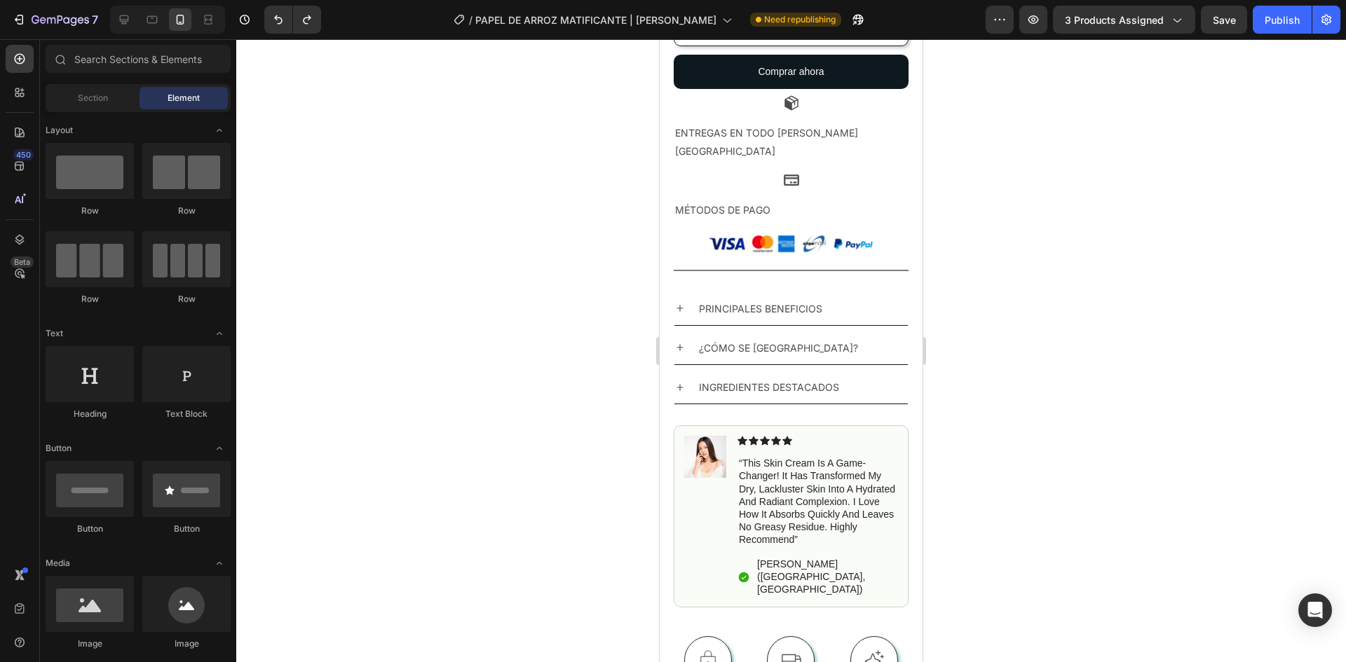
scroll to position [1041, 0]
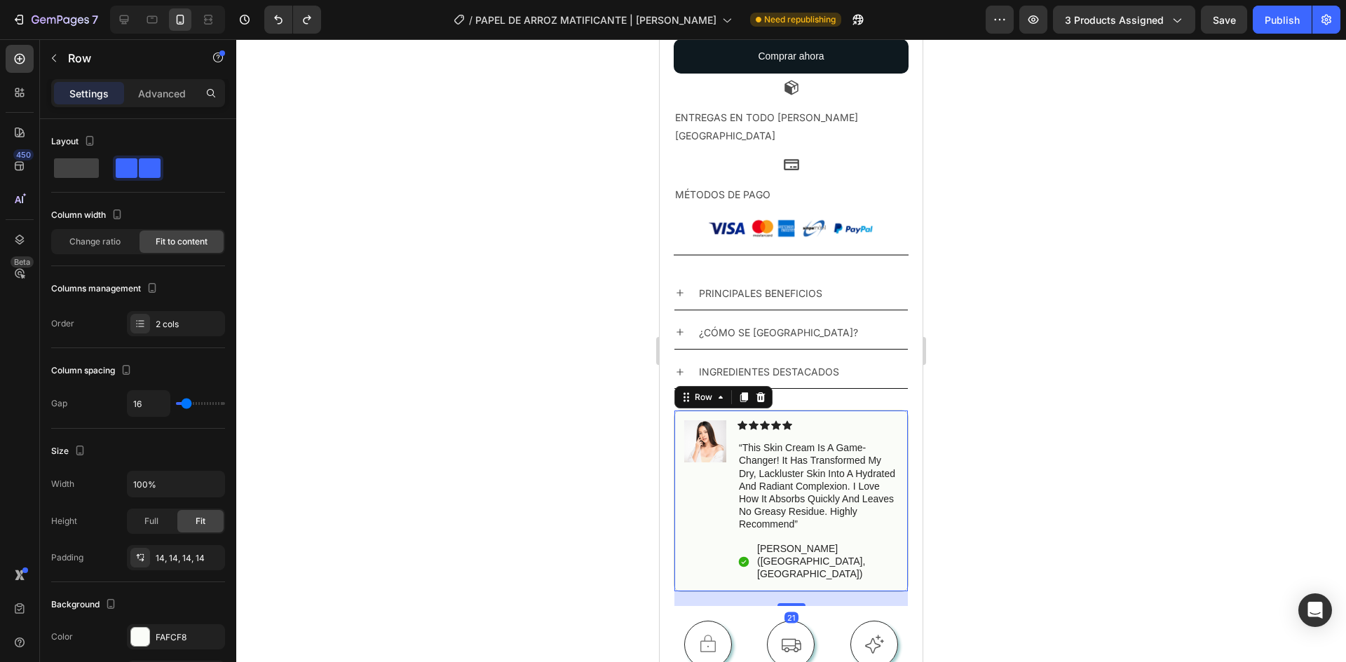
click at [697, 498] on div "Image" at bounding box center [705, 500] width 42 height 161
drag, startPoint x: 167, startPoint y: 89, endPoint x: 193, endPoint y: 95, distance: 27.2
click at [166, 89] on p "Advanced" at bounding box center [162, 93] width 48 height 15
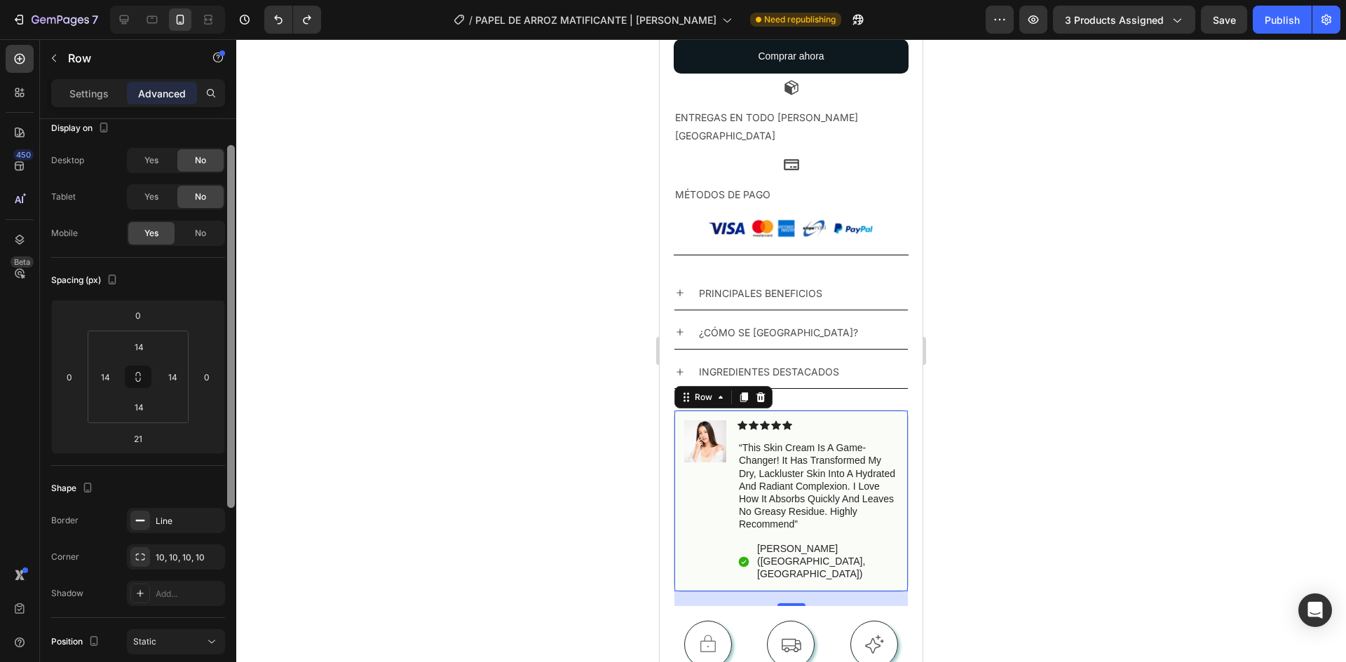
scroll to position [0, 0]
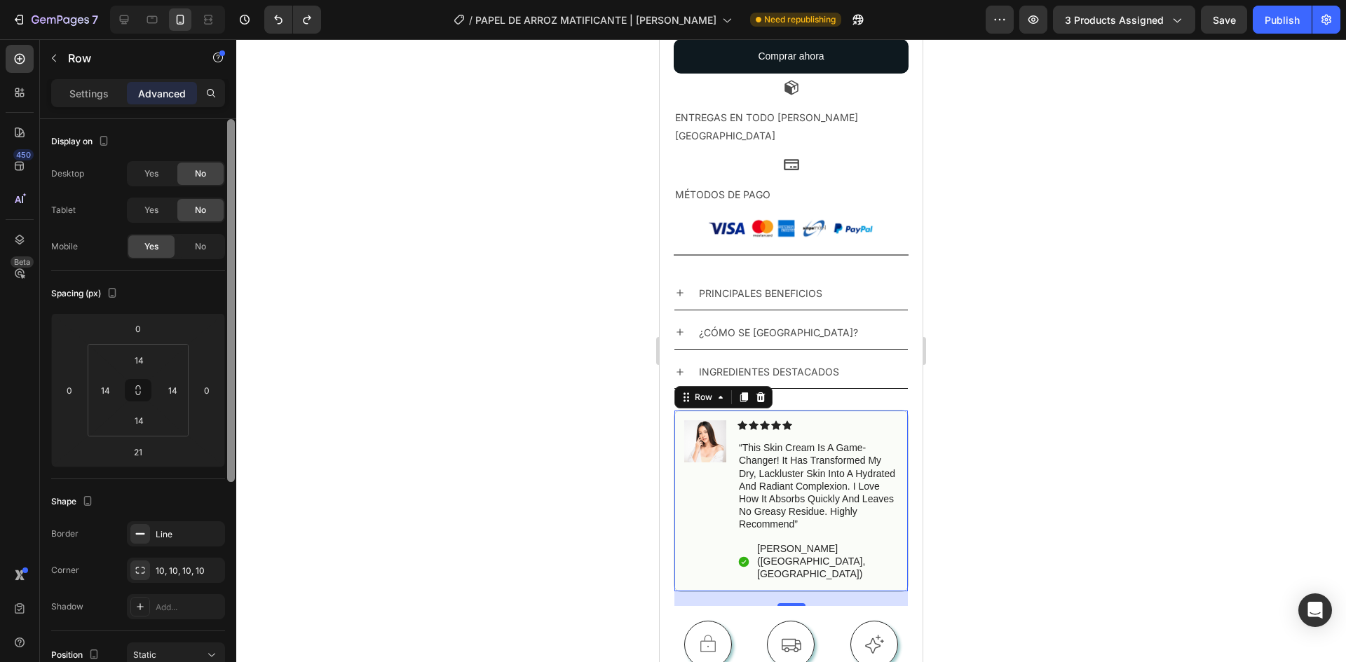
drag, startPoint x: 231, startPoint y: 146, endPoint x: 239, endPoint y: 128, distance: 20.4
click at [239, 0] on div "7 Version history / PAPEL DE ARROZ MATIFICANTE | [PERSON_NAME] Need republishin…" at bounding box center [673, 0] width 1346 height 0
click at [209, 247] on div "No" at bounding box center [200, 246] width 46 height 22
click at [179, 253] on div "No" at bounding box center [200, 246] width 46 height 22
click at [709, 497] on div "Image" at bounding box center [705, 500] width 42 height 161
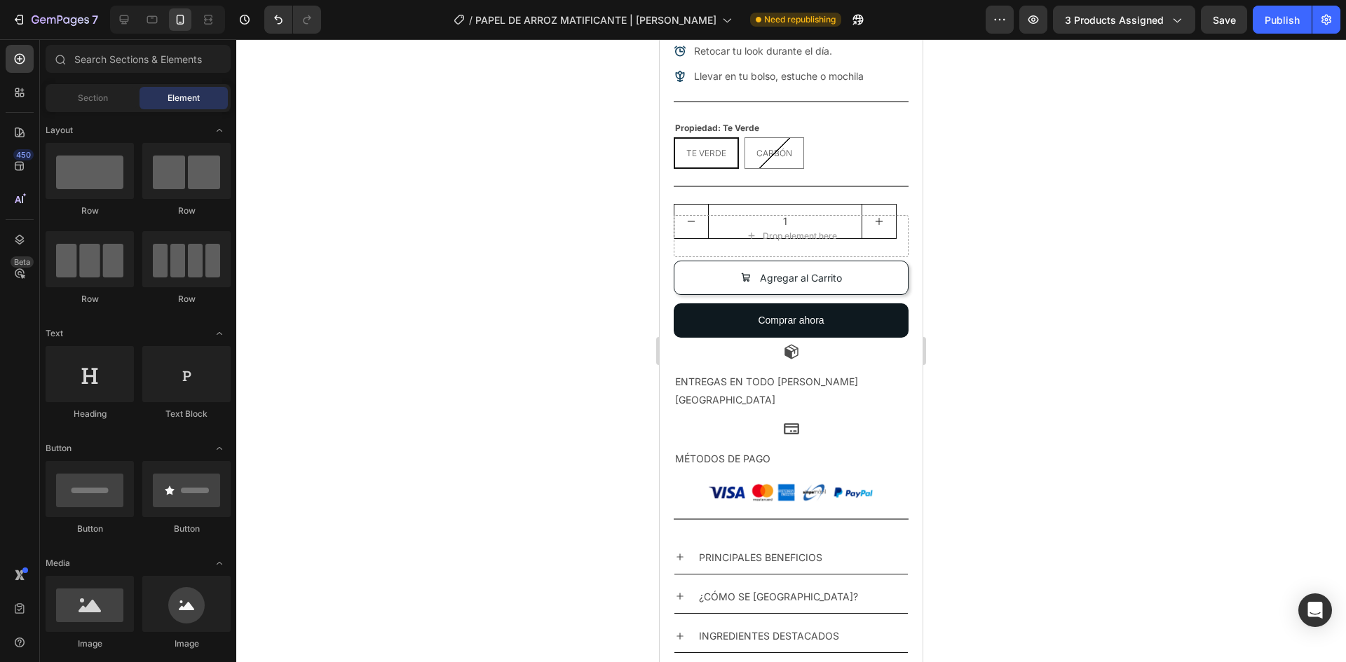
scroll to position [768, 0]
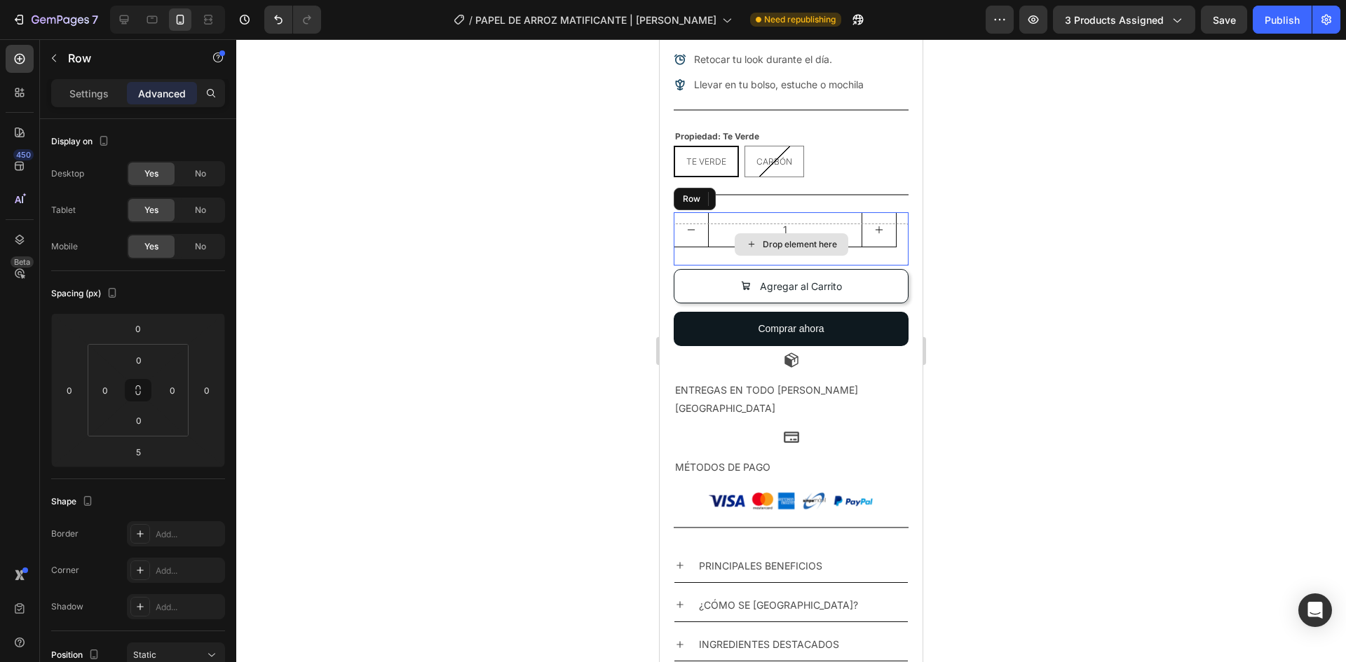
click at [872, 258] on div "Drop element here" at bounding box center [790, 245] width 235 height 42
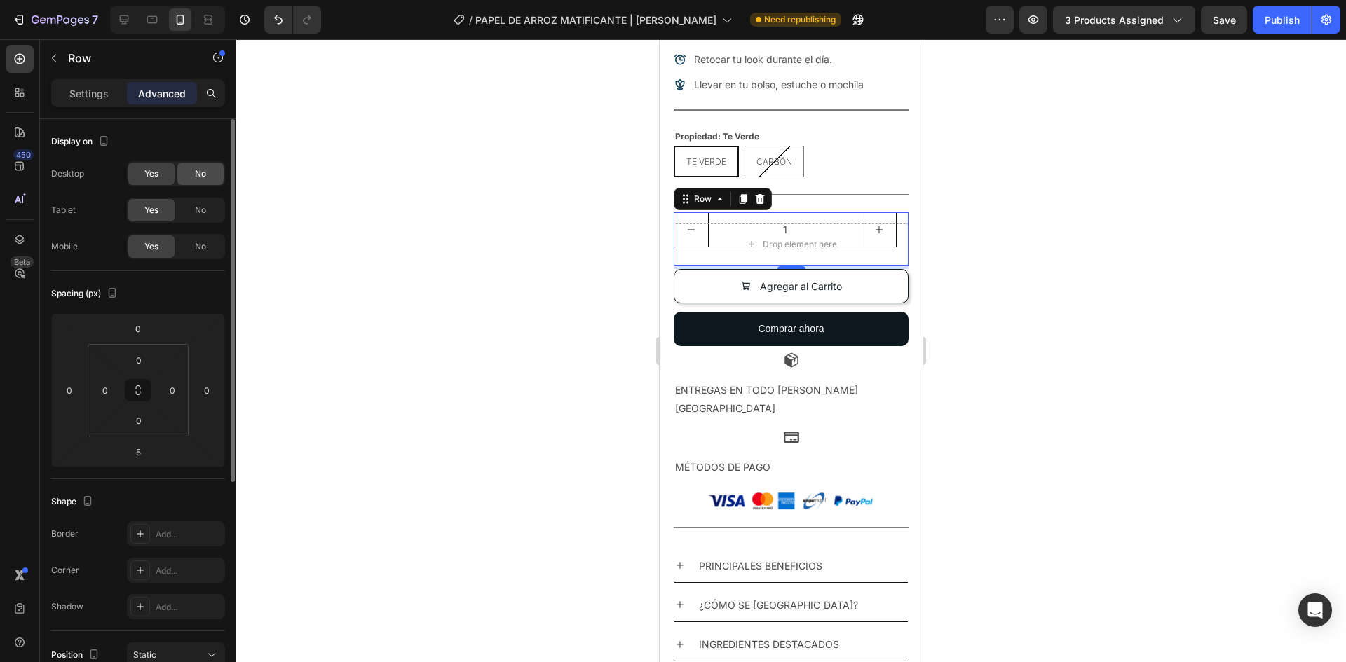
click at [189, 172] on div "No" at bounding box center [200, 174] width 46 height 22
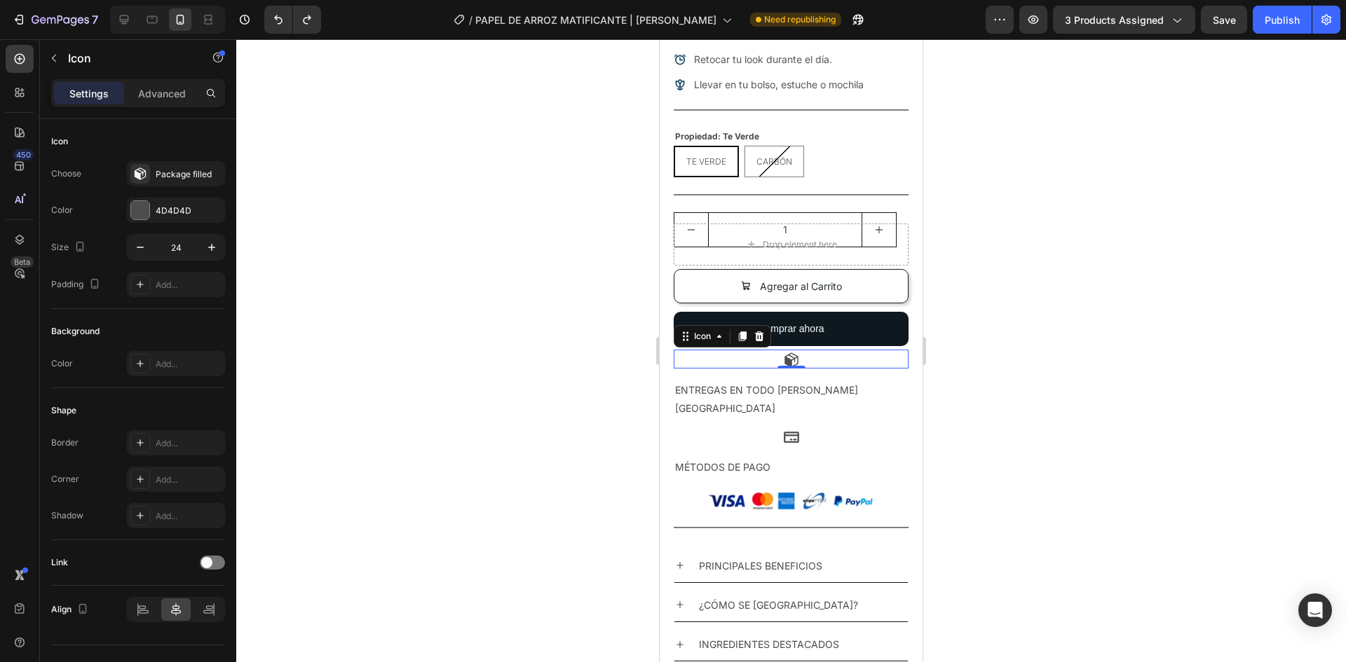
click at [790, 361] on icon at bounding box center [791, 360] width 17 height 17
click at [137, 104] on div "Advanced" at bounding box center [162, 93] width 70 height 22
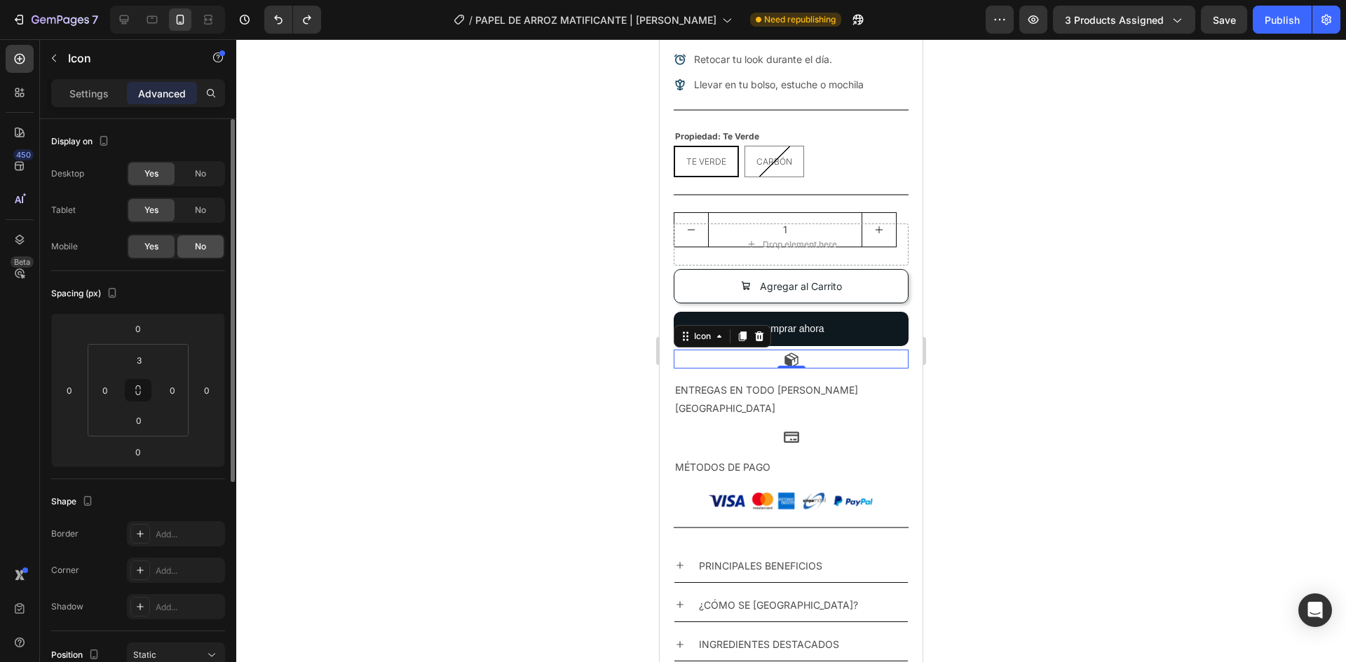
click at [203, 249] on span "No" at bounding box center [200, 246] width 11 height 13
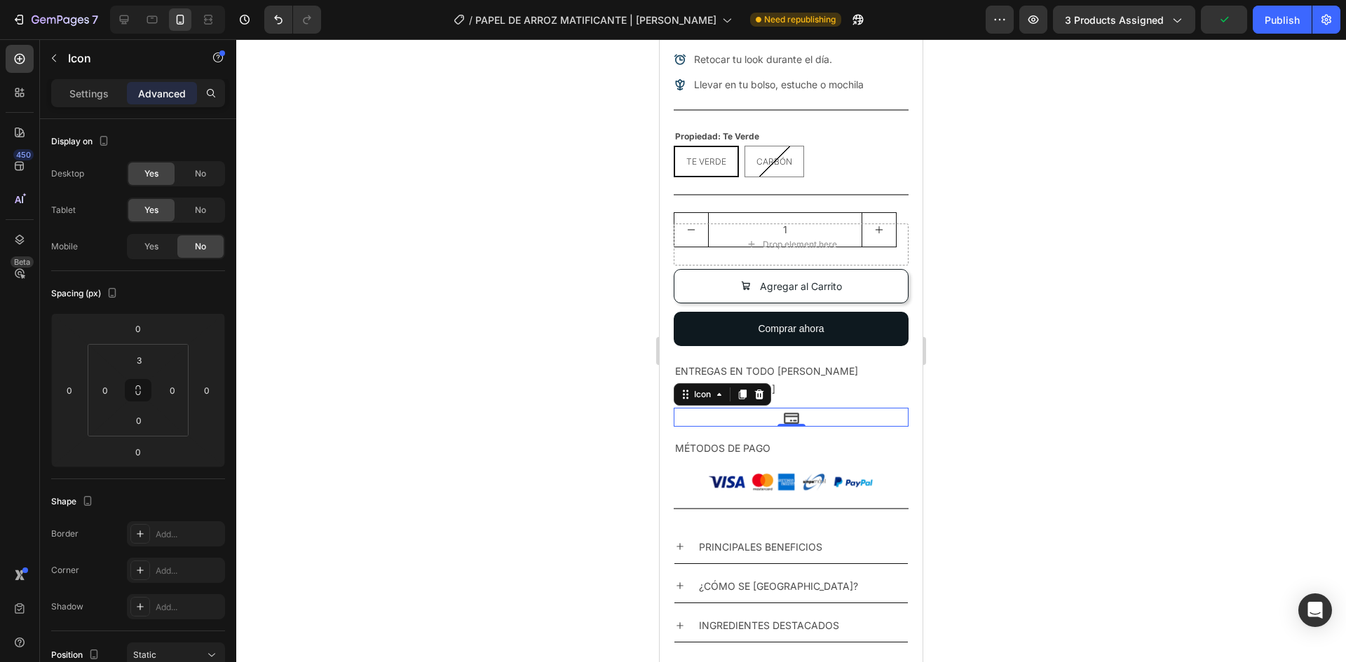
click at [785, 410] on icon at bounding box center [791, 418] width 17 height 17
click at [197, 242] on span "No" at bounding box center [200, 246] width 11 height 13
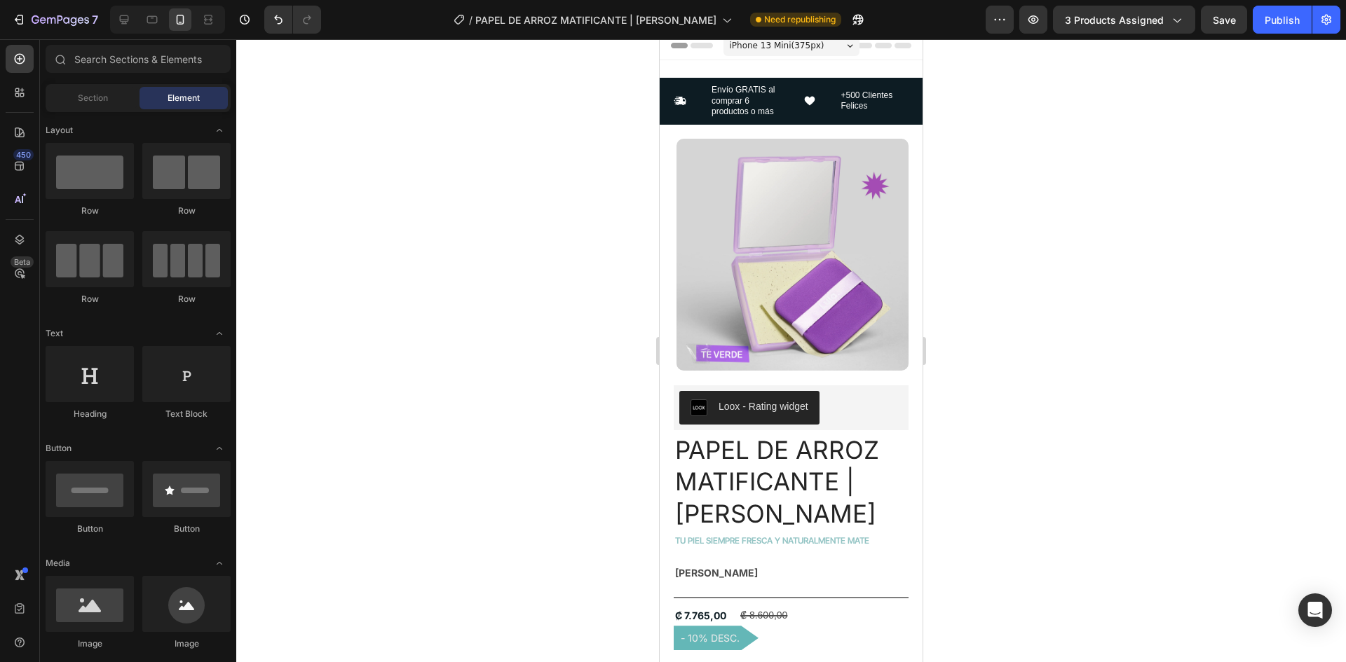
scroll to position [0, 0]
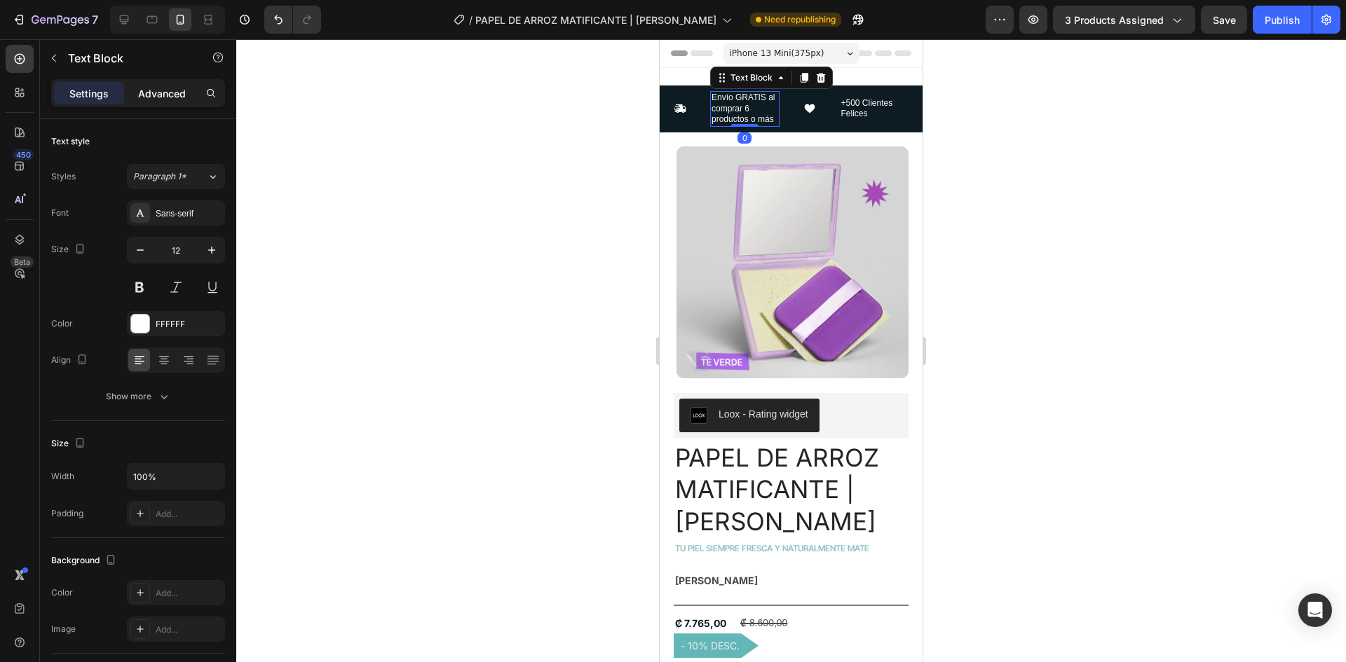
click at [144, 86] on p "Advanced" at bounding box center [162, 93] width 48 height 15
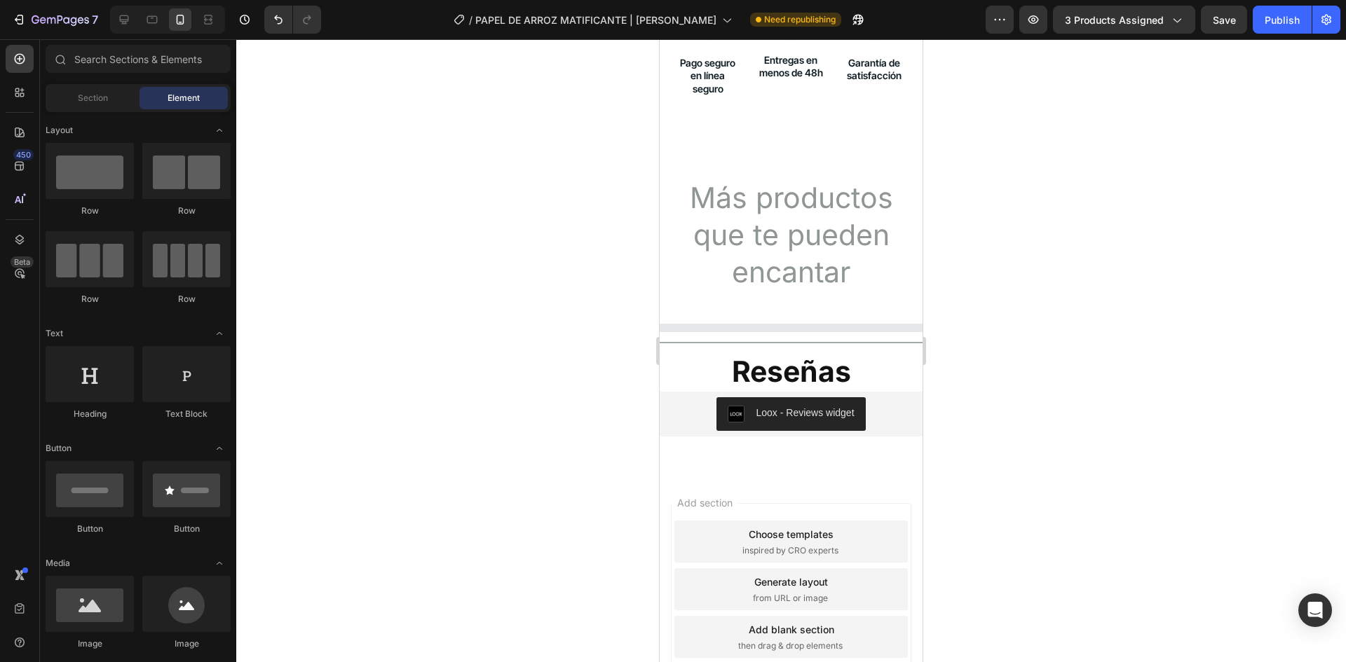
scroll to position [1531, 0]
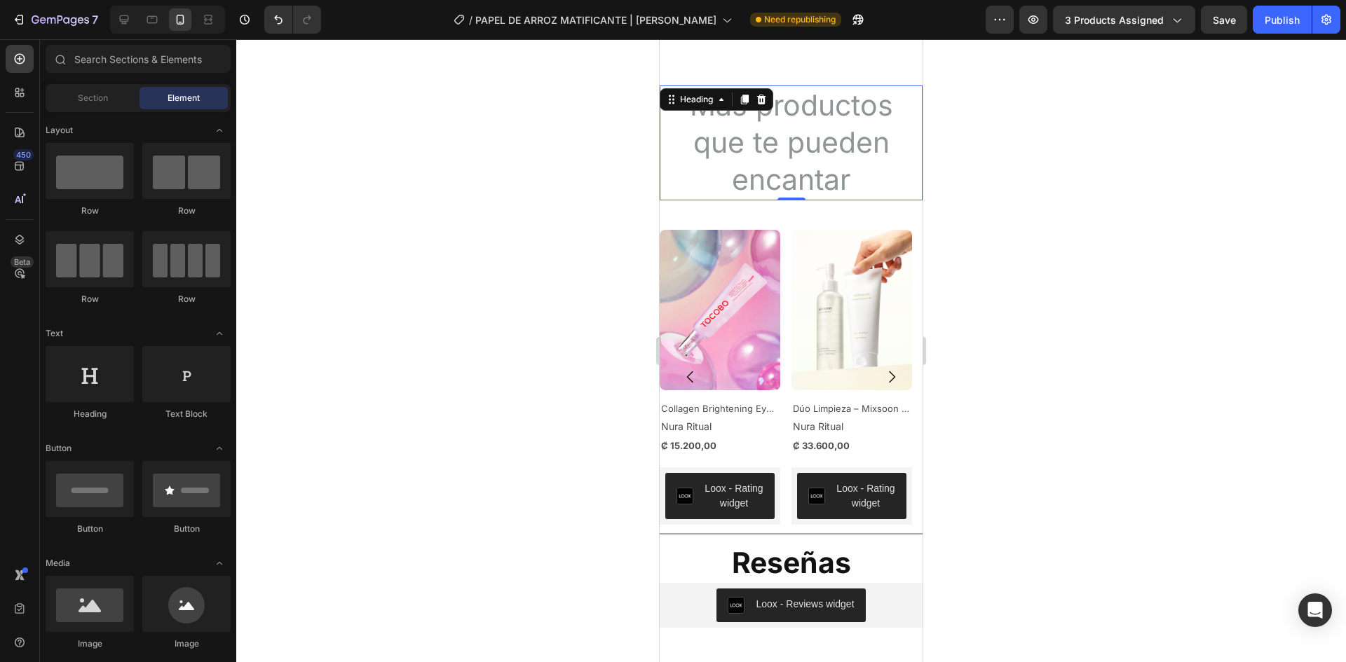
click at [741, 130] on h2 "Más productos que te pueden encantar" at bounding box center [790, 142] width 263 height 115
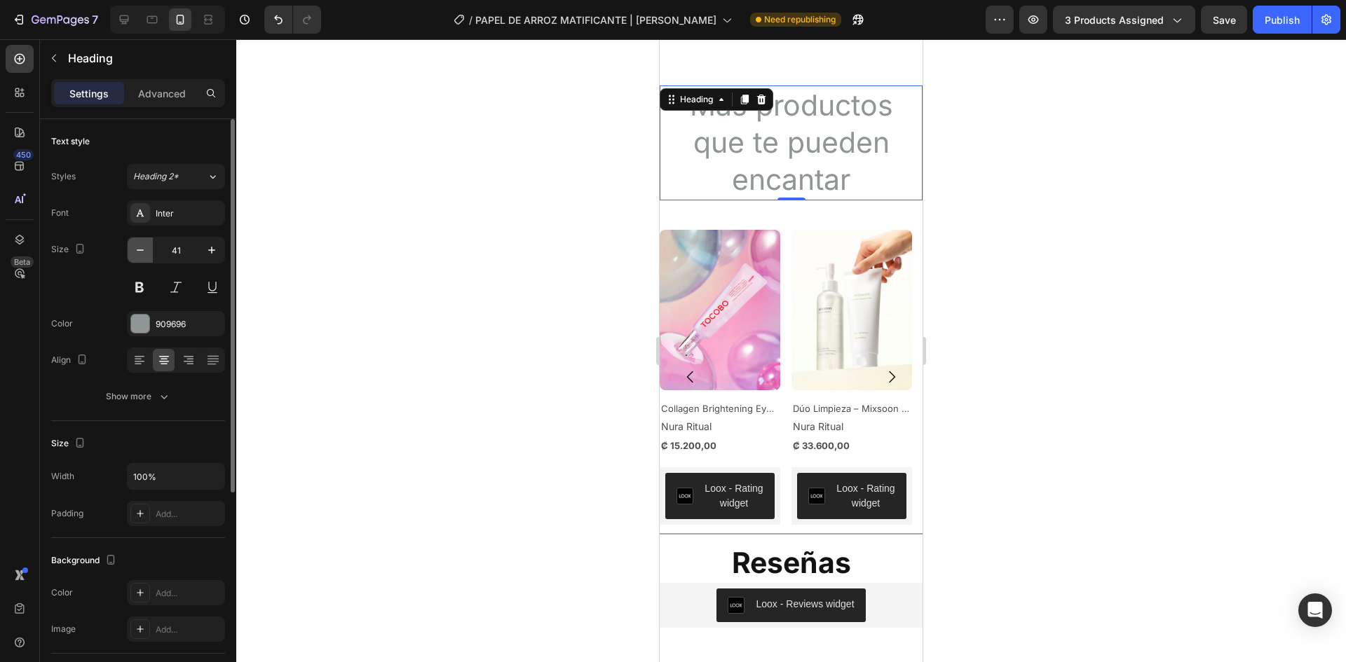
click at [149, 249] on button "button" at bounding box center [140, 250] width 25 height 25
type input "40"
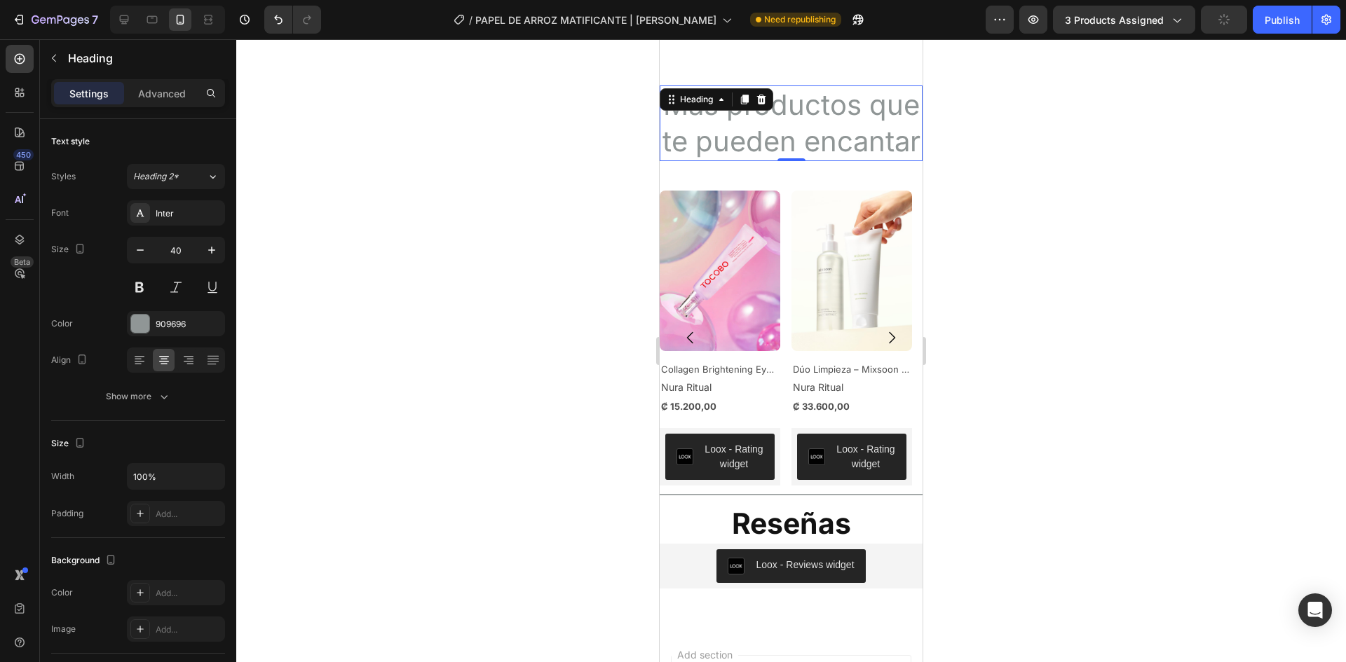
click at [949, 173] on div at bounding box center [790, 350] width 1109 height 623
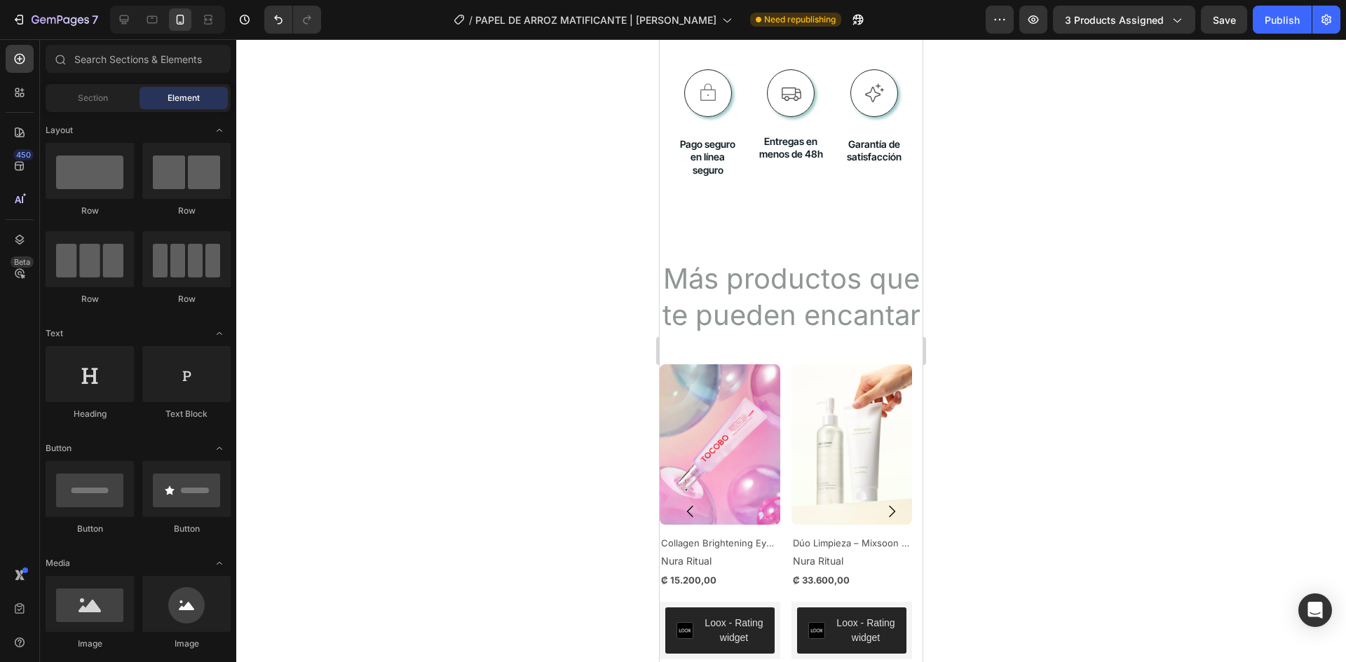
scroll to position [1348, 0]
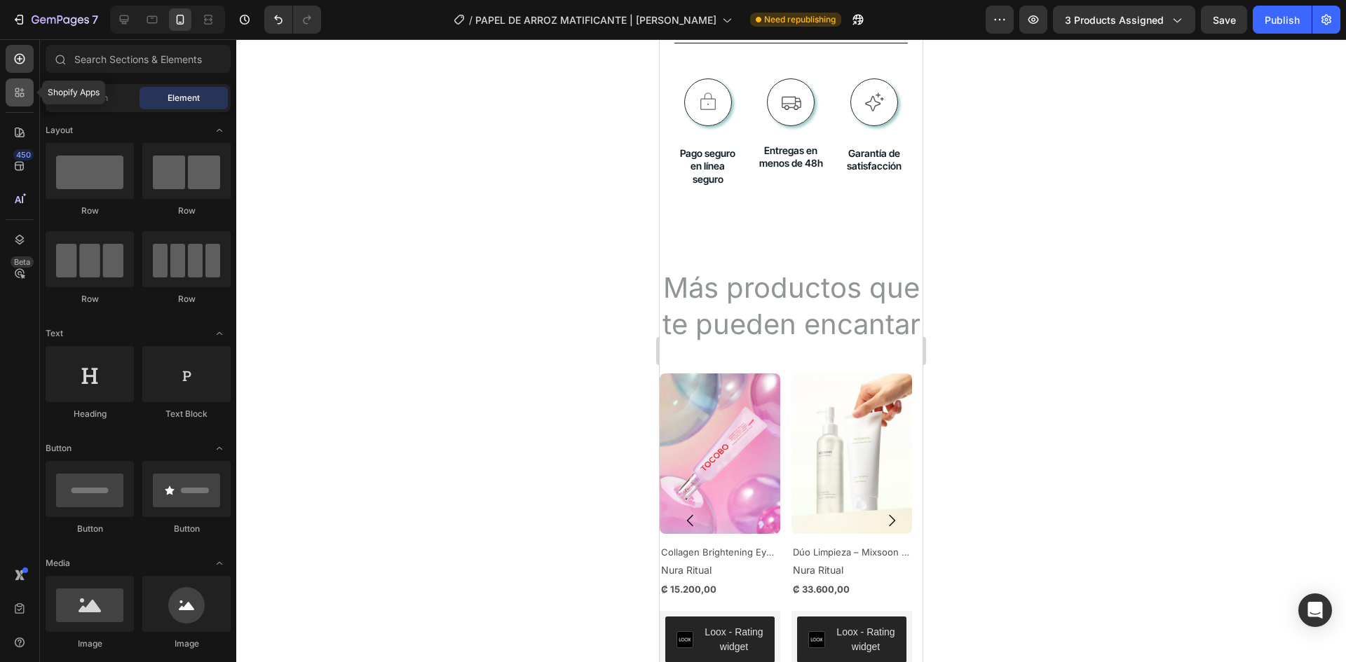
click at [19, 78] on div at bounding box center [20, 92] width 28 height 28
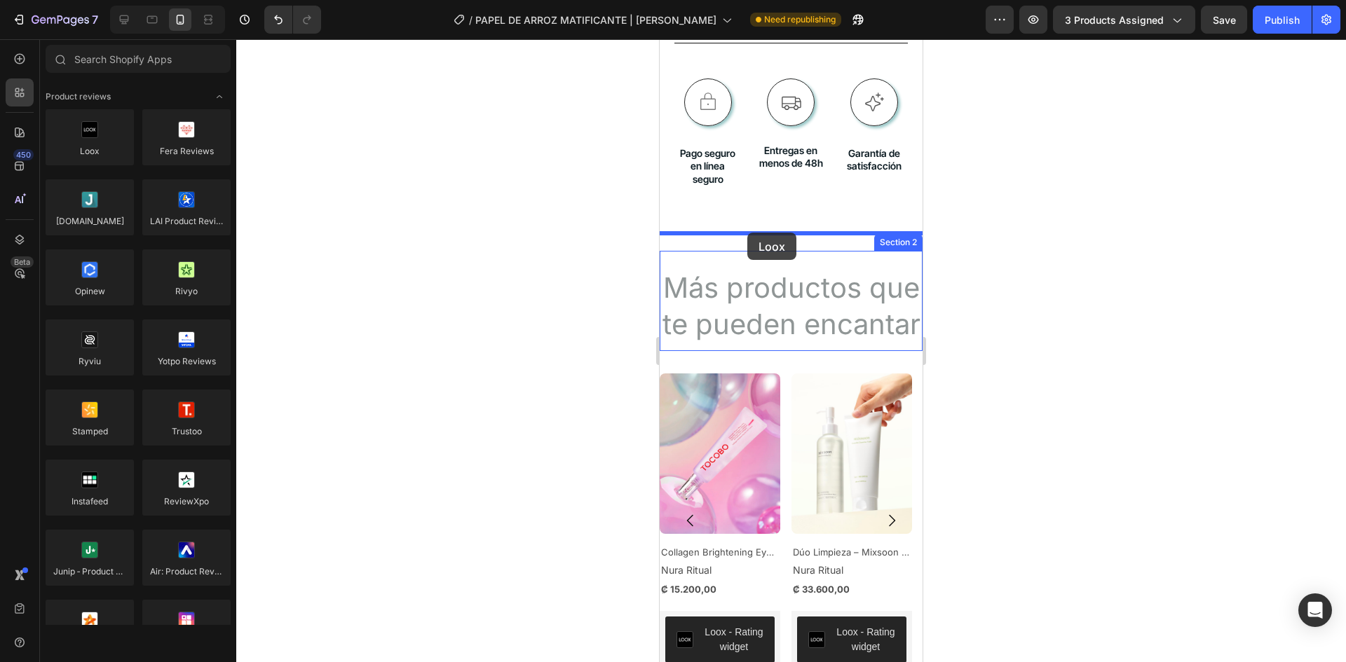
drag, startPoint x: 973, startPoint y: 215, endPoint x: 1043, endPoint y: 360, distance: 160.5
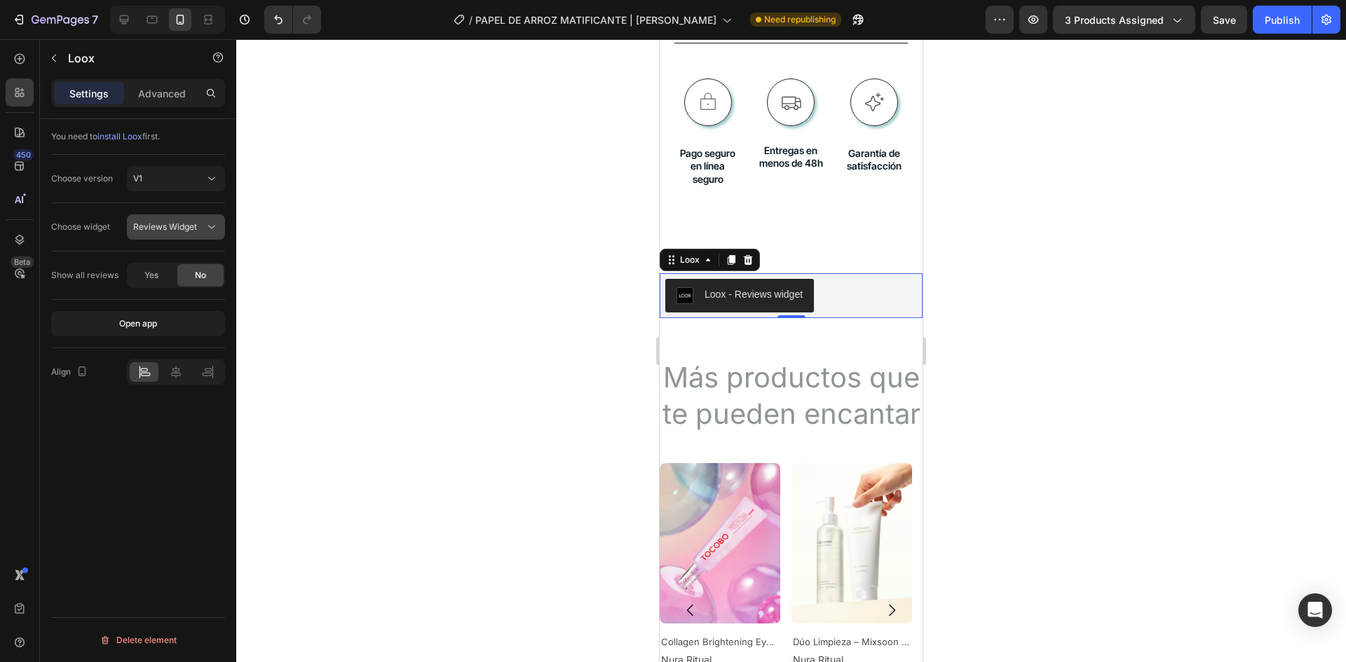
click at [156, 227] on span "Reviews Widget" at bounding box center [165, 226] width 64 height 11
click at [166, 261] on span "Reviews Widget" at bounding box center [165, 261] width 64 height 13
click at [195, 172] on div "V1" at bounding box center [168, 178] width 71 height 13
click at [177, 232] on div "V2" at bounding box center [161, 239] width 115 height 27
click at [179, 95] on p "Advanced" at bounding box center [162, 93] width 48 height 15
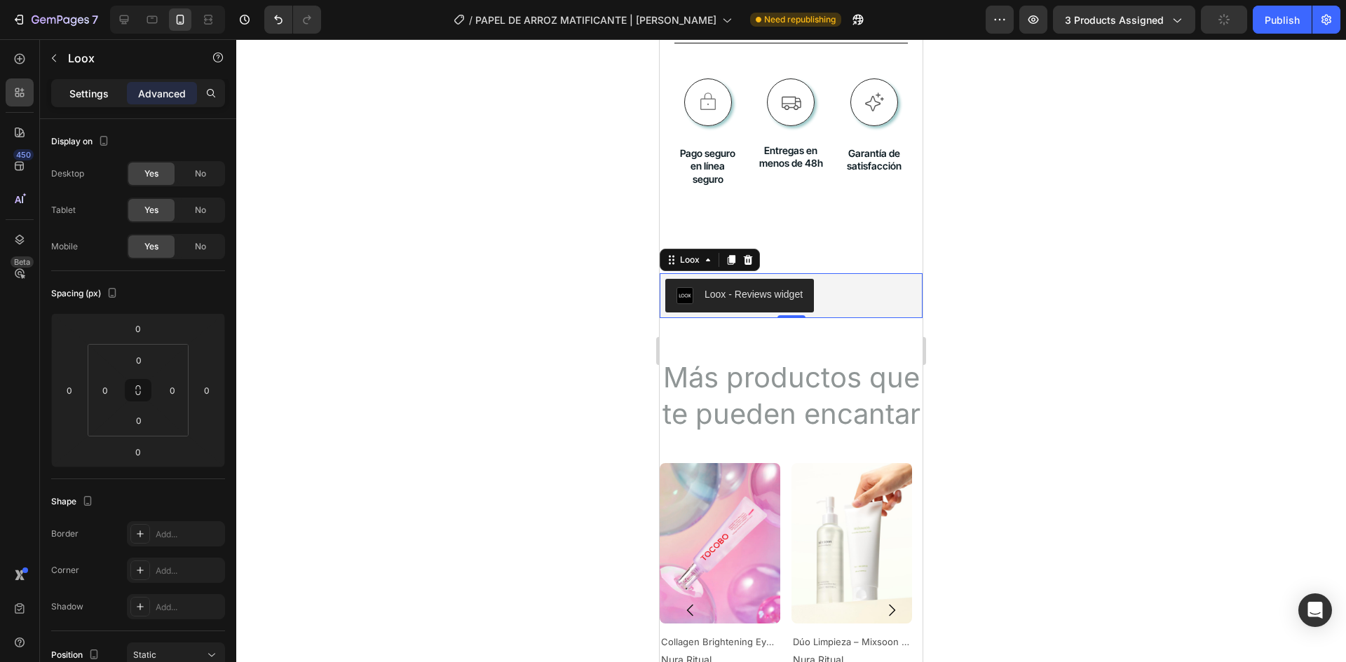
click at [97, 92] on p "Settings" at bounding box center [88, 93] width 39 height 15
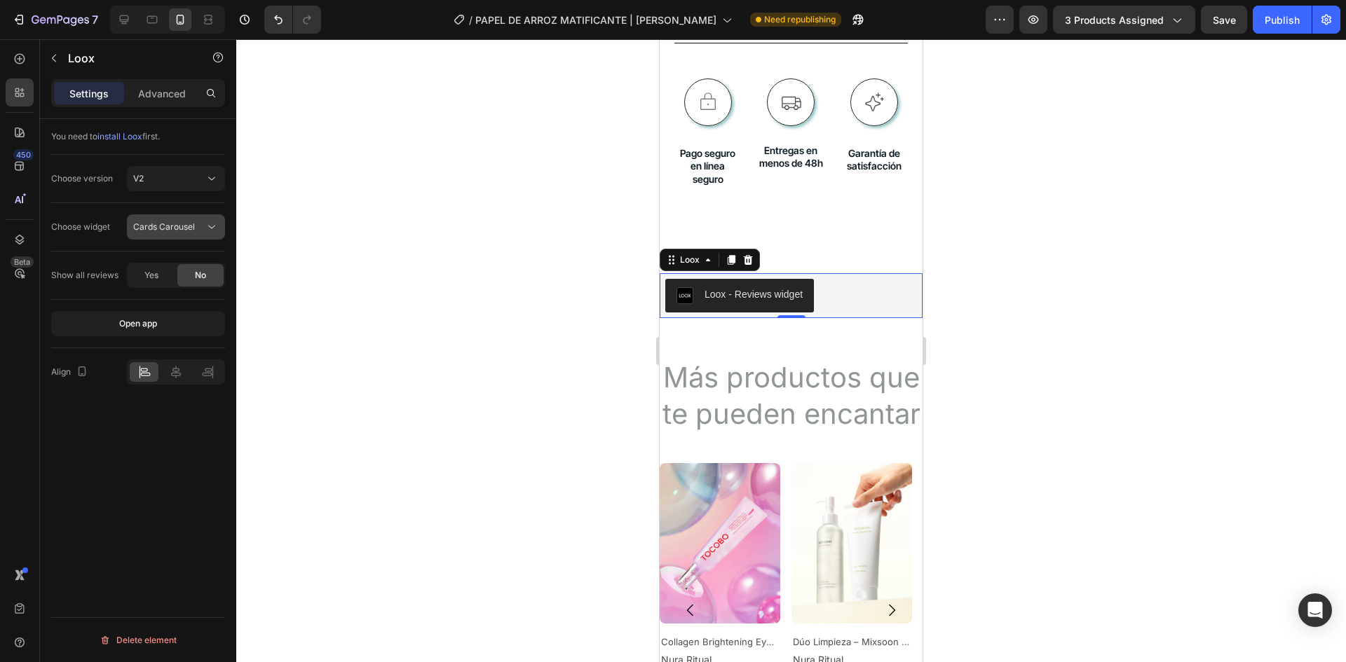
click at [182, 227] on span "Cards Carousel" at bounding box center [164, 226] width 62 height 11
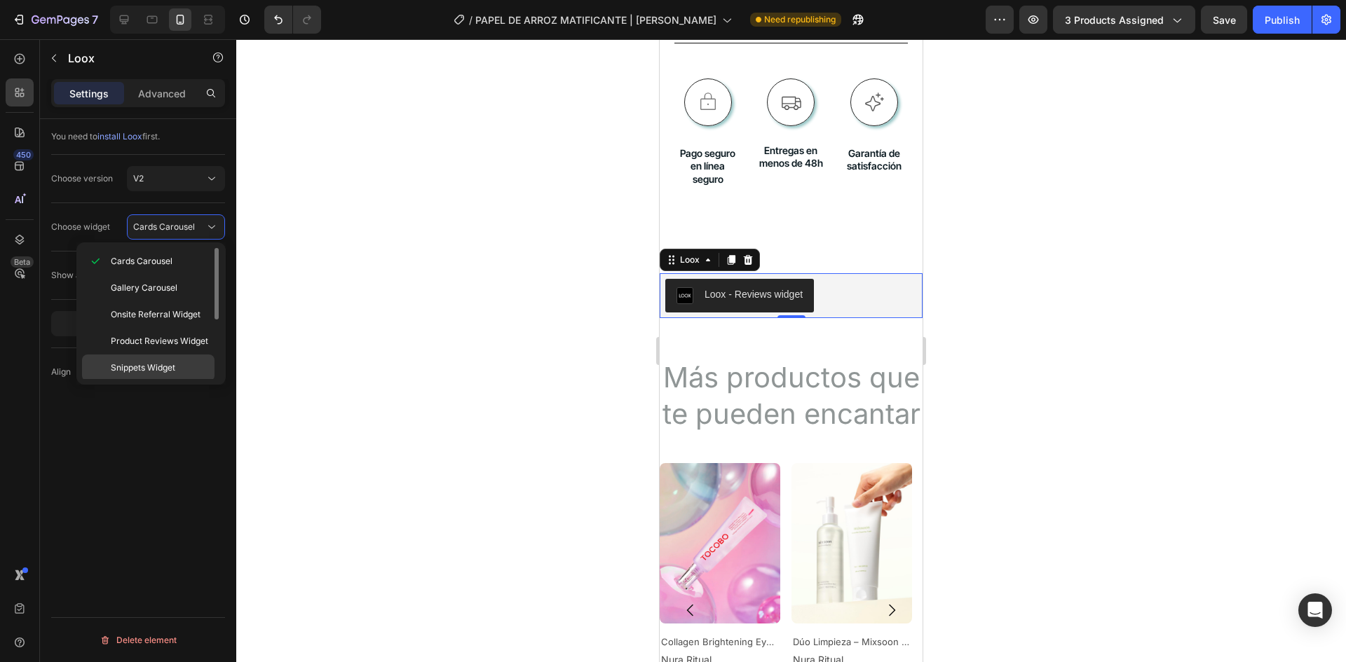
click at [175, 367] on span "Snippets Widget" at bounding box center [143, 368] width 64 height 13
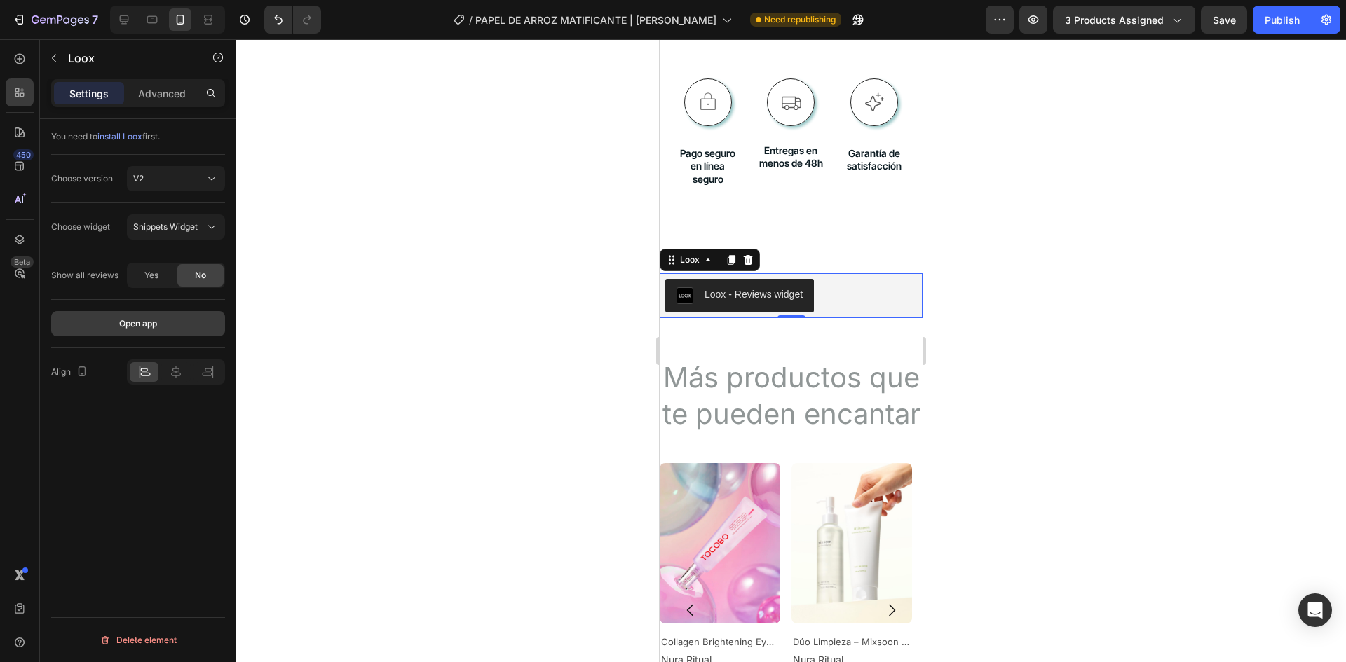
click at [151, 326] on div "Open app" at bounding box center [138, 323] width 38 height 13
click at [864, 279] on div "Loox - Reviews widget" at bounding box center [791, 296] width 252 height 34
click at [753, 287] on div "Loox - Reviews widget" at bounding box center [753, 294] width 98 height 15
drag, startPoint x: 705, startPoint y: 238, endPoint x: 701, endPoint y: 254, distance: 16.5
click at [704, 254] on icon at bounding box center [707, 259] width 11 height 11
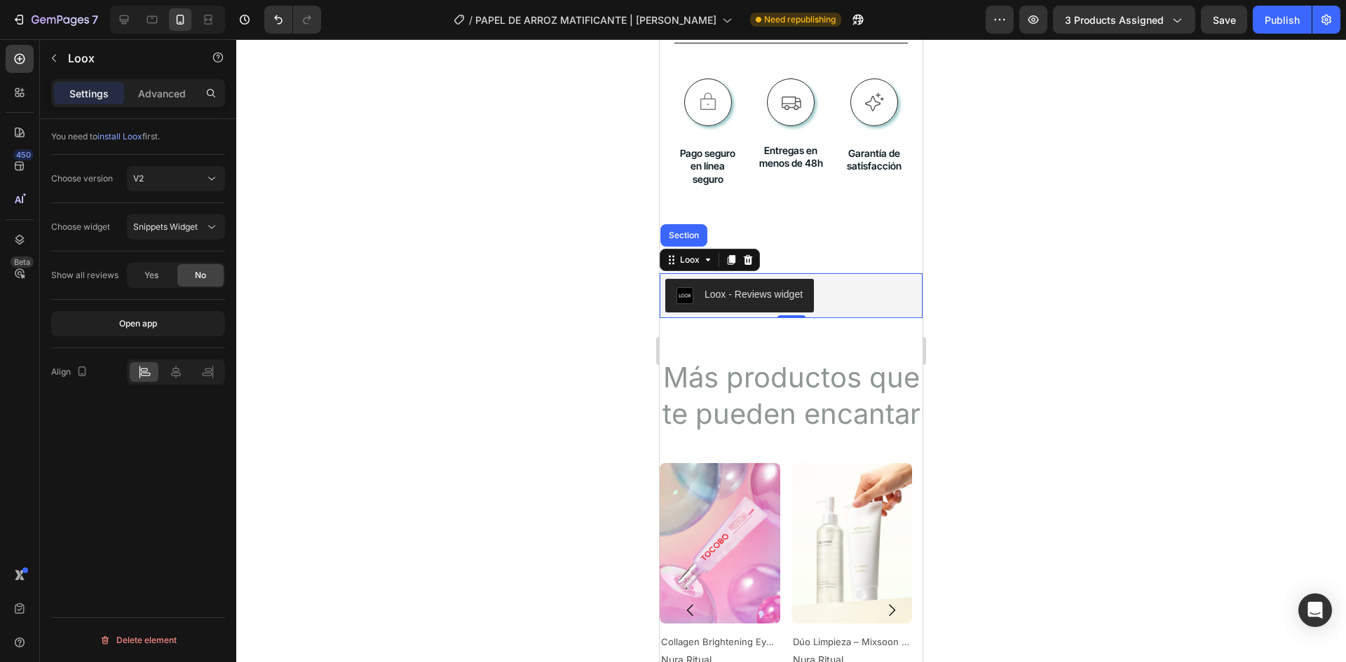
click at [853, 282] on div "Loox - Reviews widget" at bounding box center [791, 296] width 252 height 34
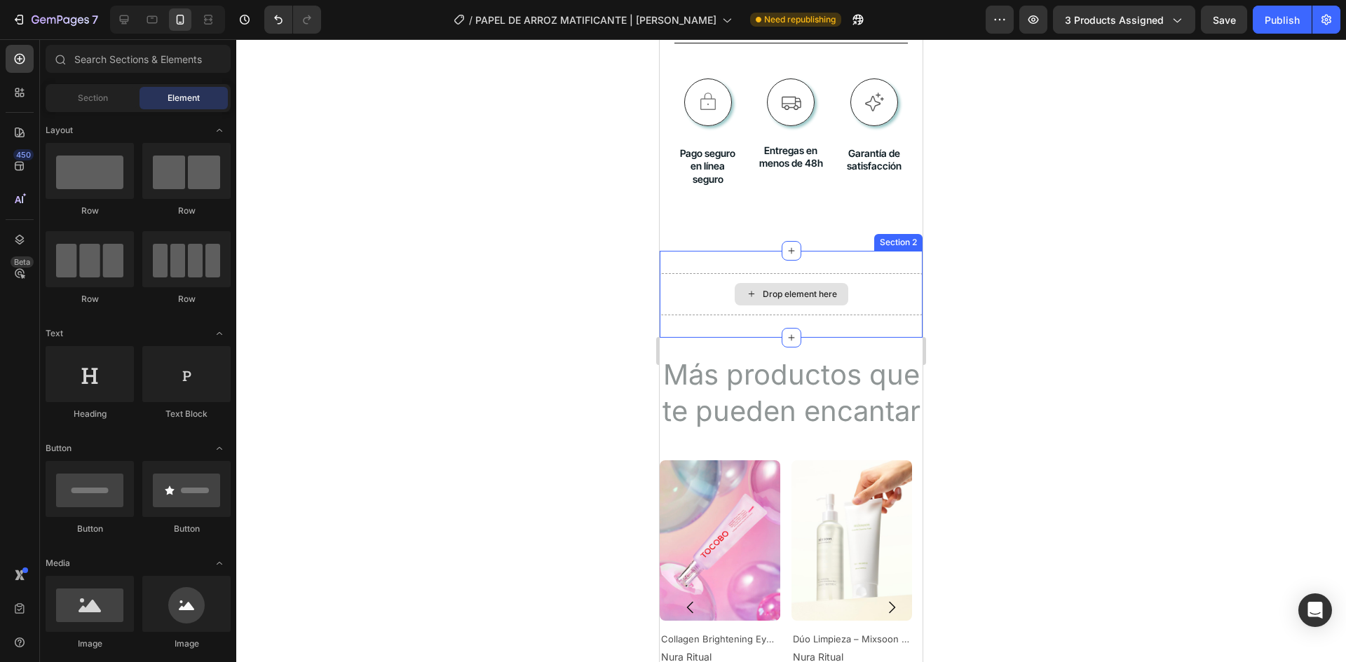
click at [888, 273] on div "Drop element here" at bounding box center [790, 294] width 263 height 42
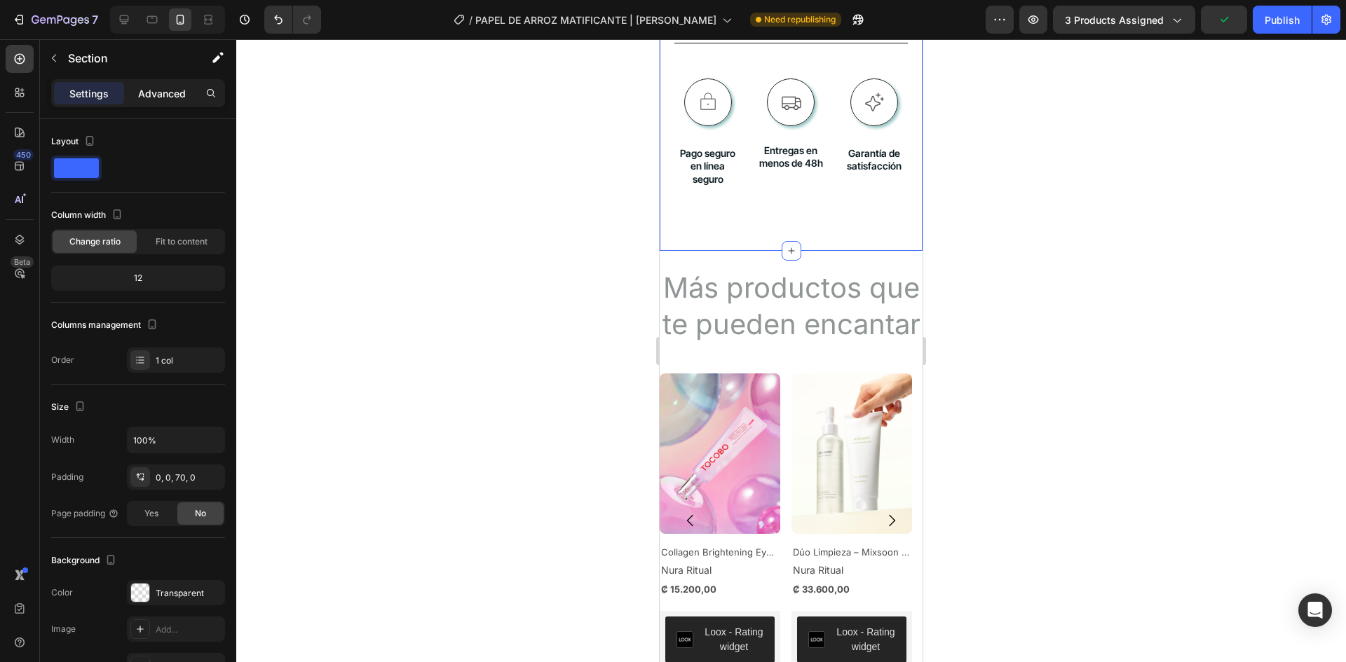
click at [158, 95] on p "Advanced" at bounding box center [162, 93] width 48 height 15
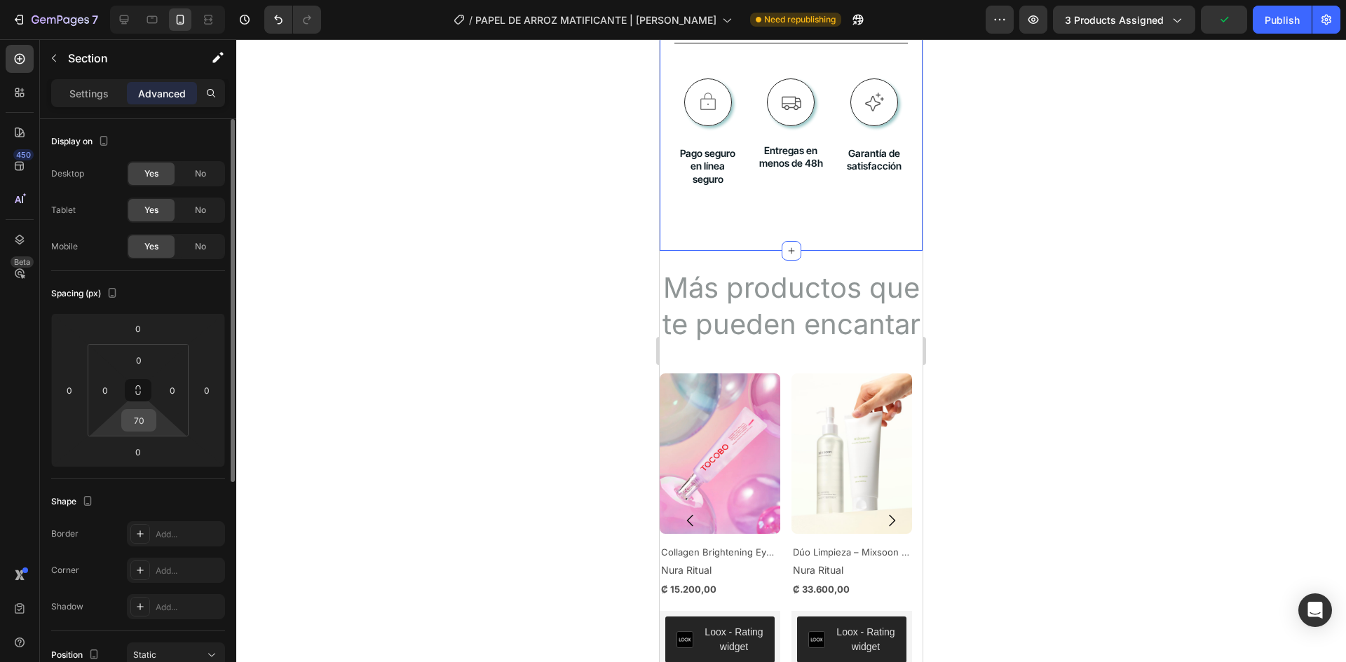
click at [146, 427] on input "70" at bounding box center [139, 420] width 28 height 21
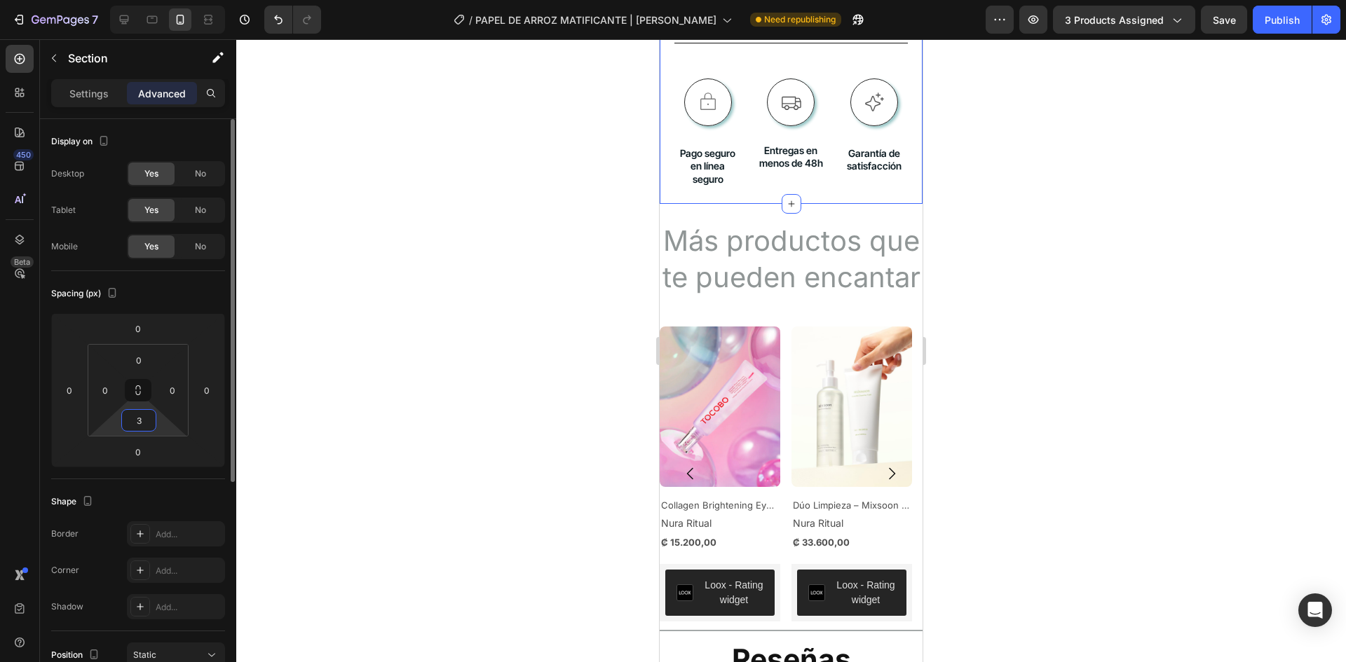
type input "30"
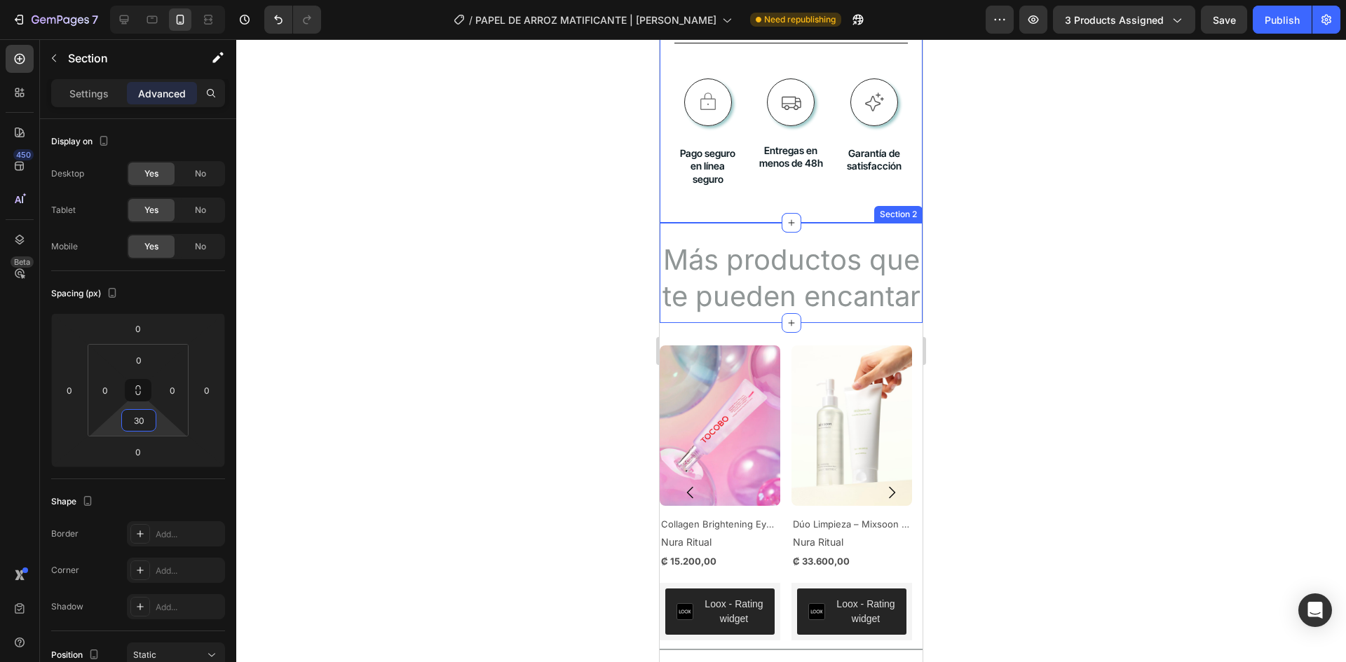
click at [777, 242] on h2 "Más productos que te pueden encantar" at bounding box center [790, 278] width 263 height 76
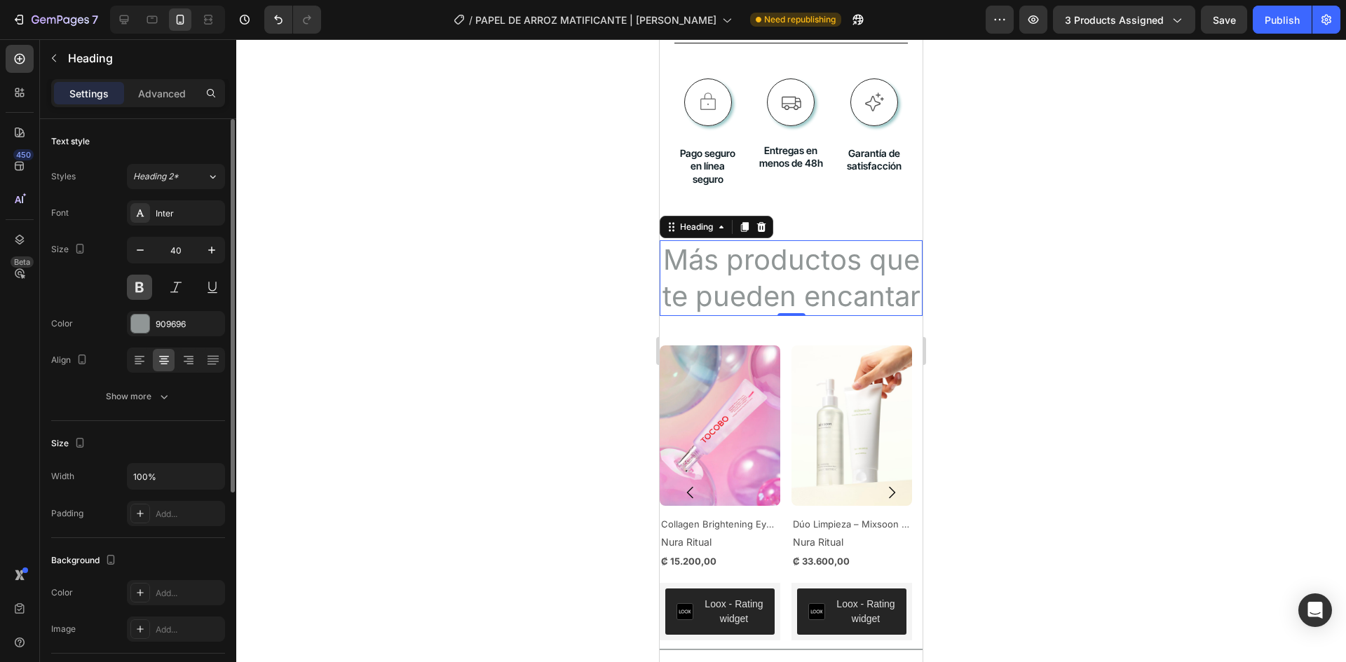
click at [137, 286] on button at bounding box center [139, 287] width 25 height 25
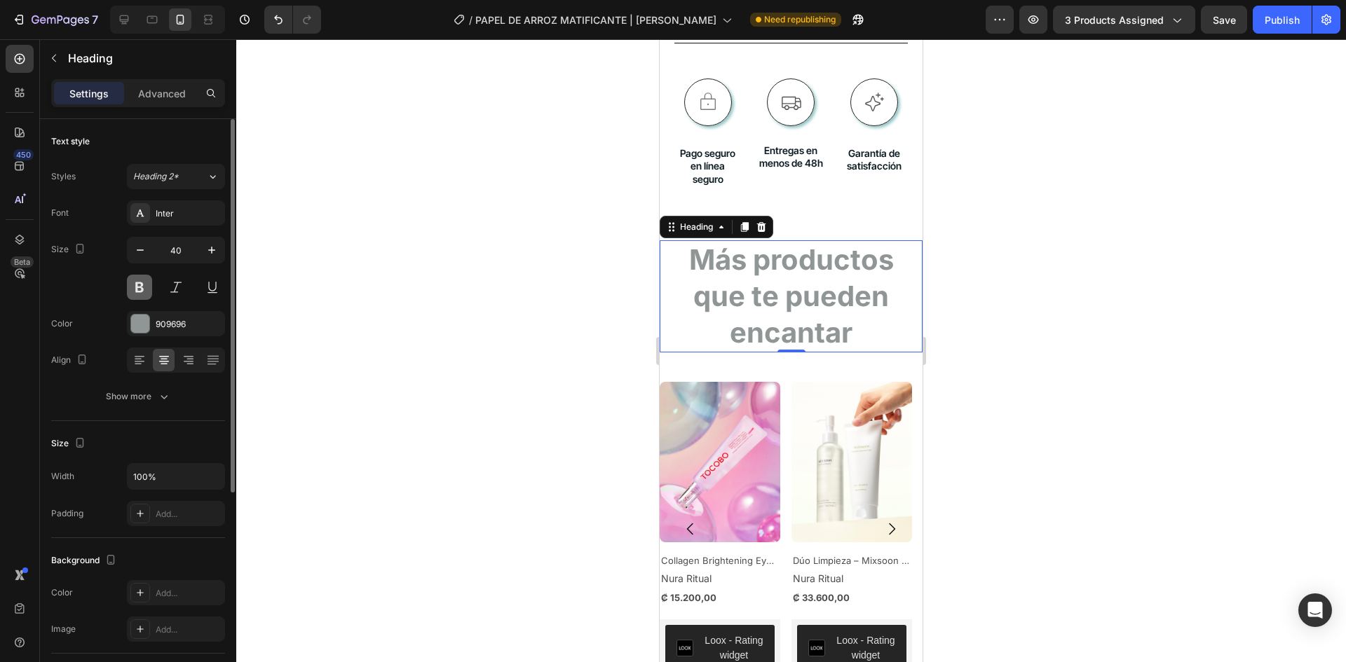
click at [136, 286] on button at bounding box center [139, 287] width 25 height 25
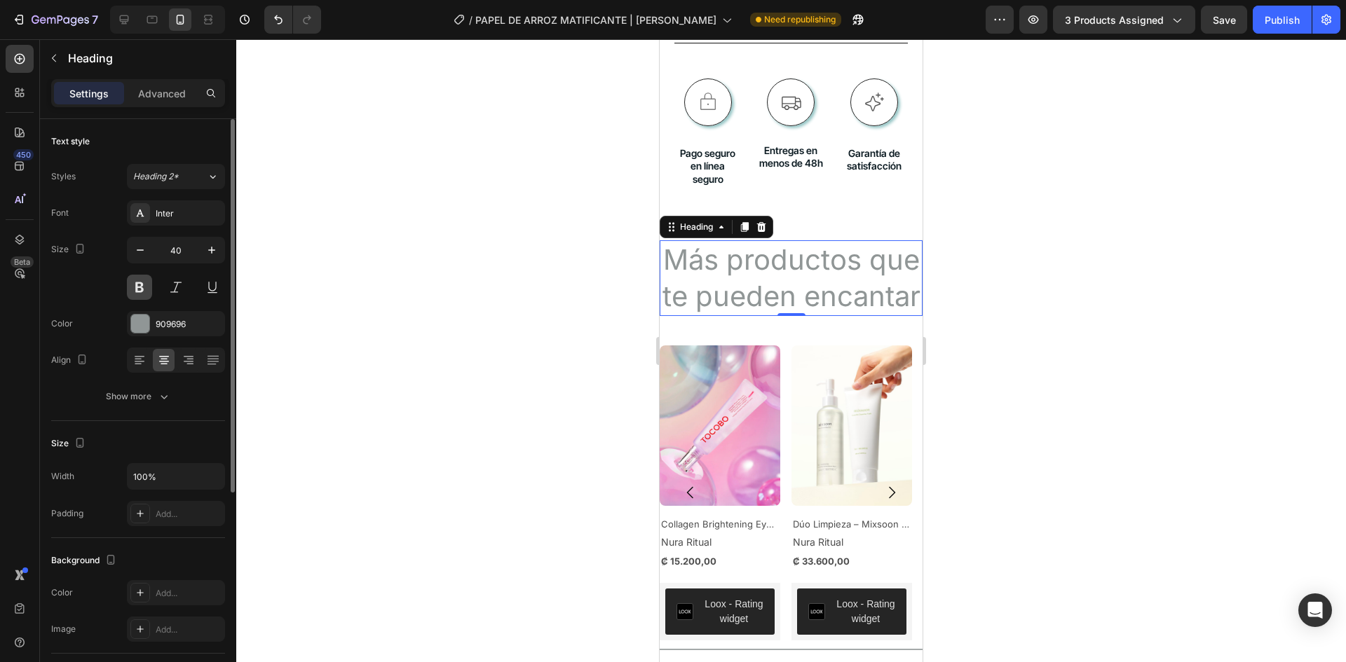
click at [137, 291] on button at bounding box center [139, 287] width 25 height 25
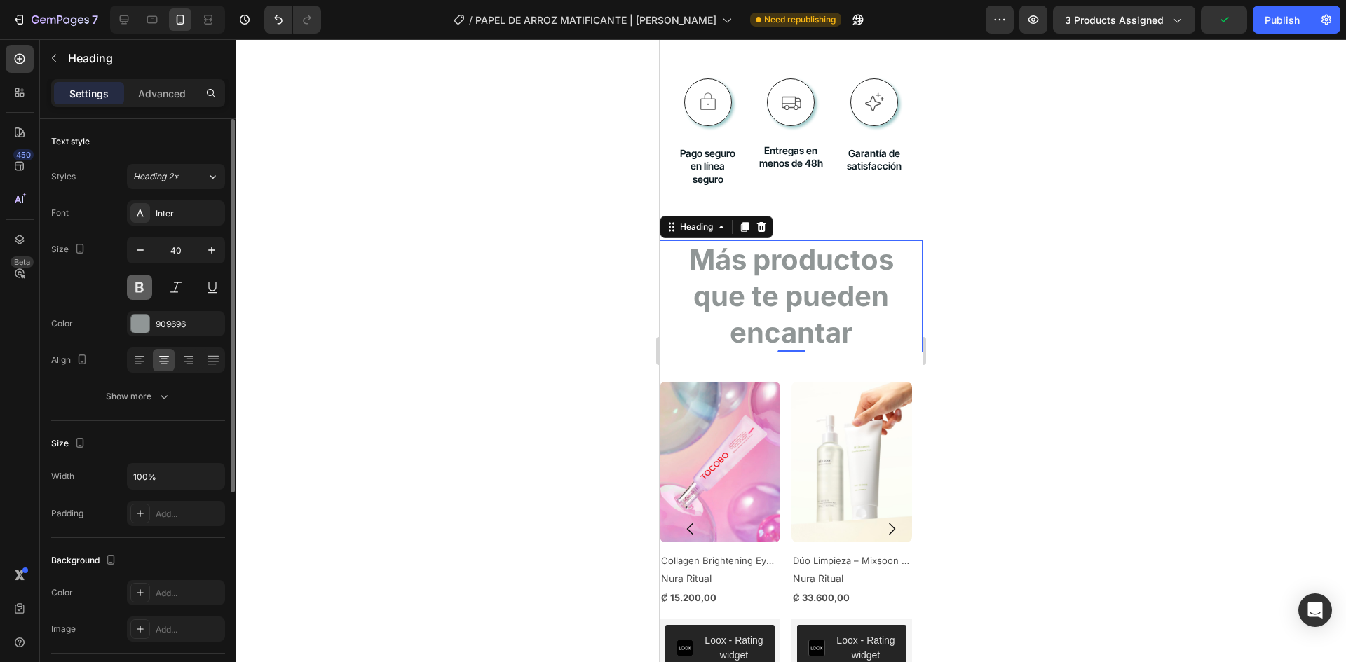
click at [144, 286] on button at bounding box center [139, 287] width 25 height 25
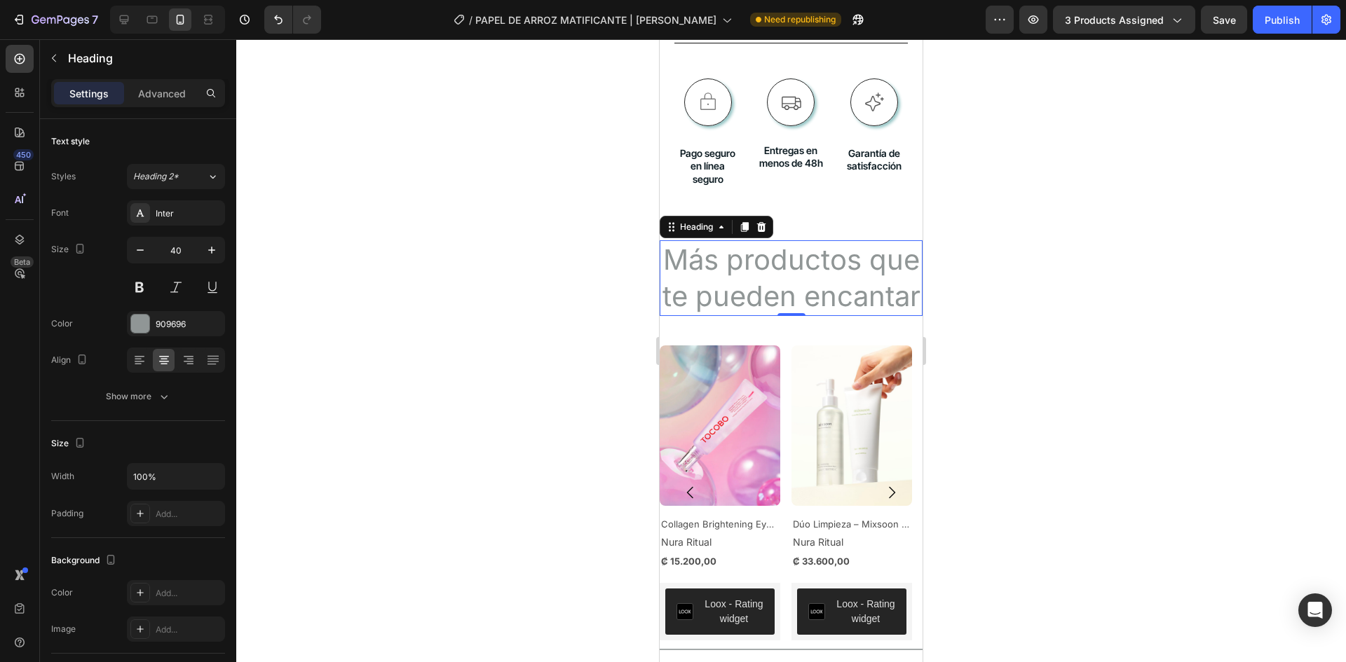
click at [1022, 334] on div at bounding box center [790, 350] width 1109 height 623
click at [861, 299] on h2 "Más productos que te pueden encantar" at bounding box center [790, 278] width 263 height 76
click at [142, 254] on icon "button" at bounding box center [140, 250] width 14 height 14
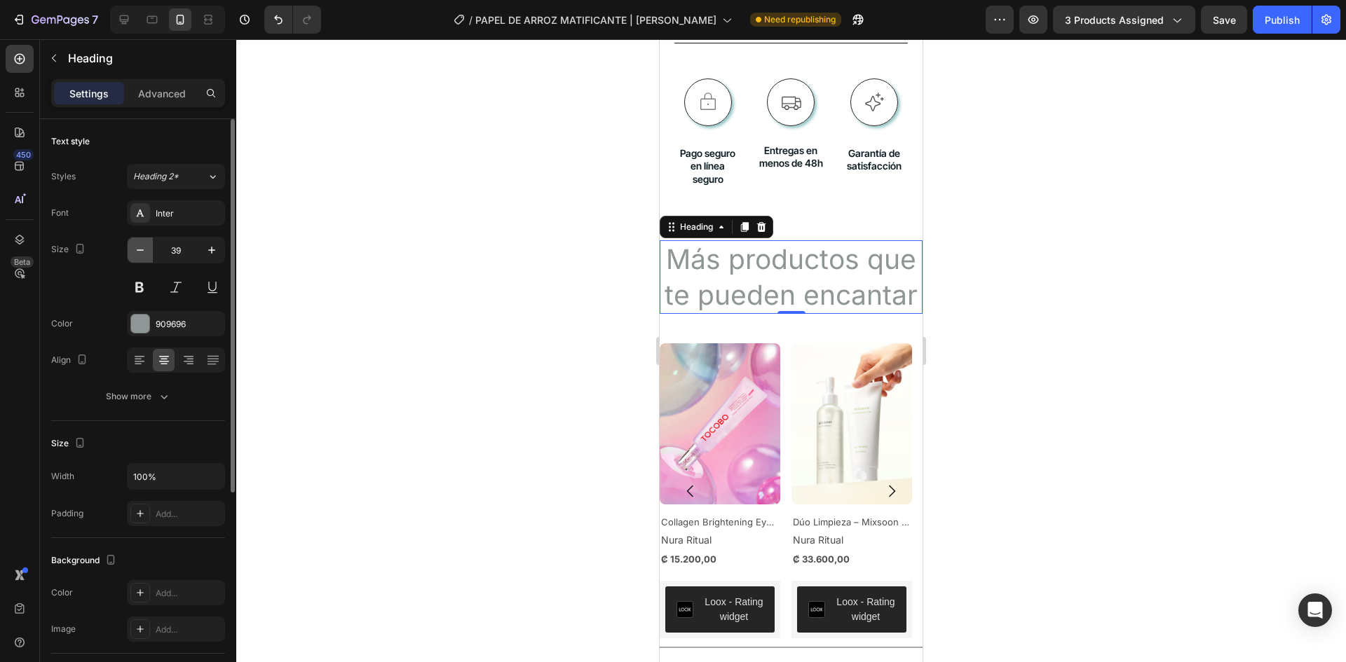
click at [141, 254] on icon "button" at bounding box center [140, 250] width 14 height 14
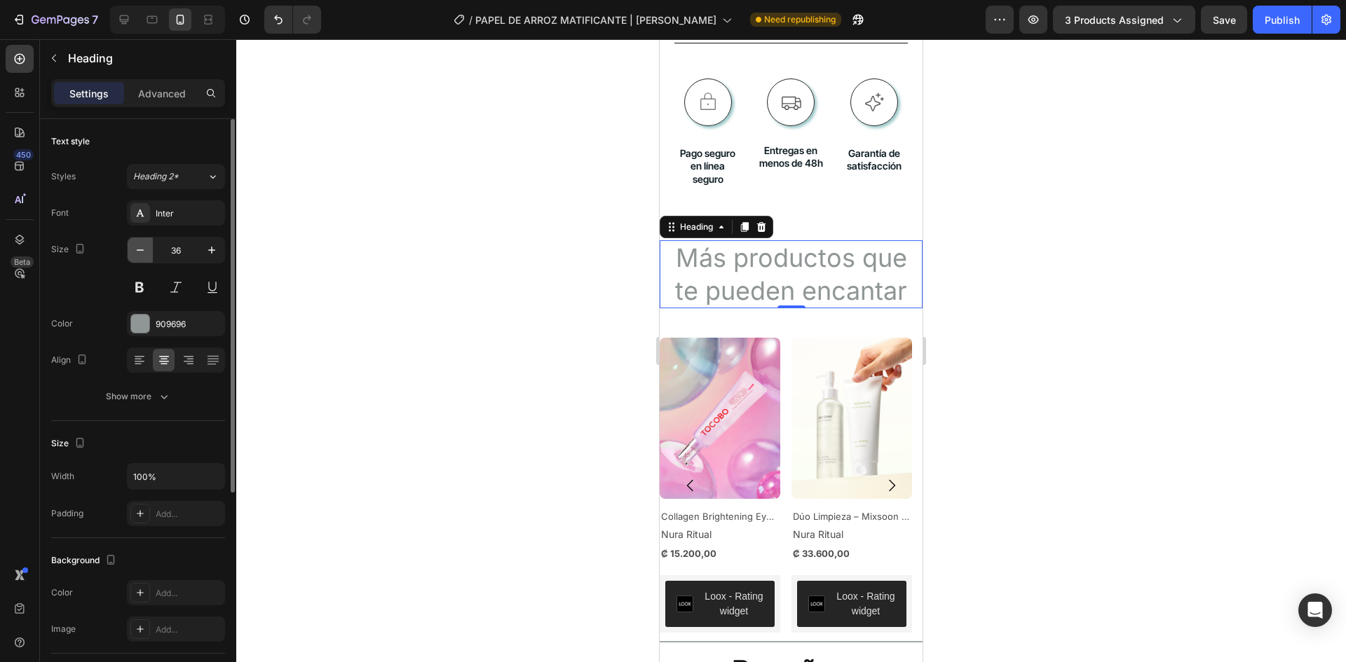
click at [141, 248] on icon "button" at bounding box center [140, 250] width 14 height 14
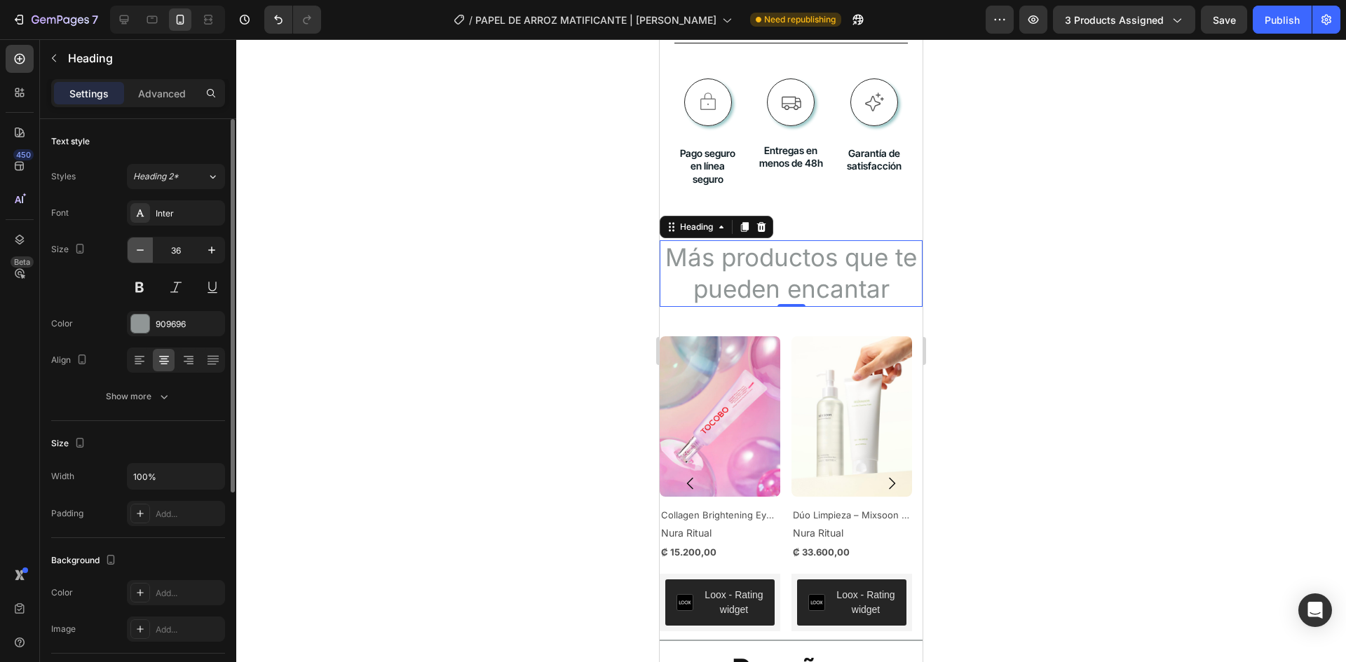
type input "35"
click at [945, 341] on div at bounding box center [790, 350] width 1109 height 623
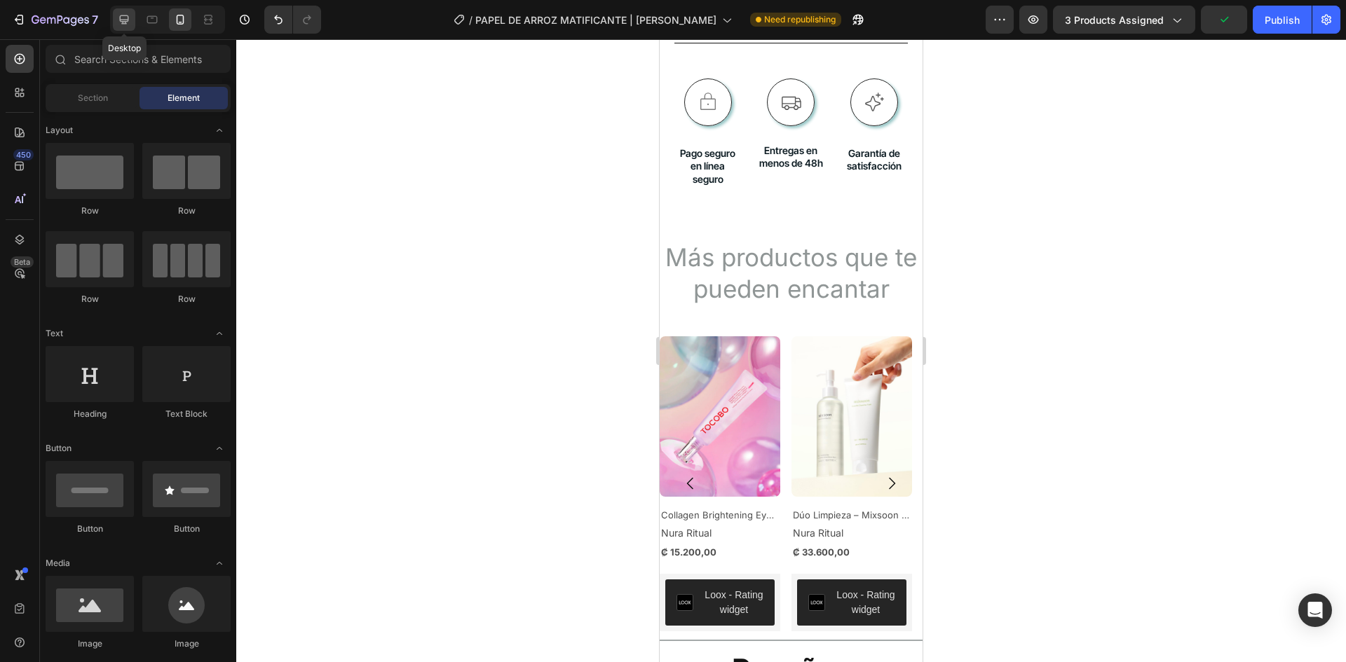
click at [121, 17] on icon at bounding box center [124, 19] width 9 height 9
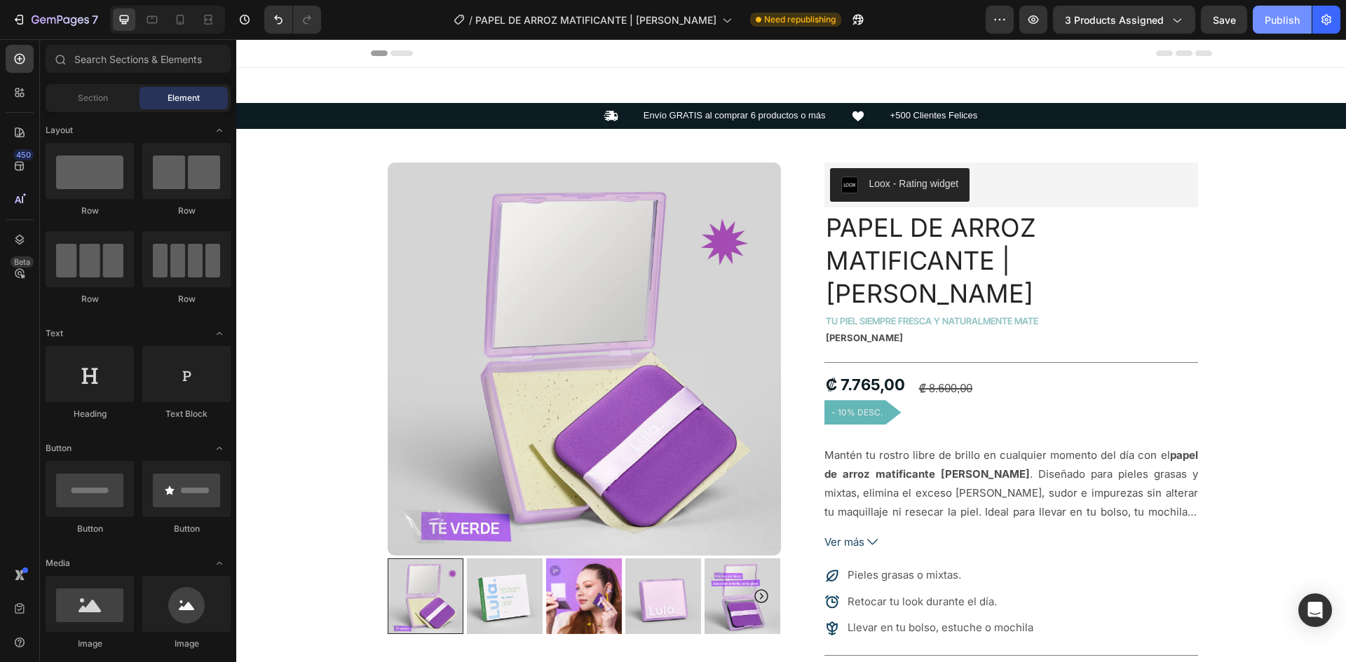
click at [1287, 23] on div "Publish" at bounding box center [1281, 20] width 35 height 15
